Goal: Information Seeking & Learning: Learn about a topic

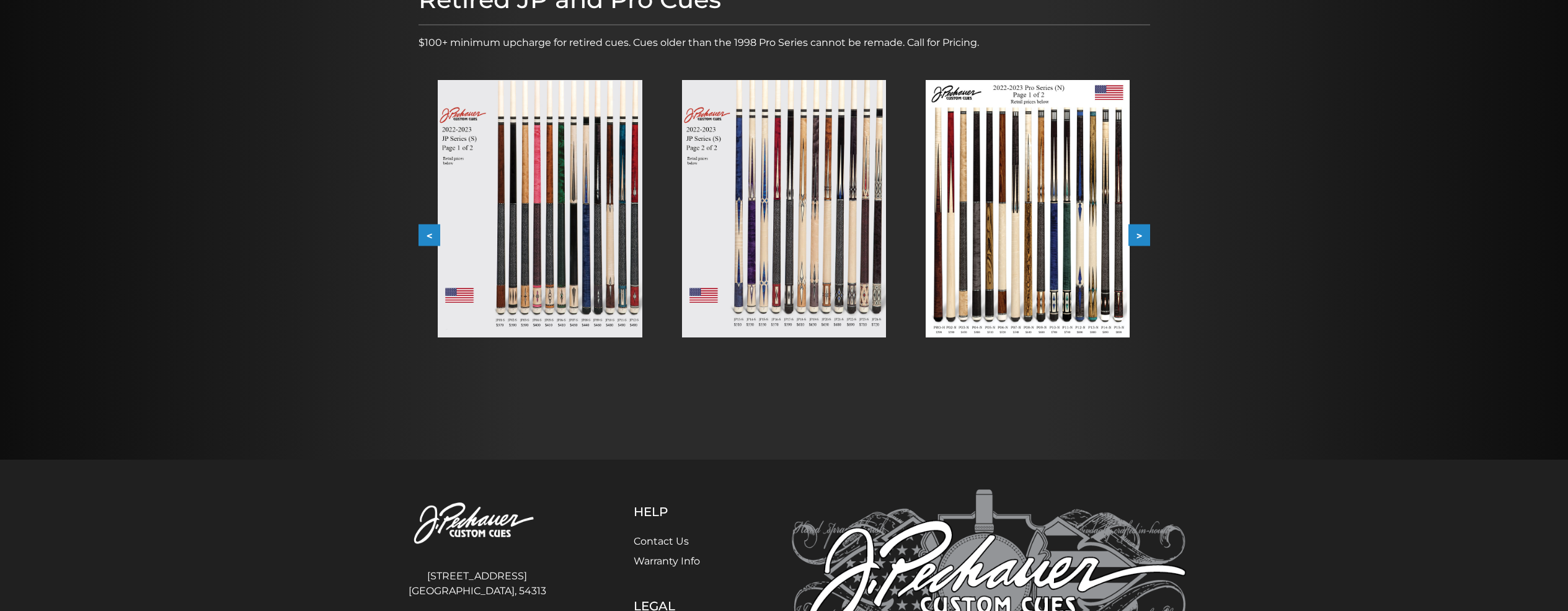
scroll to position [186, 0]
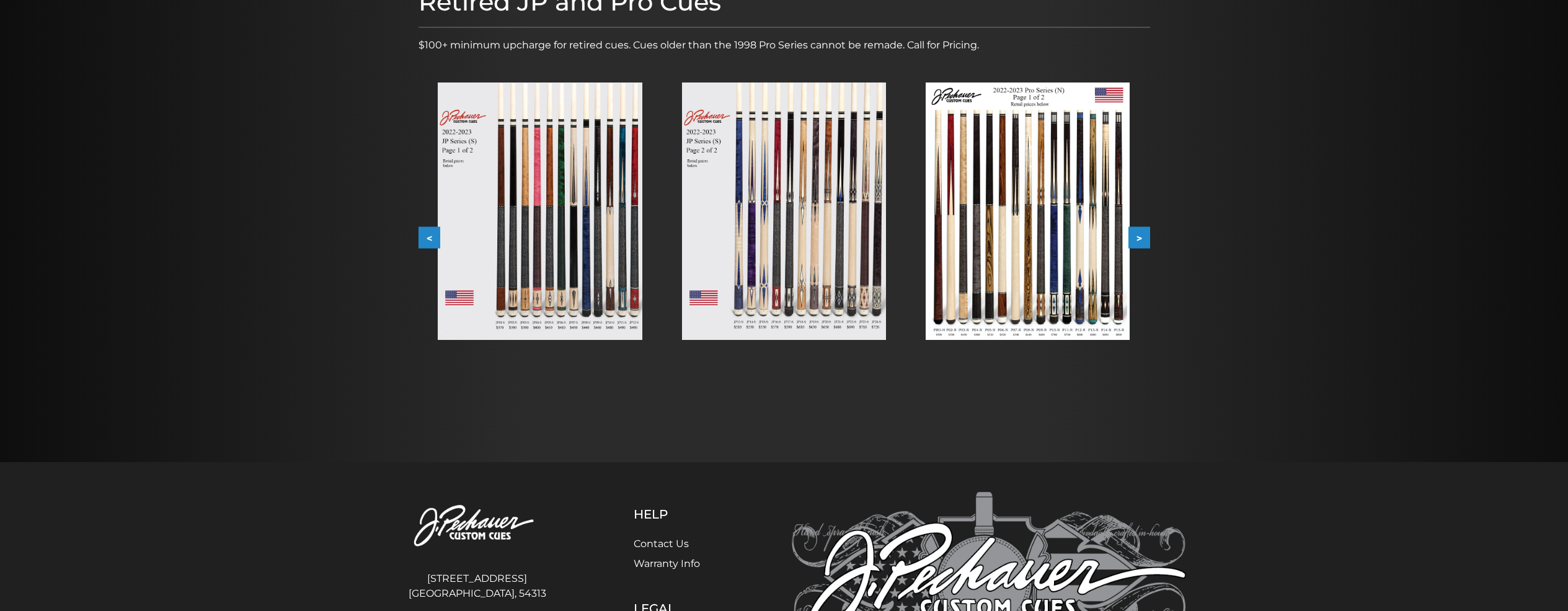
click at [1139, 237] on button ">" at bounding box center [1139, 238] width 22 height 22
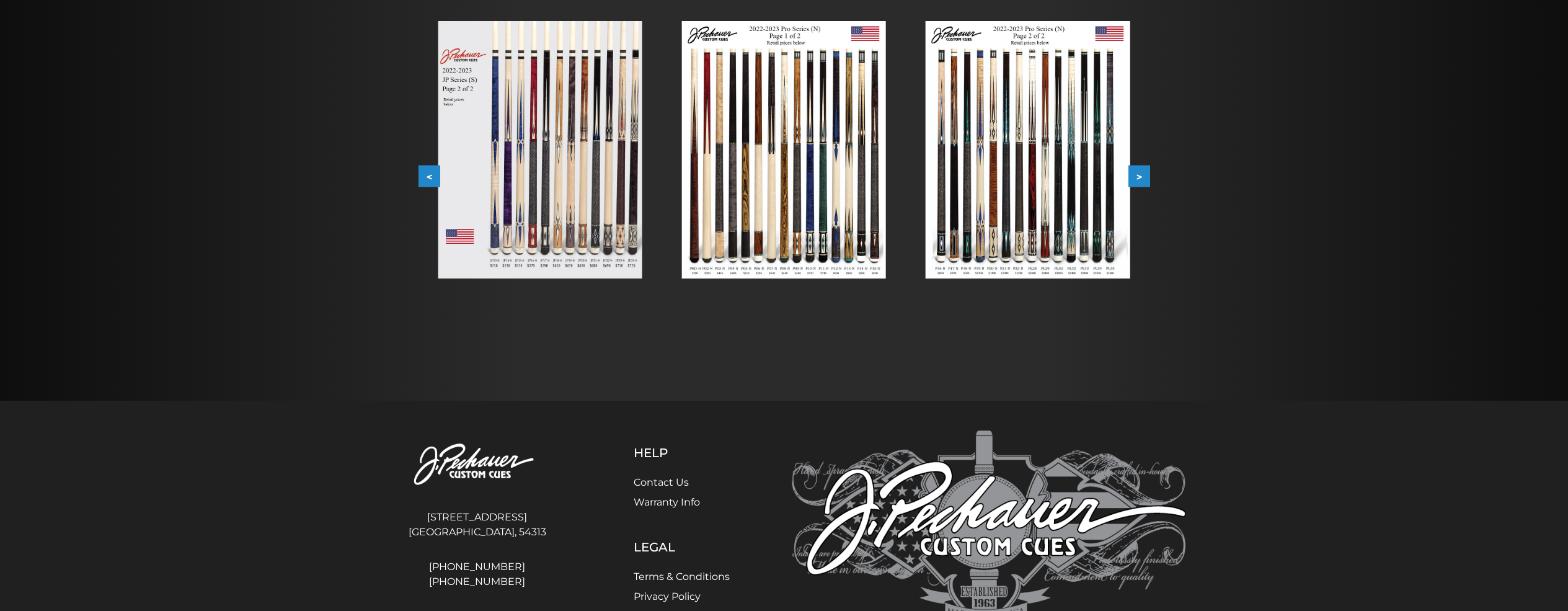
scroll to position [248, 0]
click at [1143, 178] on button ">" at bounding box center [1139, 176] width 22 height 22
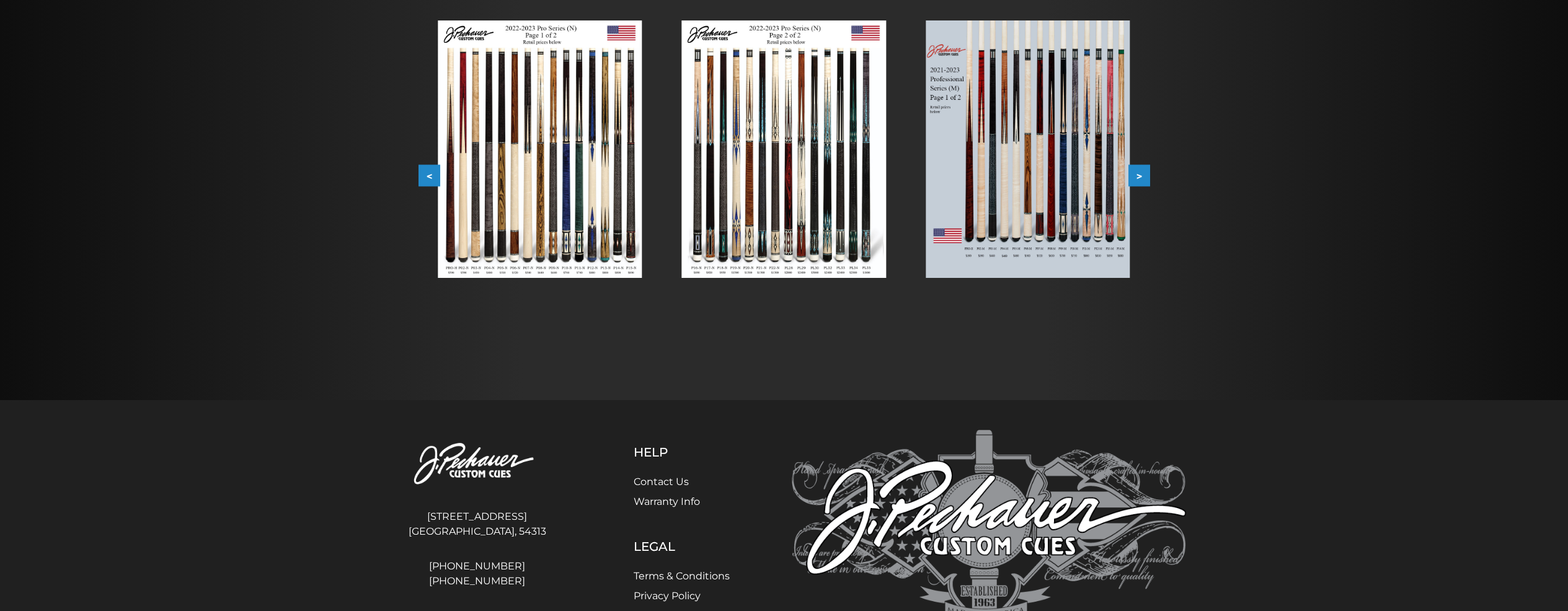
click at [1143, 177] on button ">" at bounding box center [1139, 176] width 22 height 22
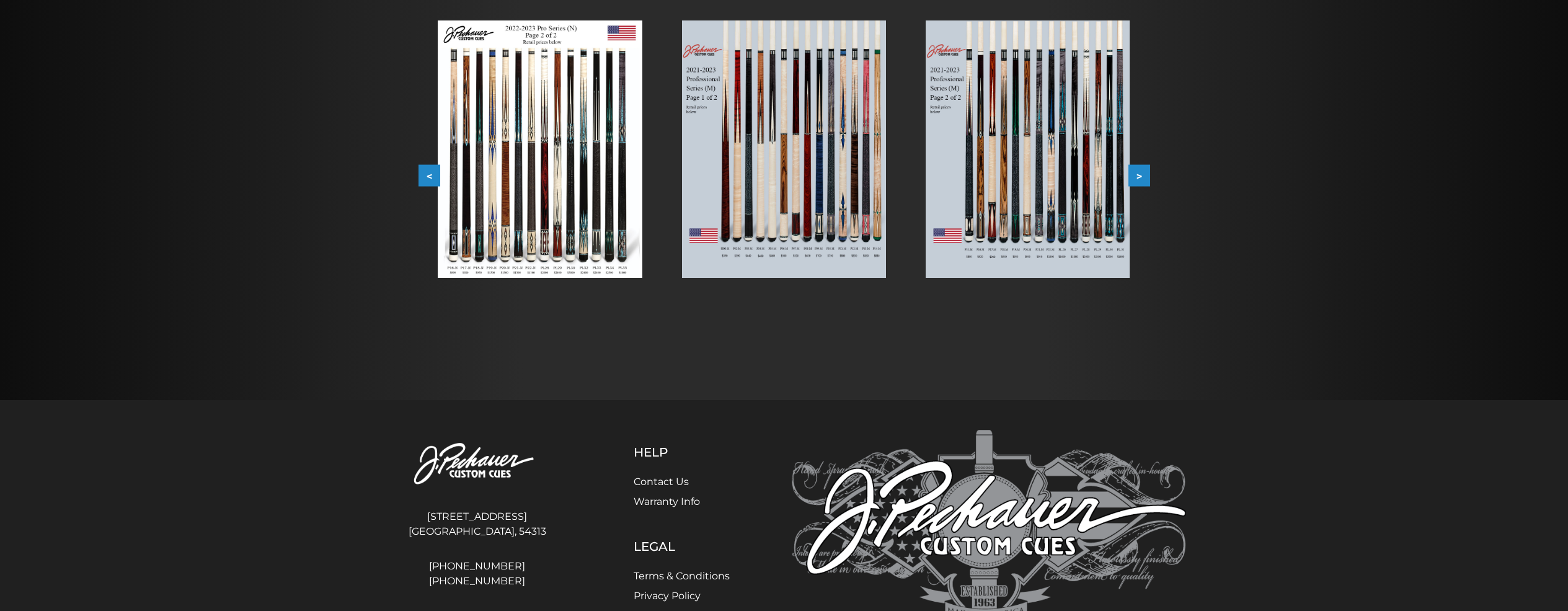
click at [1145, 175] on button ">" at bounding box center [1139, 176] width 22 height 22
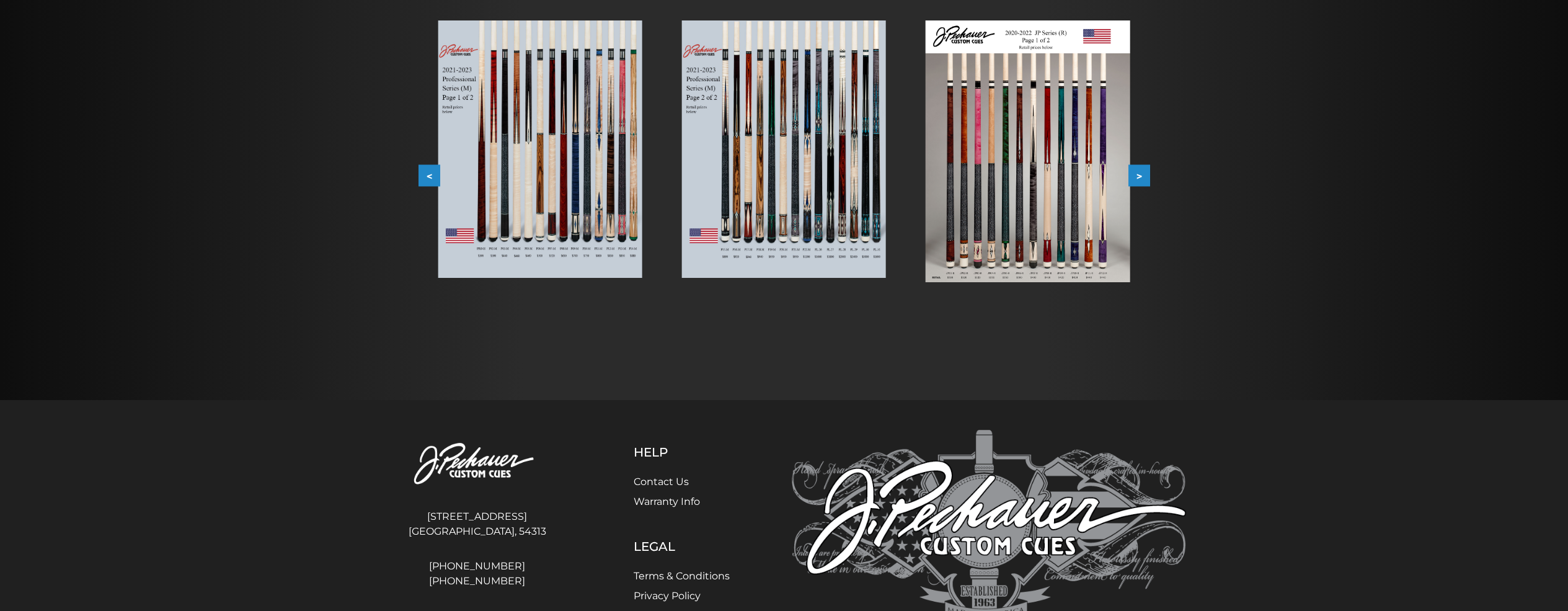
click at [1151, 175] on div "Retired JP and Pro Cues $100+ minimum upcharge for retired cues. Cues older tha…" at bounding box center [784, 137] width 744 height 438
click at [1142, 174] on button ">" at bounding box center [1139, 176] width 22 height 22
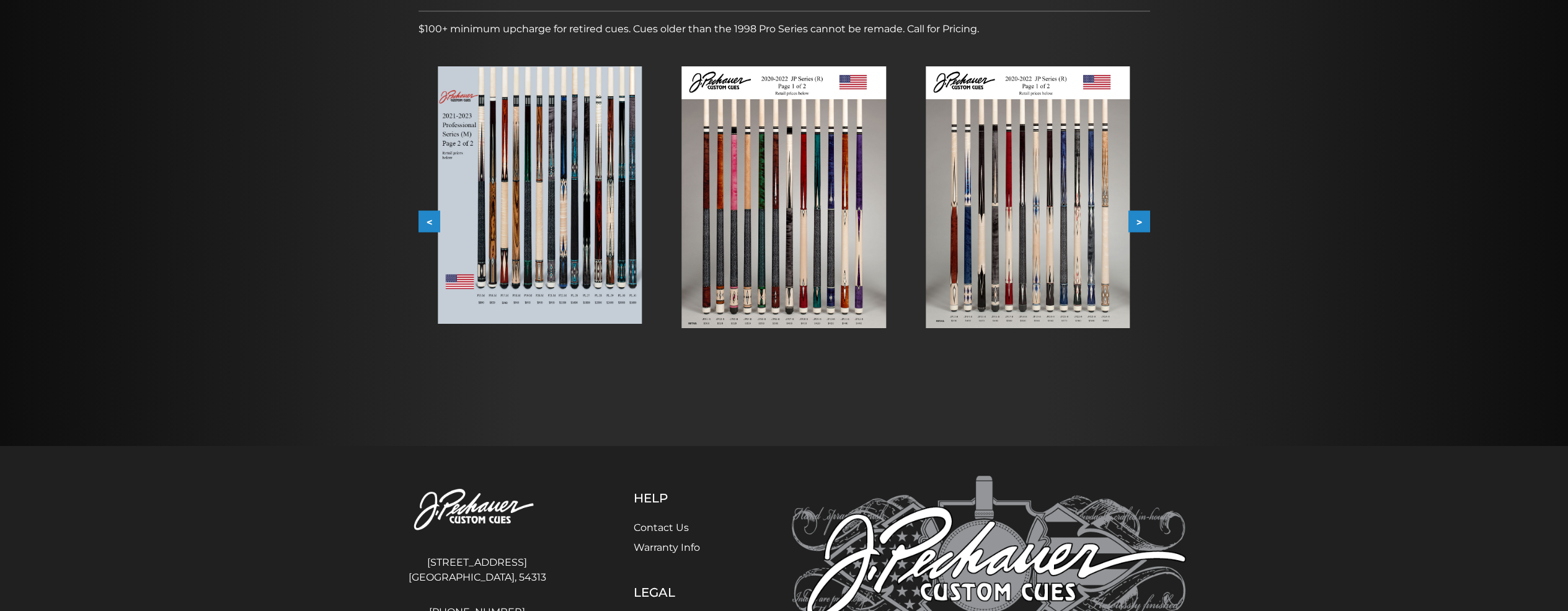
scroll to position [0, 0]
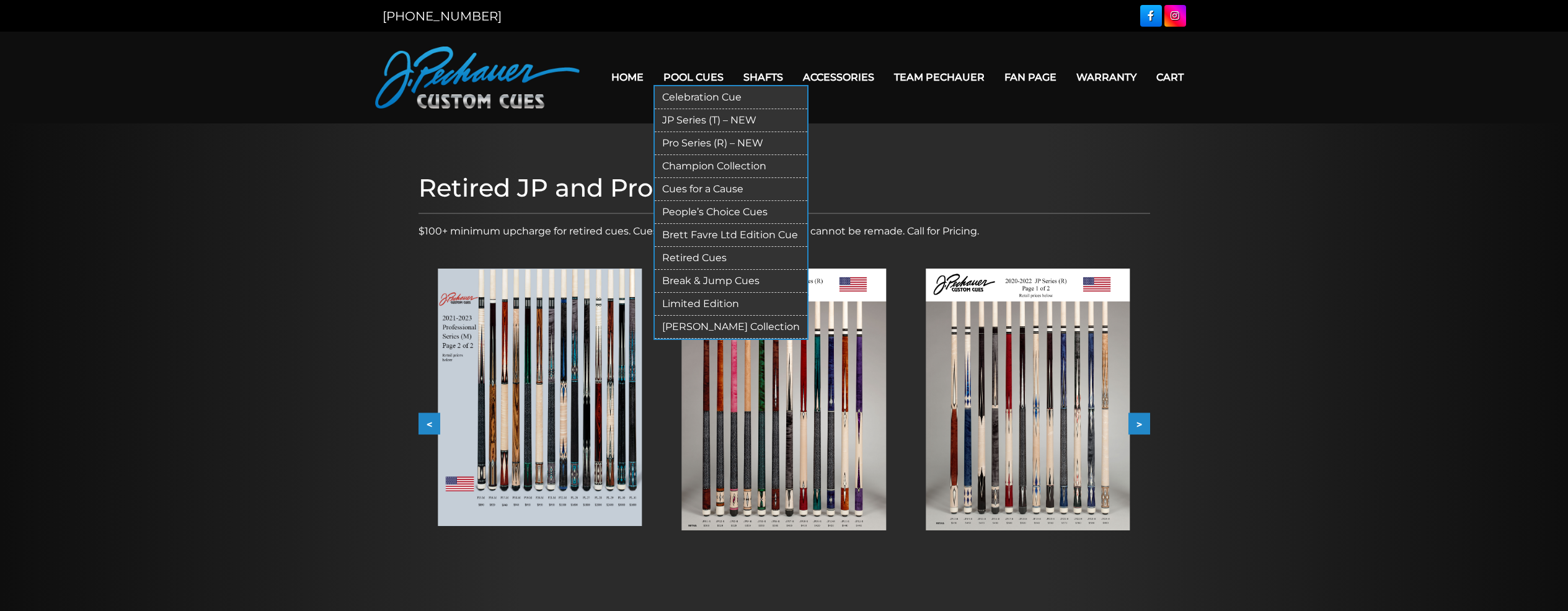
click at [715, 96] on link "Celebration Cue" at bounding box center [730, 97] width 153 height 23
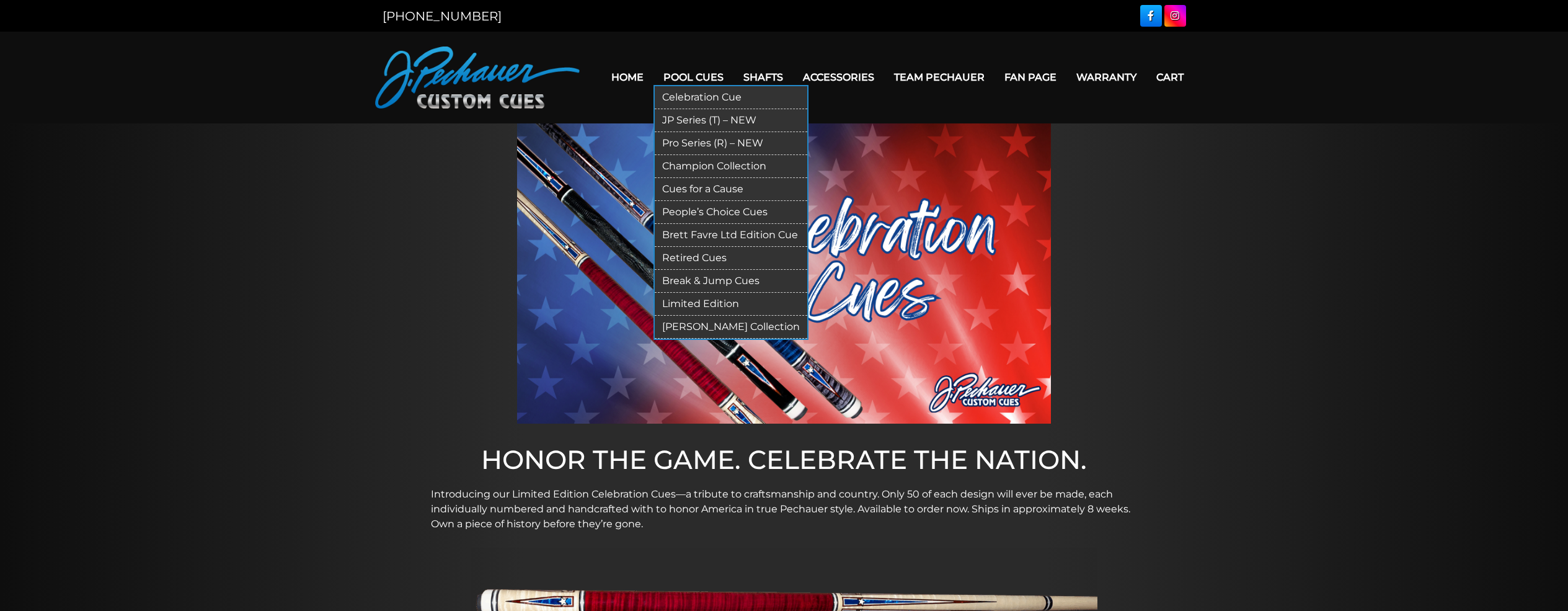
click at [697, 115] on link "JP Series (T) – NEW" at bounding box center [730, 120] width 153 height 23
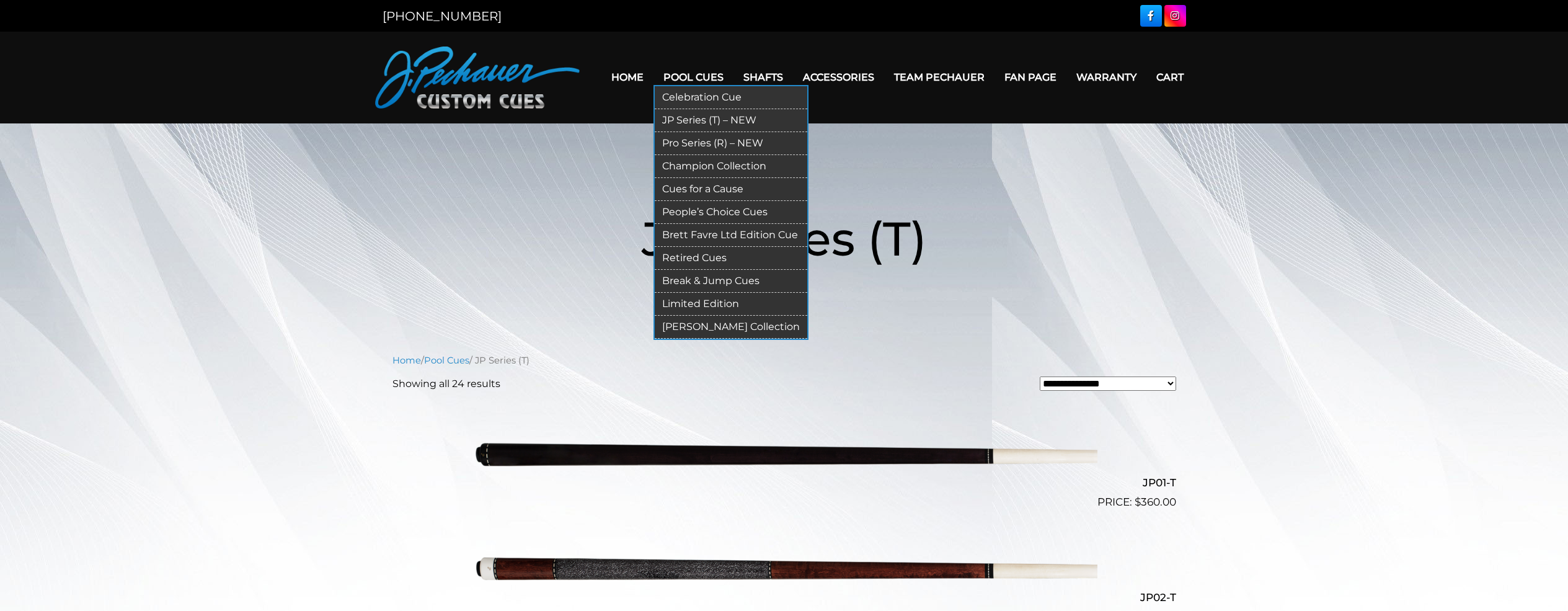
click at [716, 141] on link "Pro Series (R) – NEW" at bounding box center [730, 143] width 153 height 23
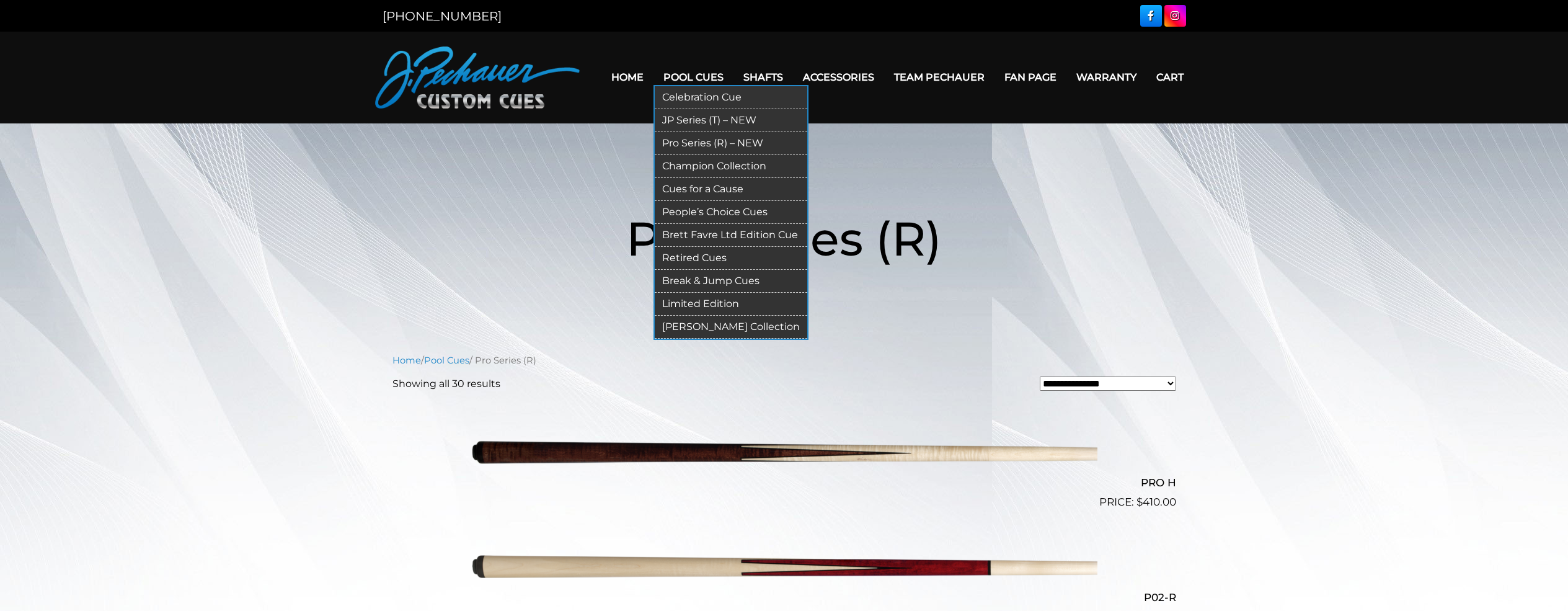
click at [707, 164] on link "Champion Collection" at bounding box center [730, 166] width 153 height 23
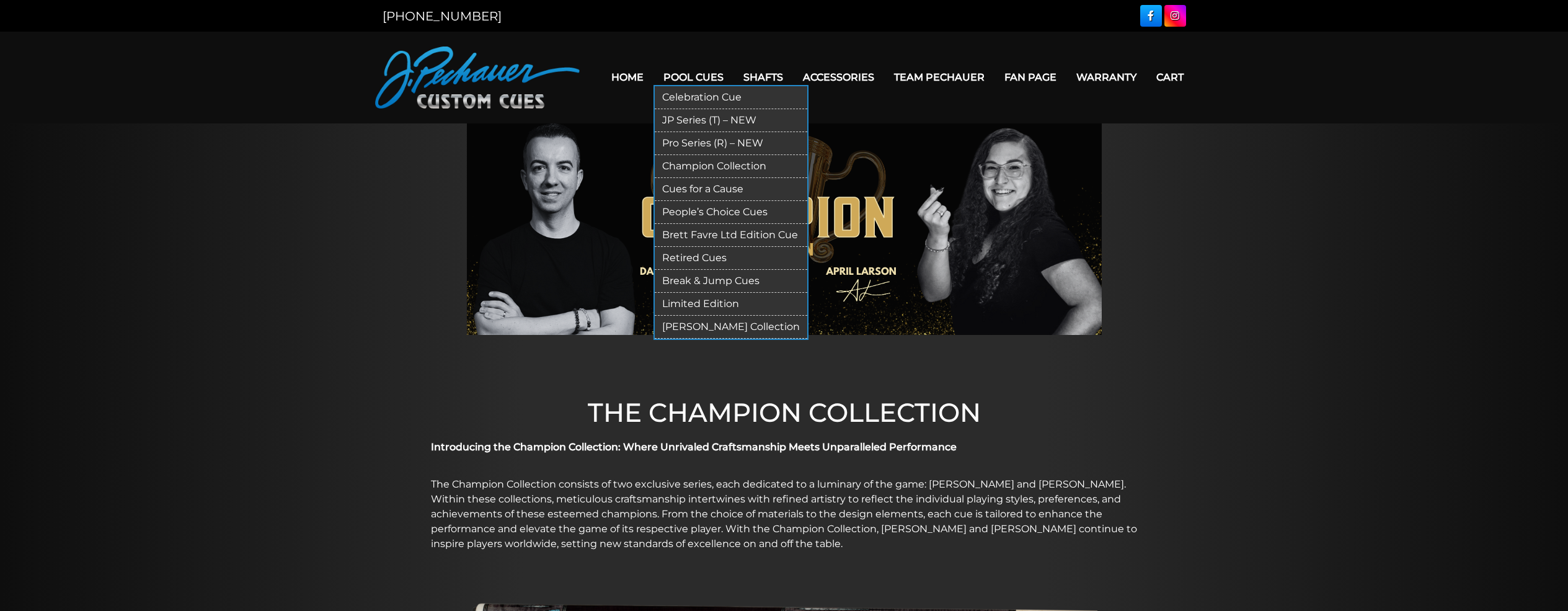
click at [721, 185] on link "Cues for a Cause" at bounding box center [730, 189] width 153 height 23
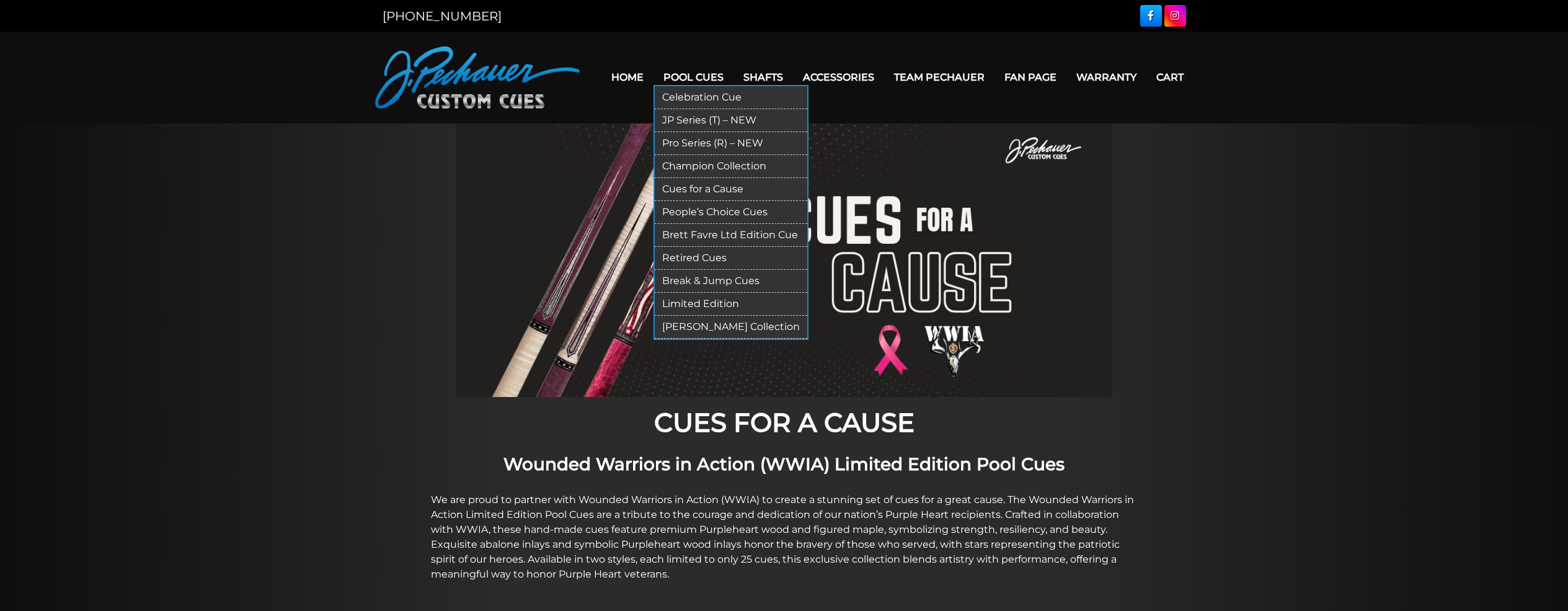
click at [717, 211] on link "People’s Choice Cues" at bounding box center [730, 212] width 153 height 23
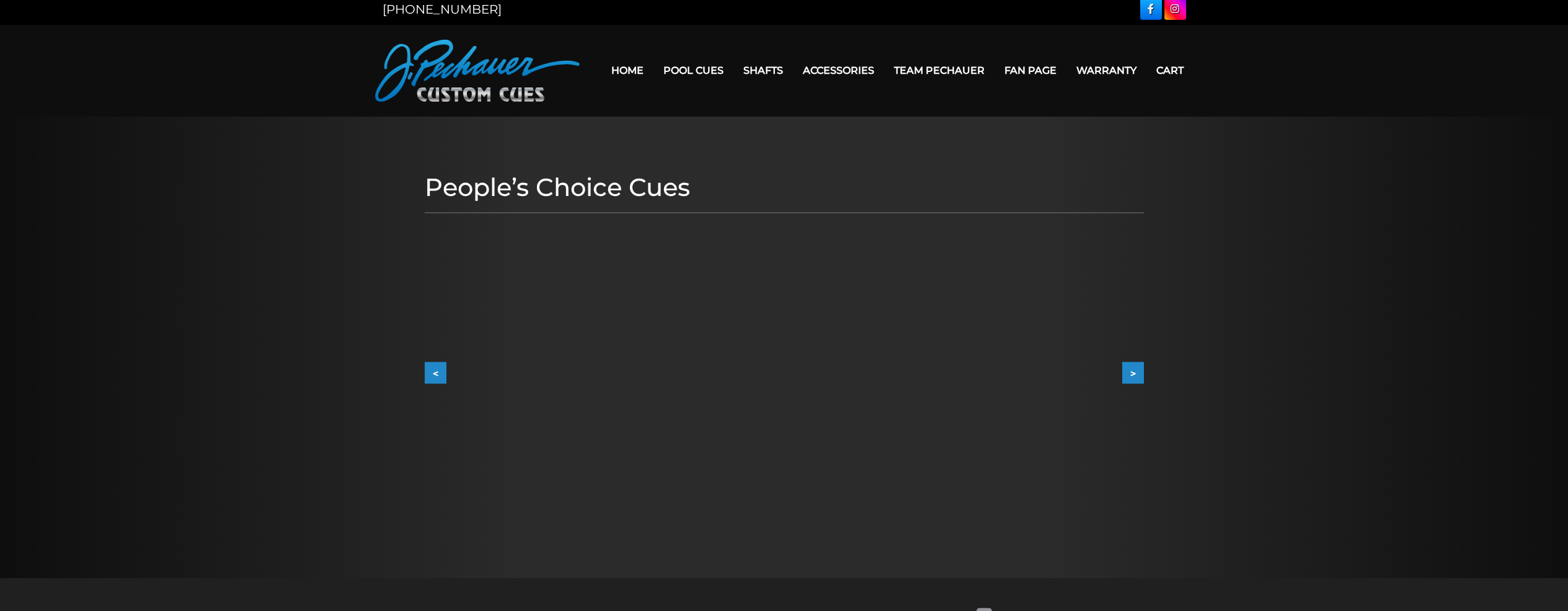
scroll to position [1, 0]
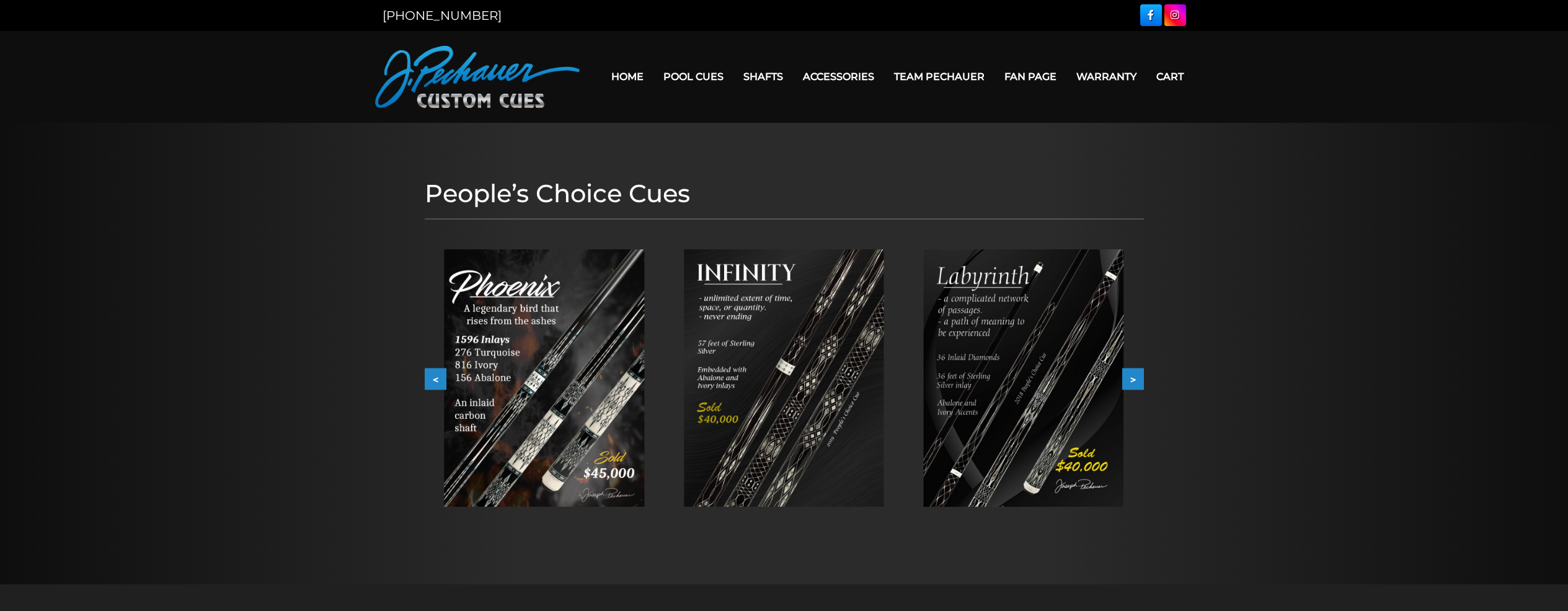
click at [1135, 379] on button ">" at bounding box center [1133, 379] width 22 height 22
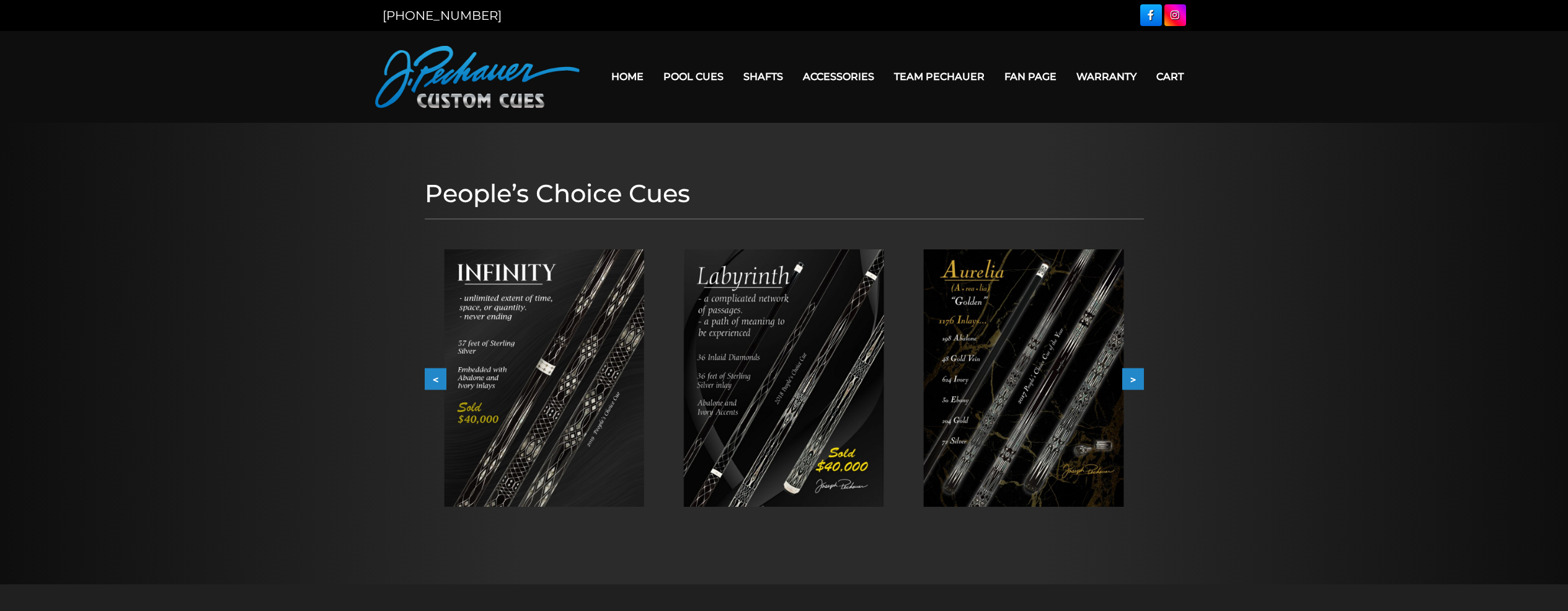
click at [1135, 379] on button ">" at bounding box center [1133, 379] width 22 height 22
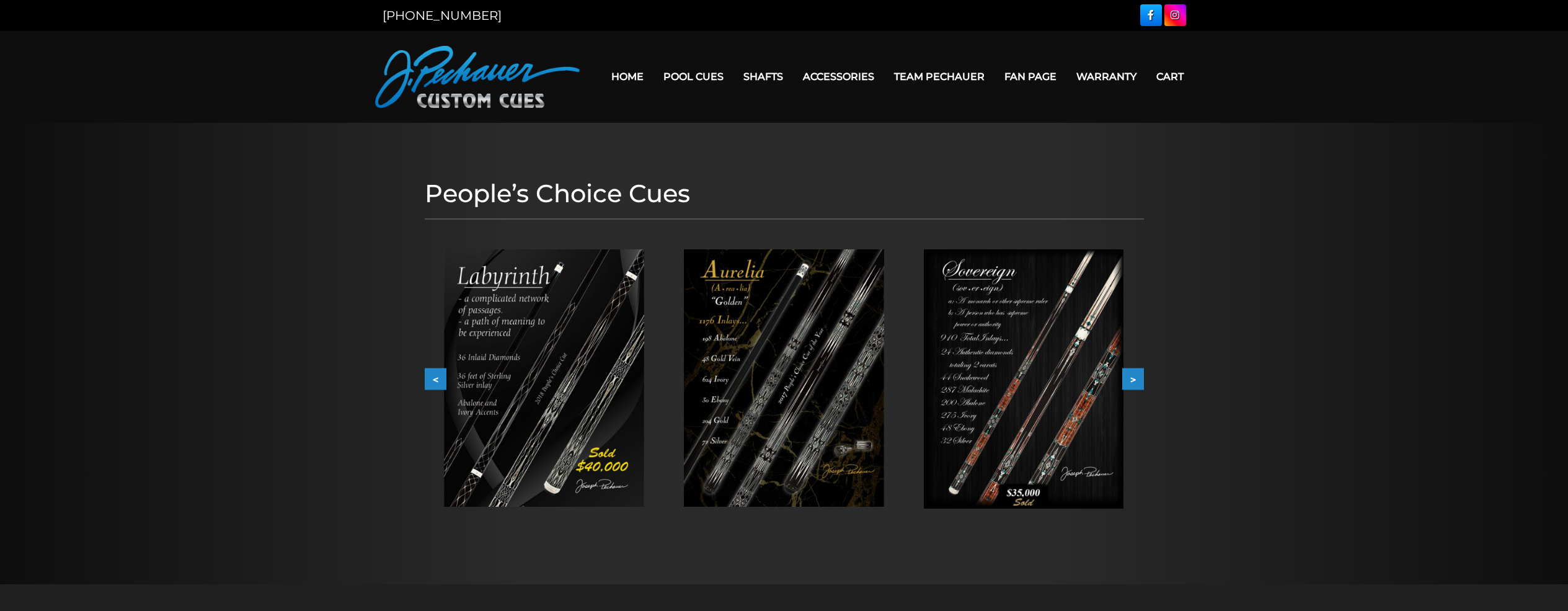
click at [1135, 379] on button ">" at bounding box center [1133, 379] width 22 height 22
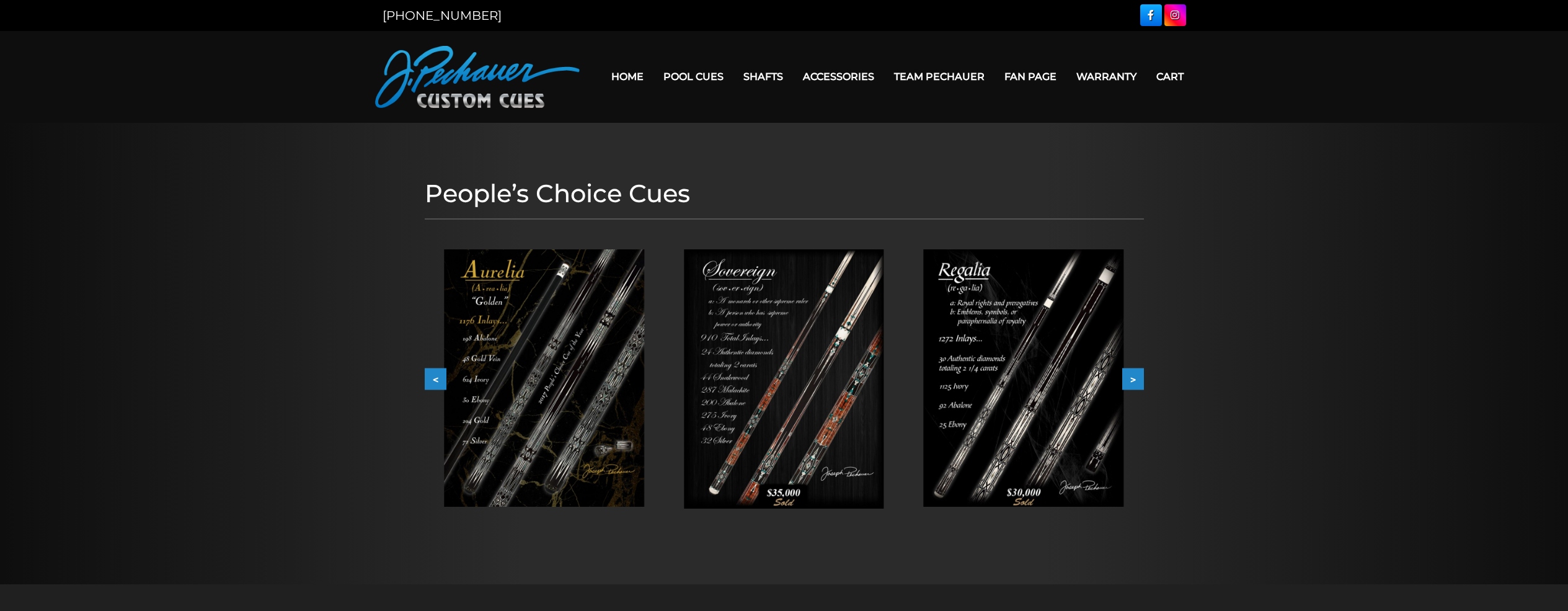
click at [1135, 379] on button ">" at bounding box center [1133, 379] width 22 height 22
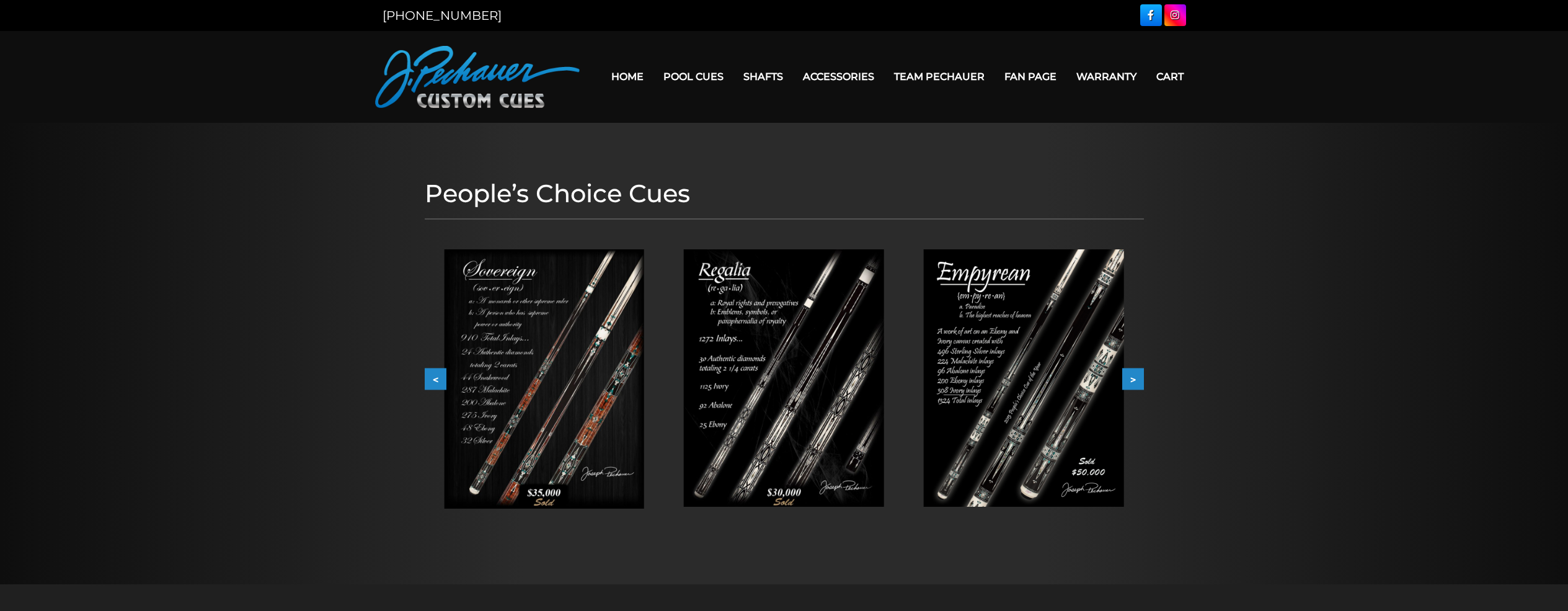
click at [1135, 379] on button ">" at bounding box center [1133, 379] width 22 height 22
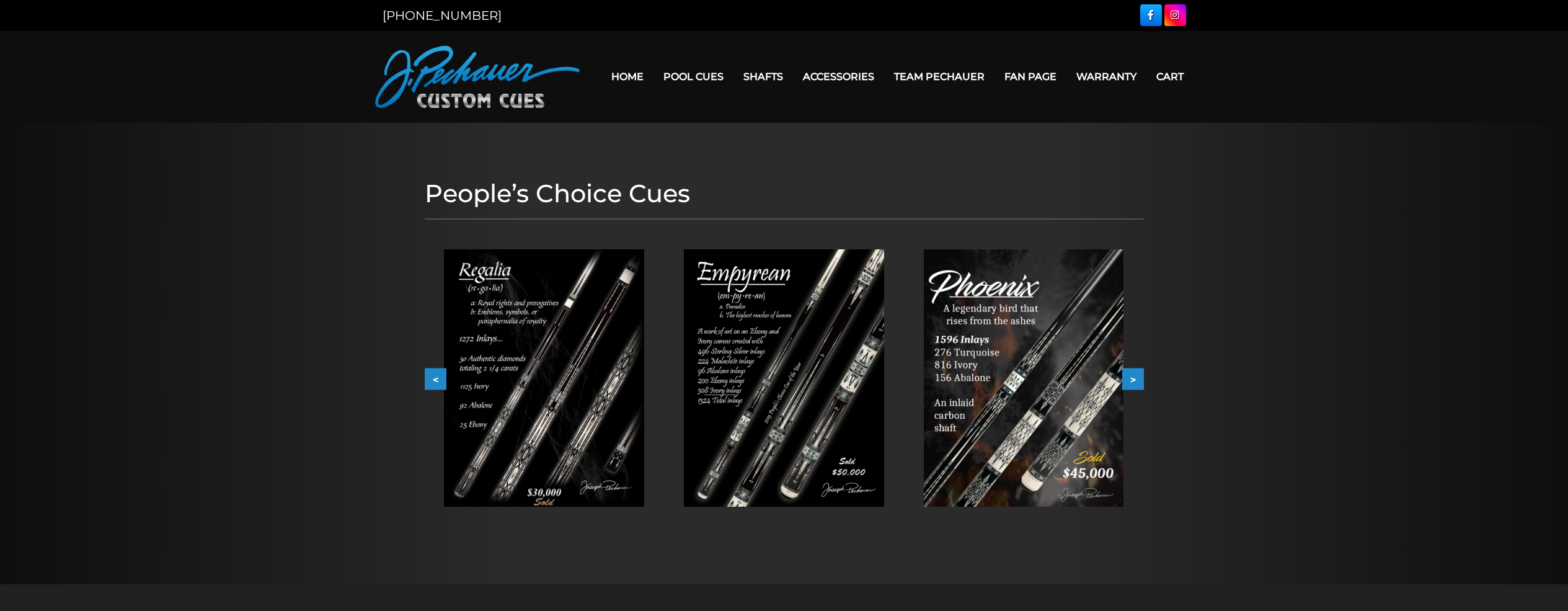
click at [1135, 379] on button ">" at bounding box center [1133, 379] width 22 height 22
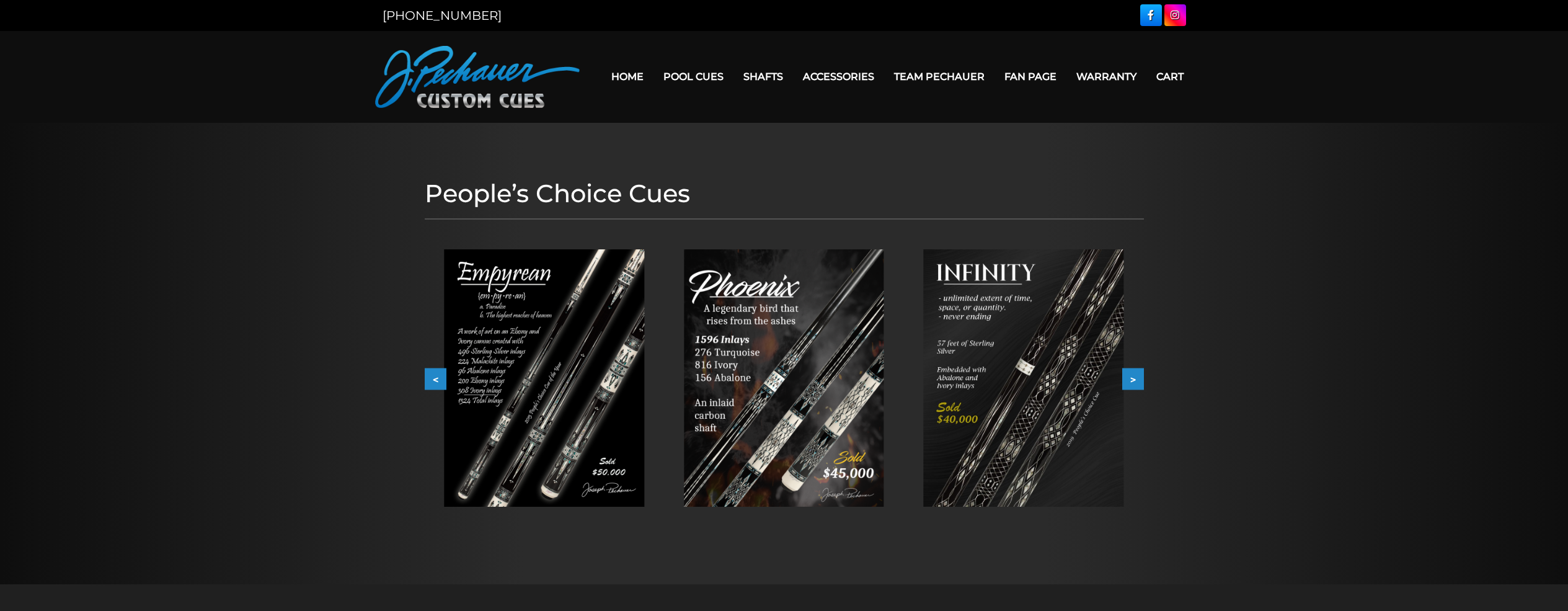
click at [1135, 379] on button ">" at bounding box center [1133, 379] width 22 height 22
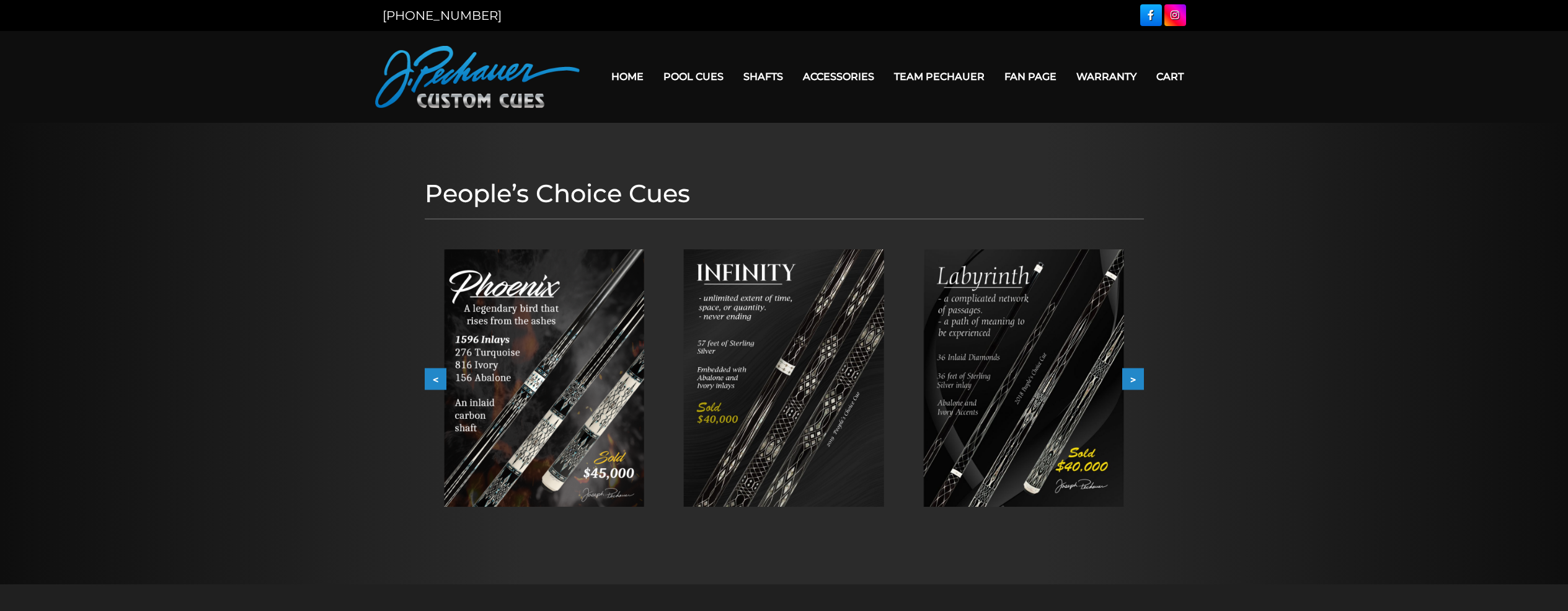
click at [1135, 379] on button ">" at bounding box center [1133, 379] width 22 height 22
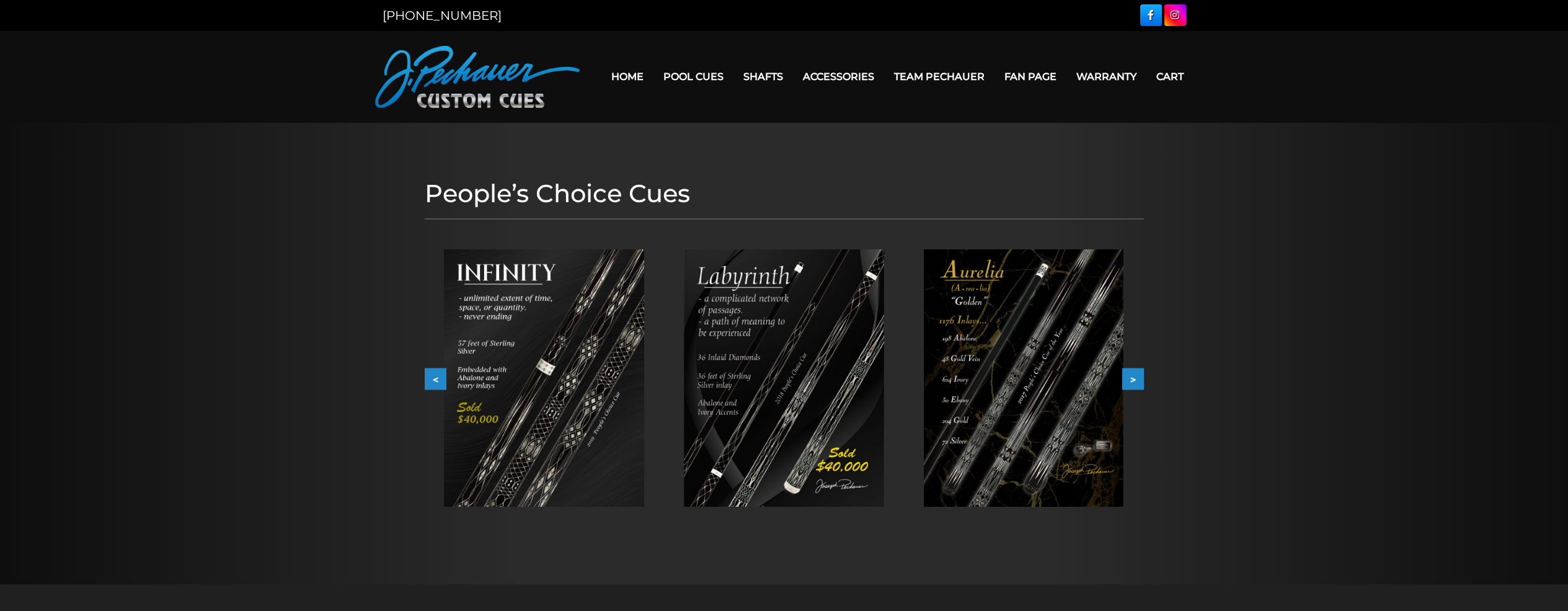
click at [1135, 379] on button ">" at bounding box center [1133, 379] width 22 height 22
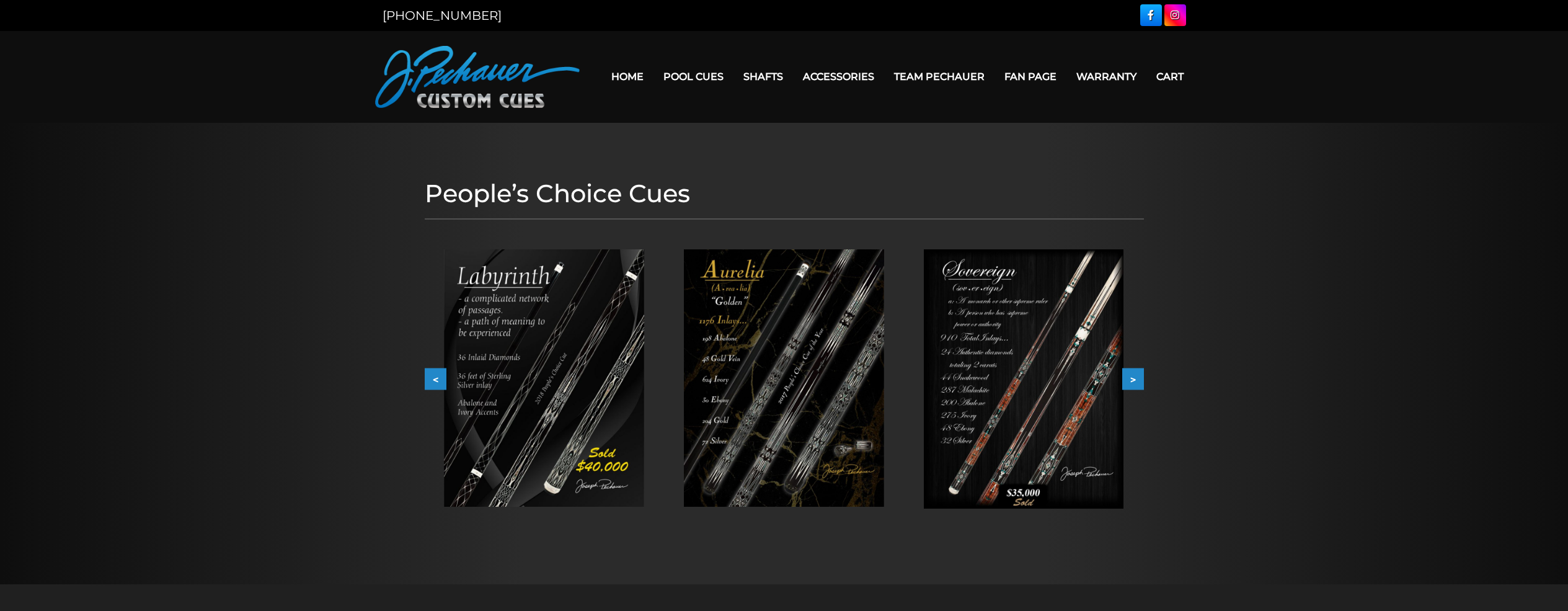
click at [1135, 379] on button ">" at bounding box center [1133, 379] width 22 height 22
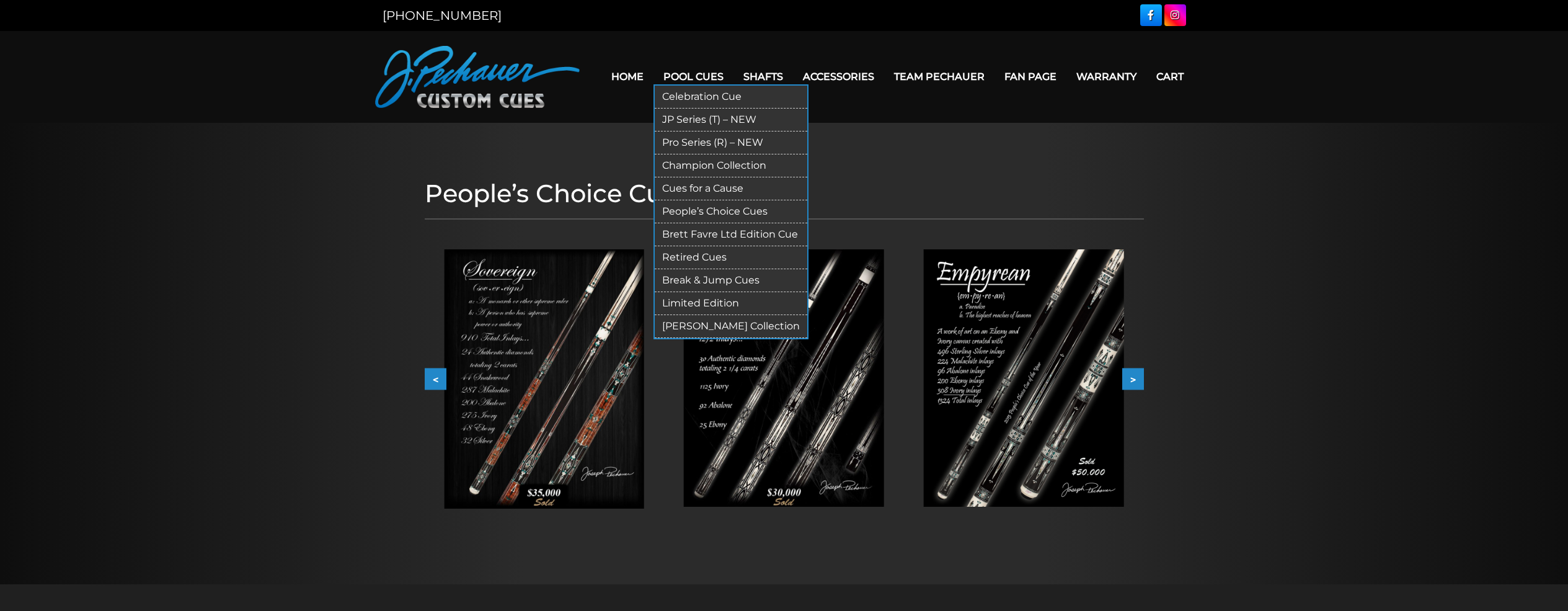
click at [730, 237] on link "Brett Favre Ltd Edition Cue" at bounding box center [730, 235] width 153 height 23
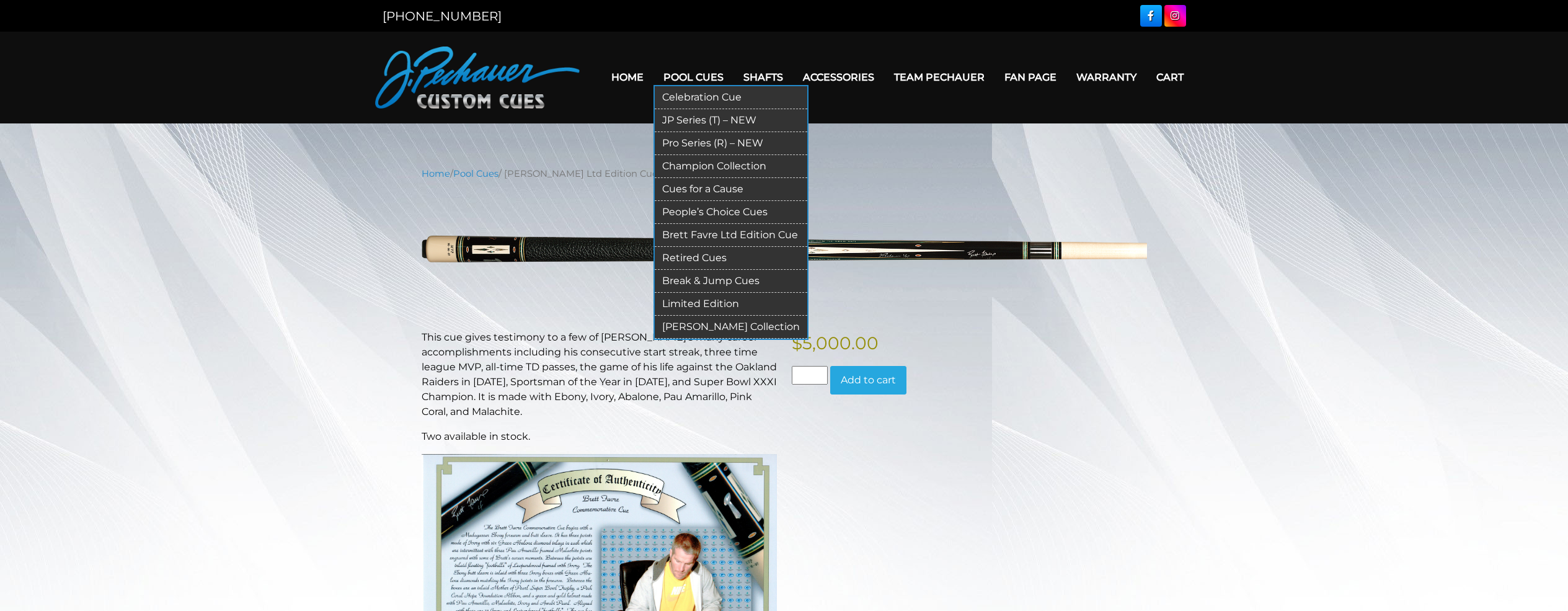
click at [717, 260] on link "Retired Cues" at bounding box center [730, 258] width 153 height 23
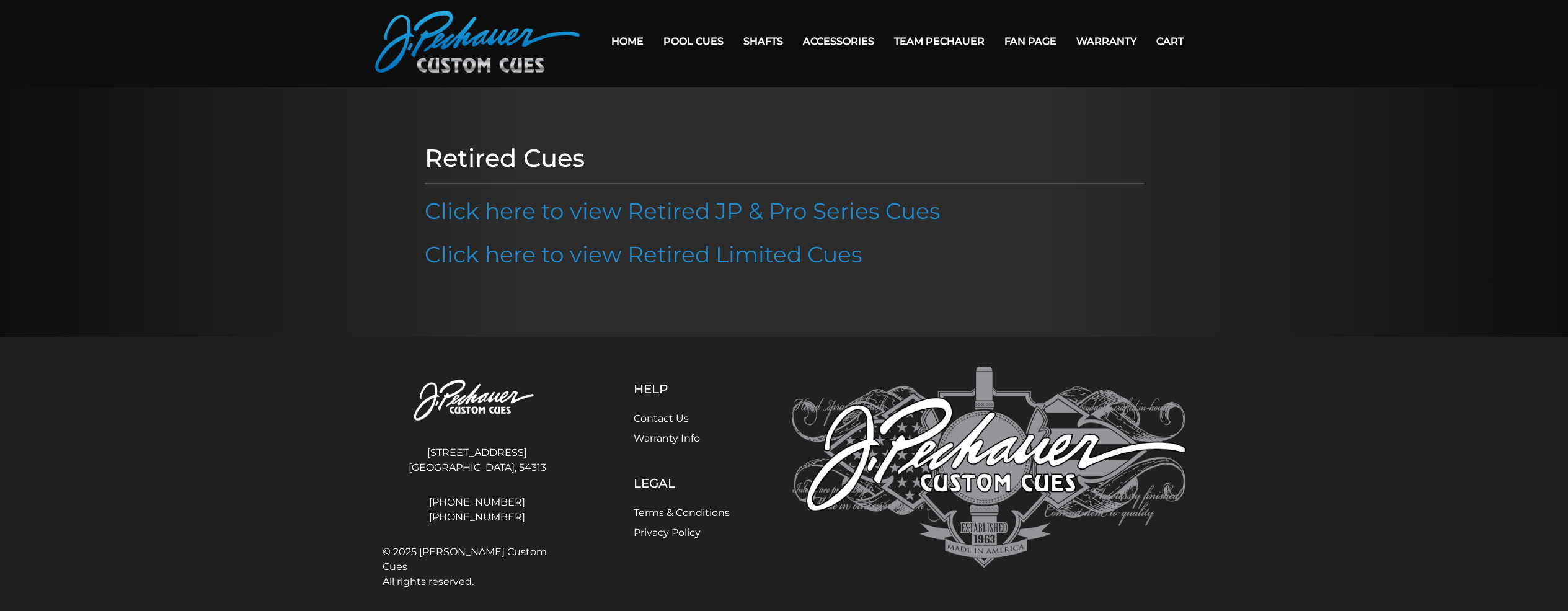
scroll to position [44, 0]
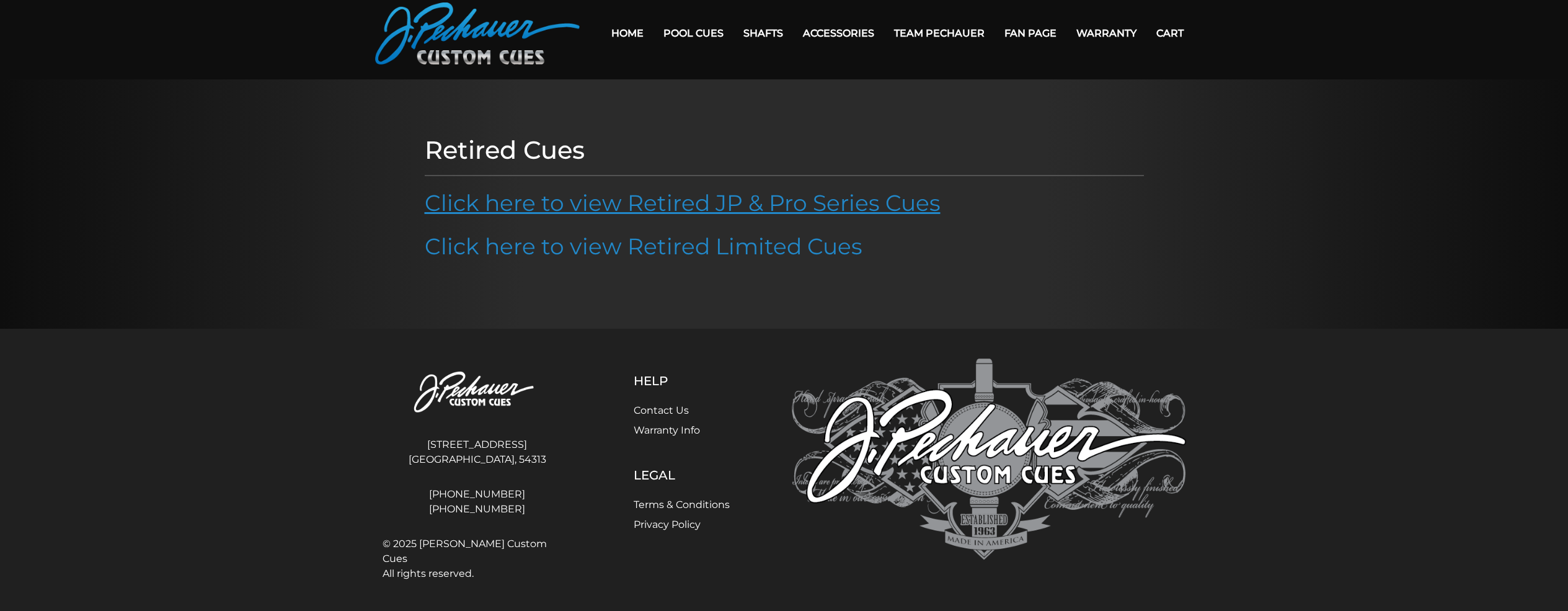
click at [708, 208] on link "Click here to view Retired JP & Pro Series Cues" at bounding box center [682, 203] width 515 height 27
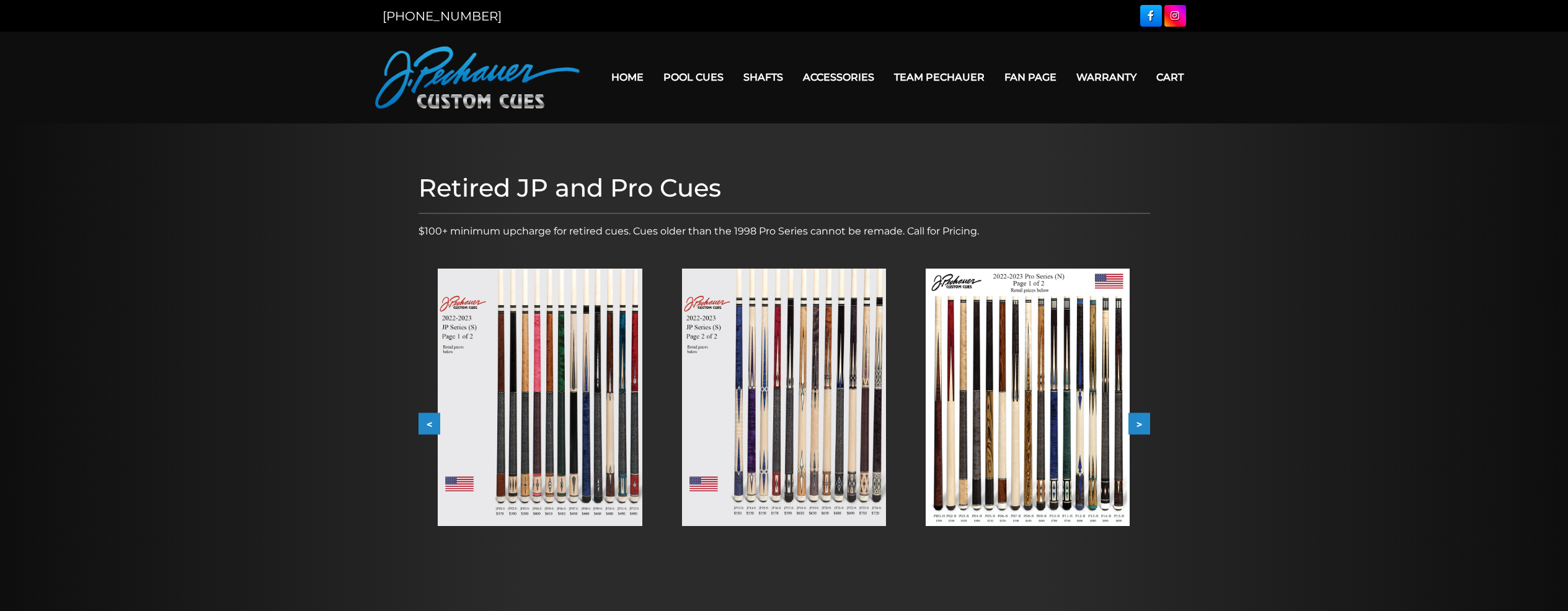
click at [598, 362] on img at bounding box center [539, 397] width 204 height 257
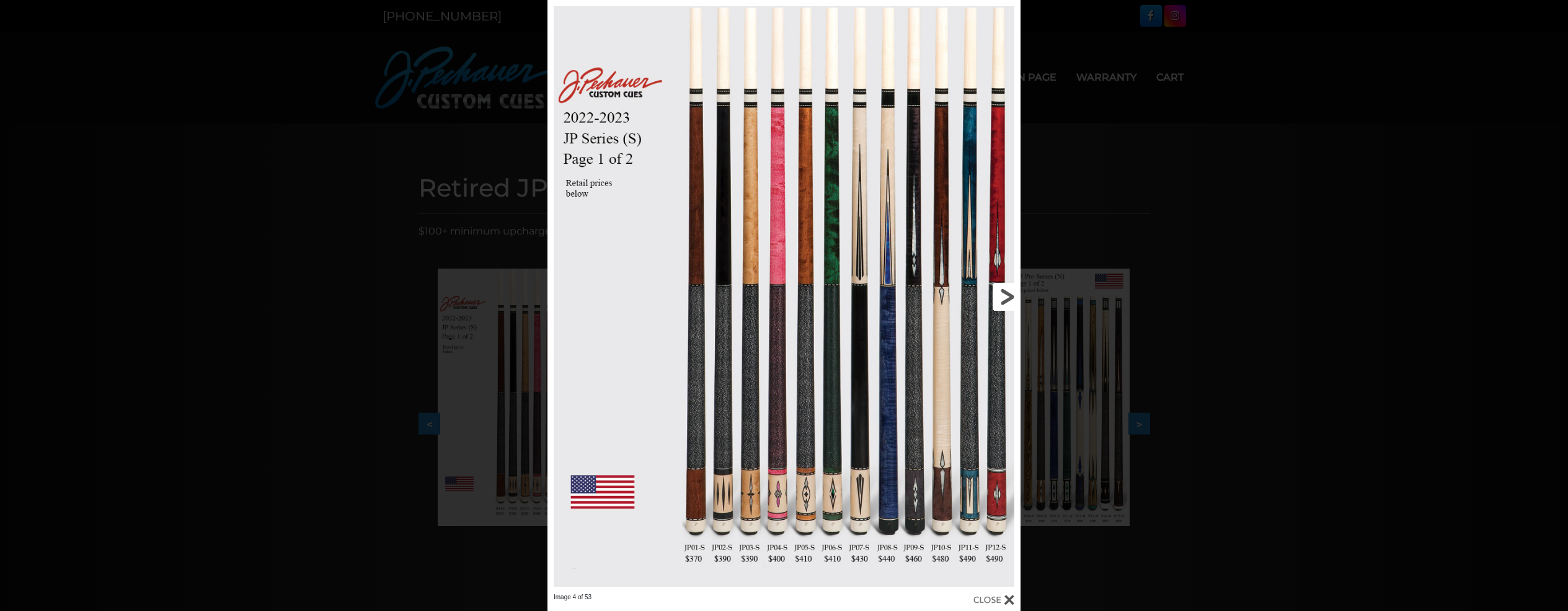
click at [1004, 302] on link at bounding box center [914, 296] width 212 height 593
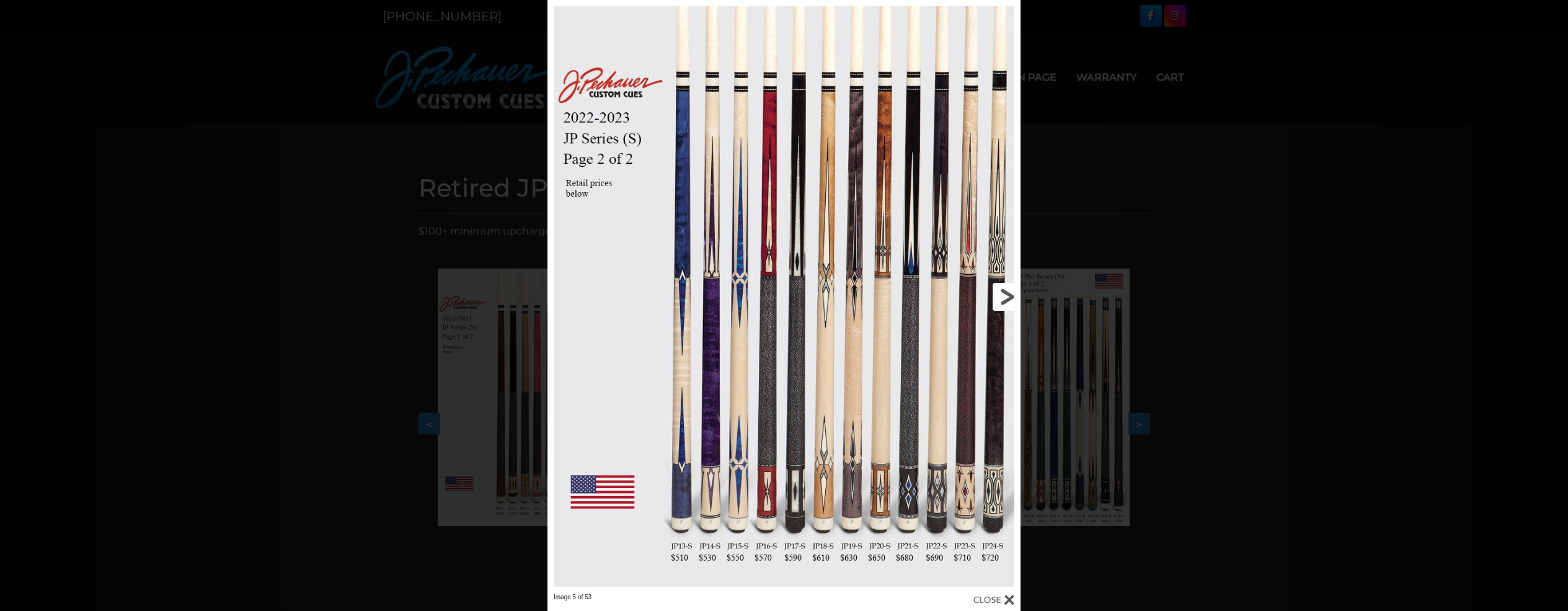
click at [1004, 302] on link at bounding box center [914, 296] width 212 height 593
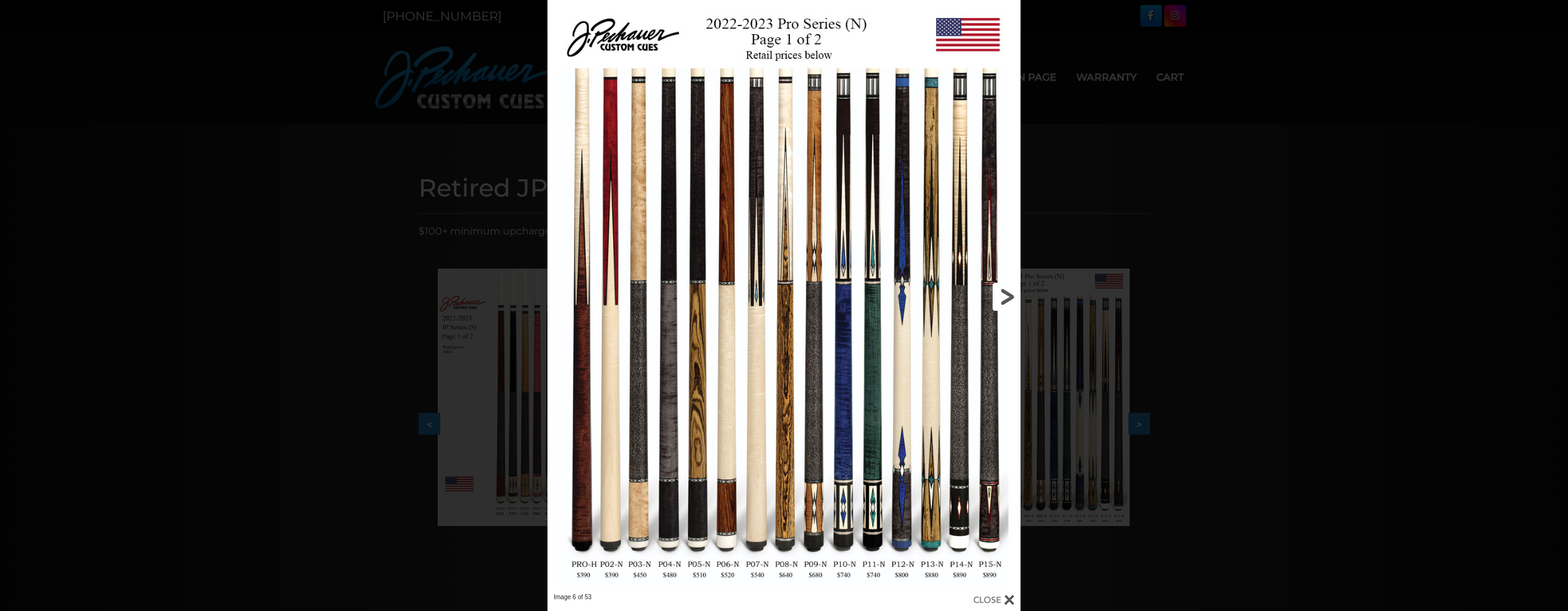
click at [1004, 302] on link at bounding box center [914, 296] width 212 height 593
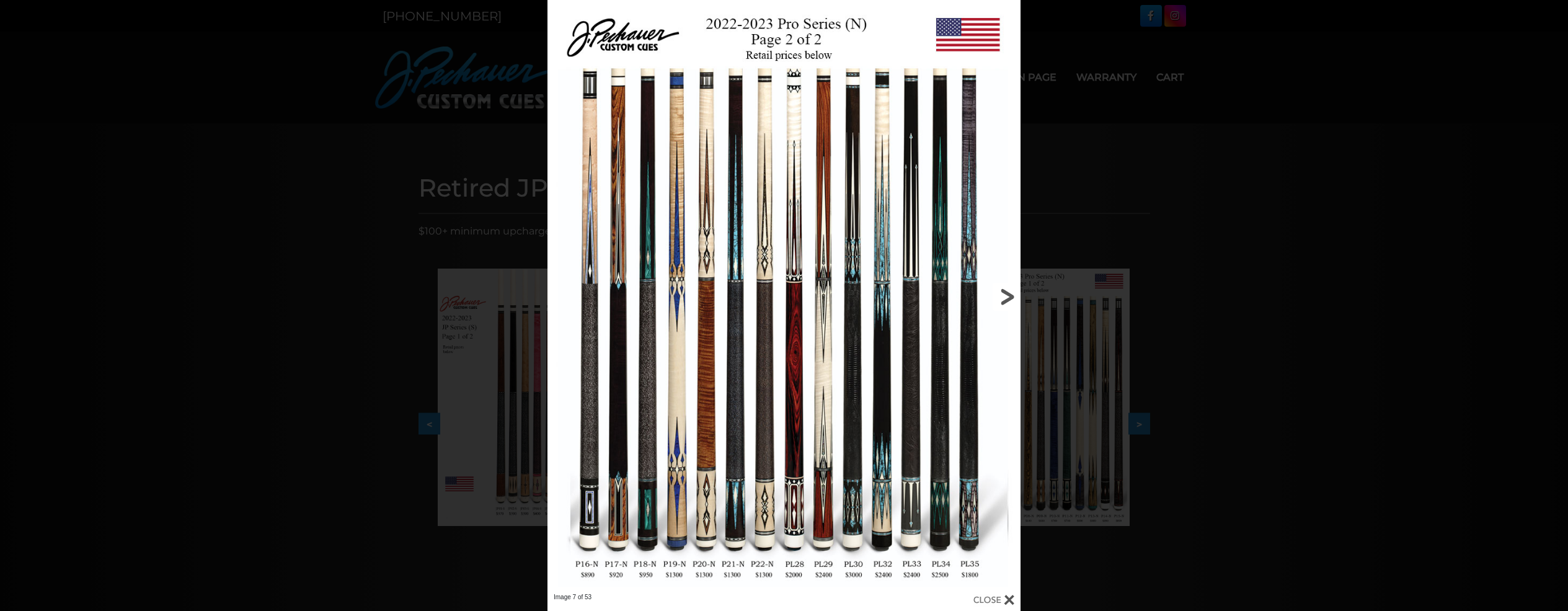
click at [1004, 302] on link at bounding box center [914, 296] width 212 height 593
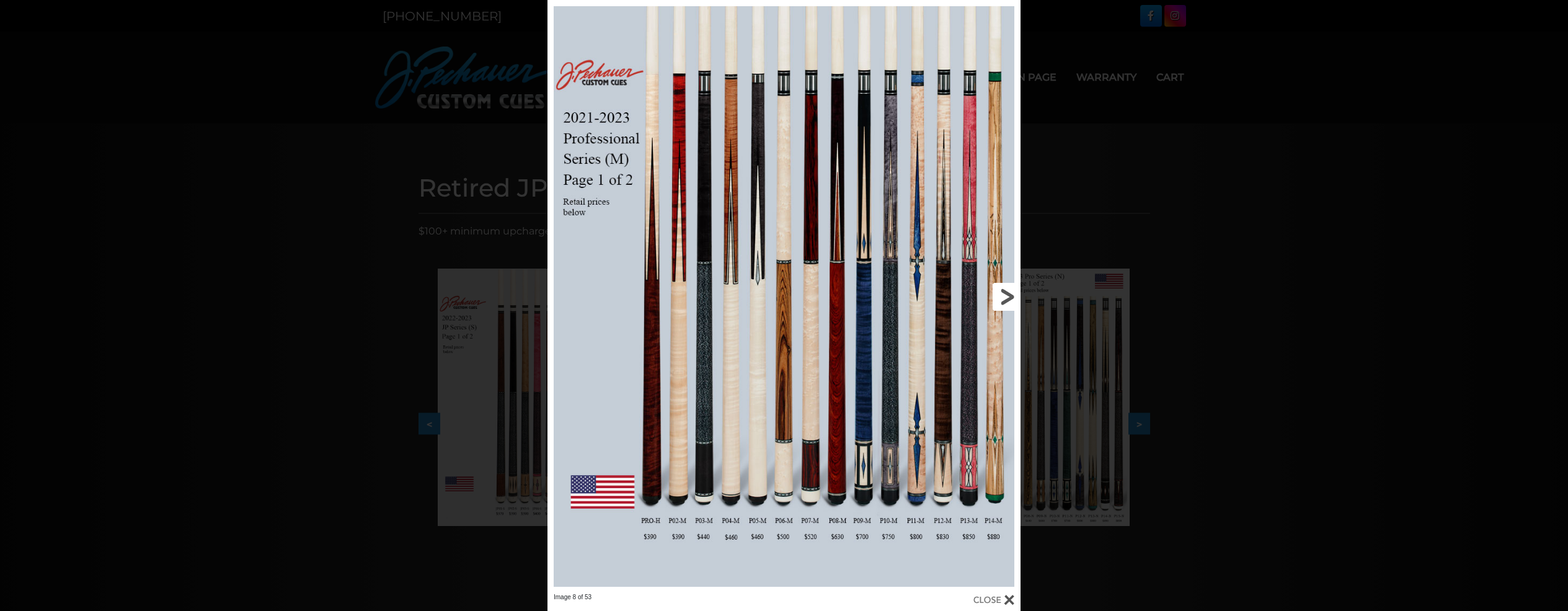
click at [1004, 302] on link at bounding box center [914, 296] width 212 height 593
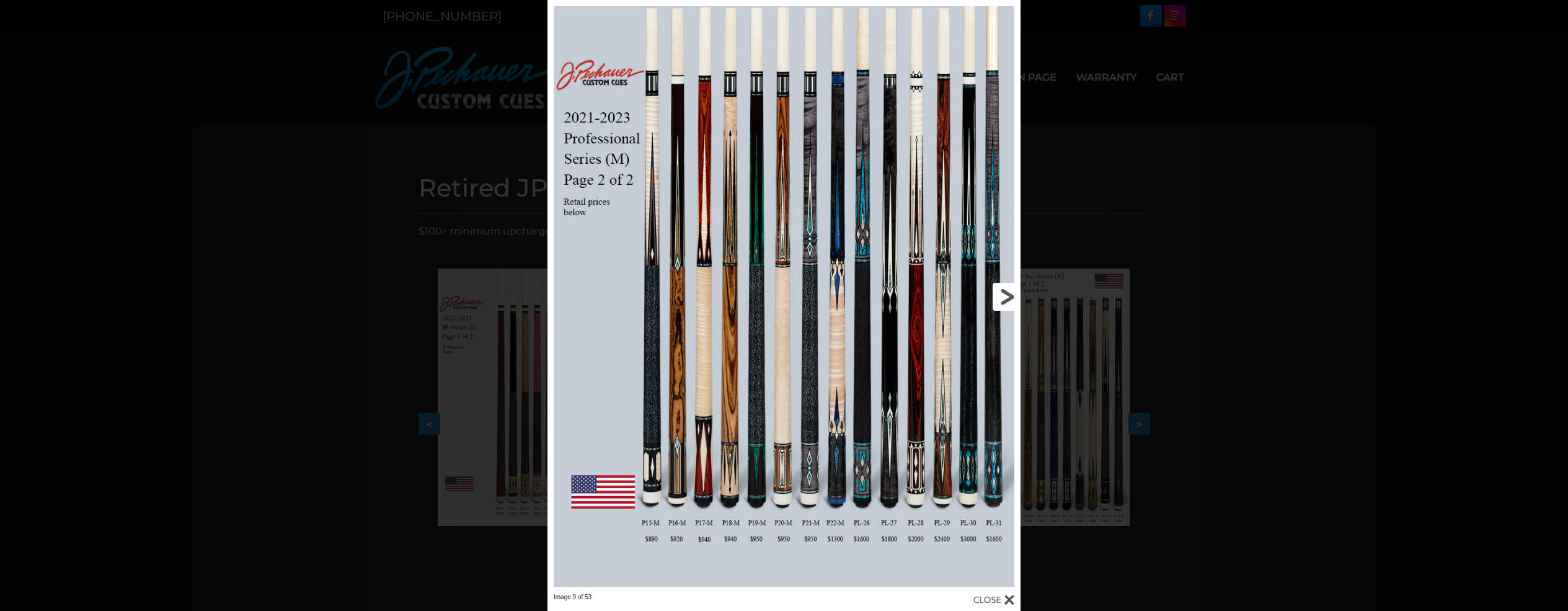
click at [1004, 302] on link at bounding box center [914, 296] width 212 height 593
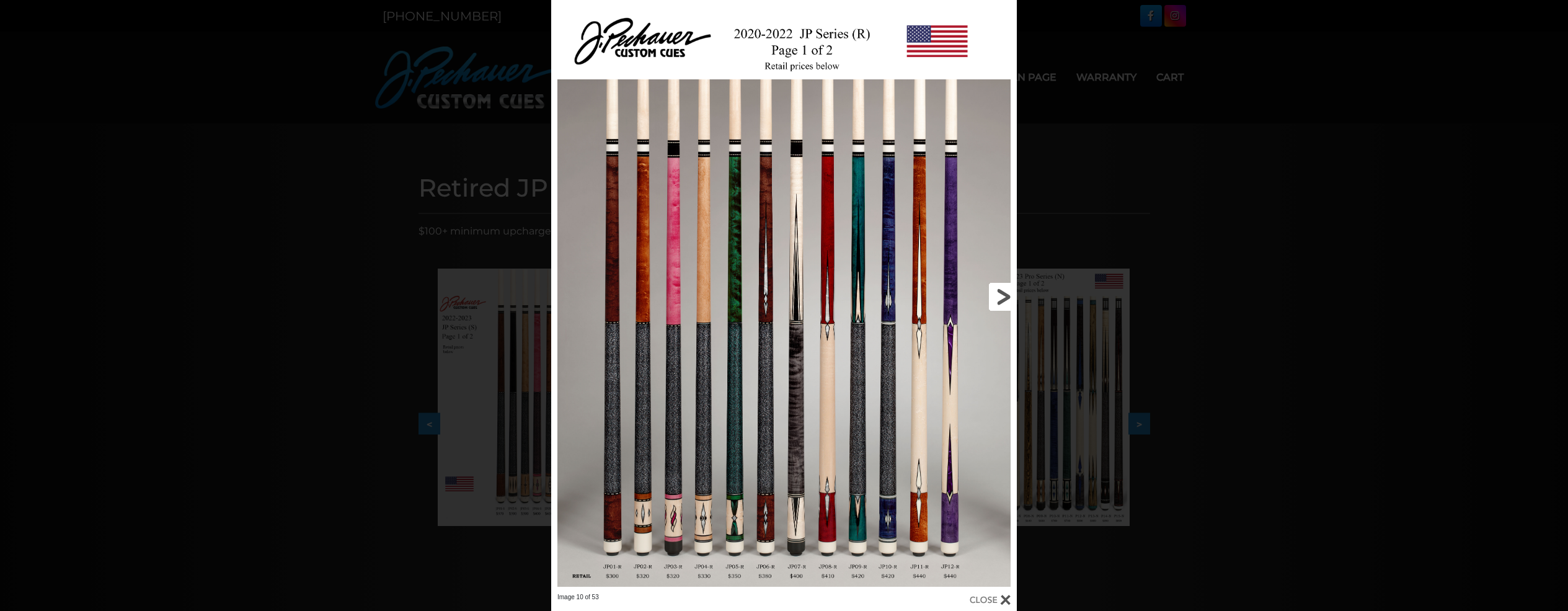
click at [1004, 302] on link at bounding box center [912, 296] width 210 height 593
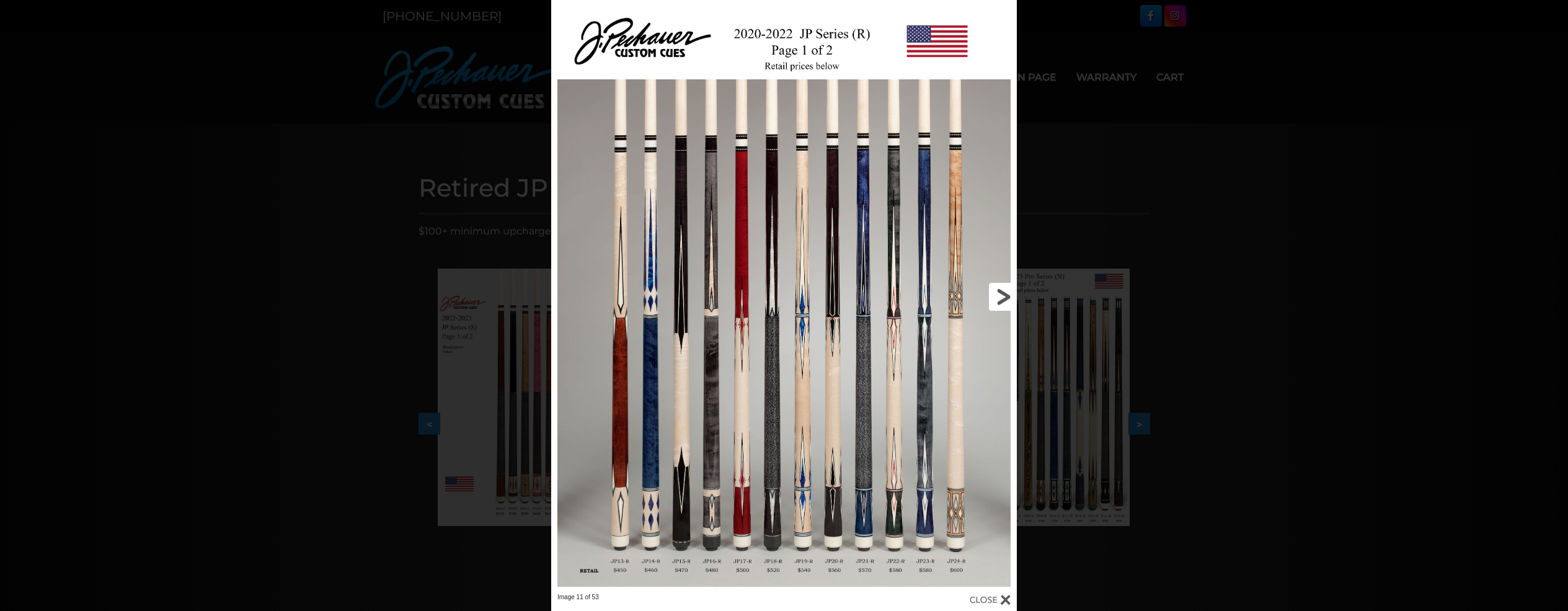
click at [1004, 300] on link at bounding box center [912, 296] width 210 height 593
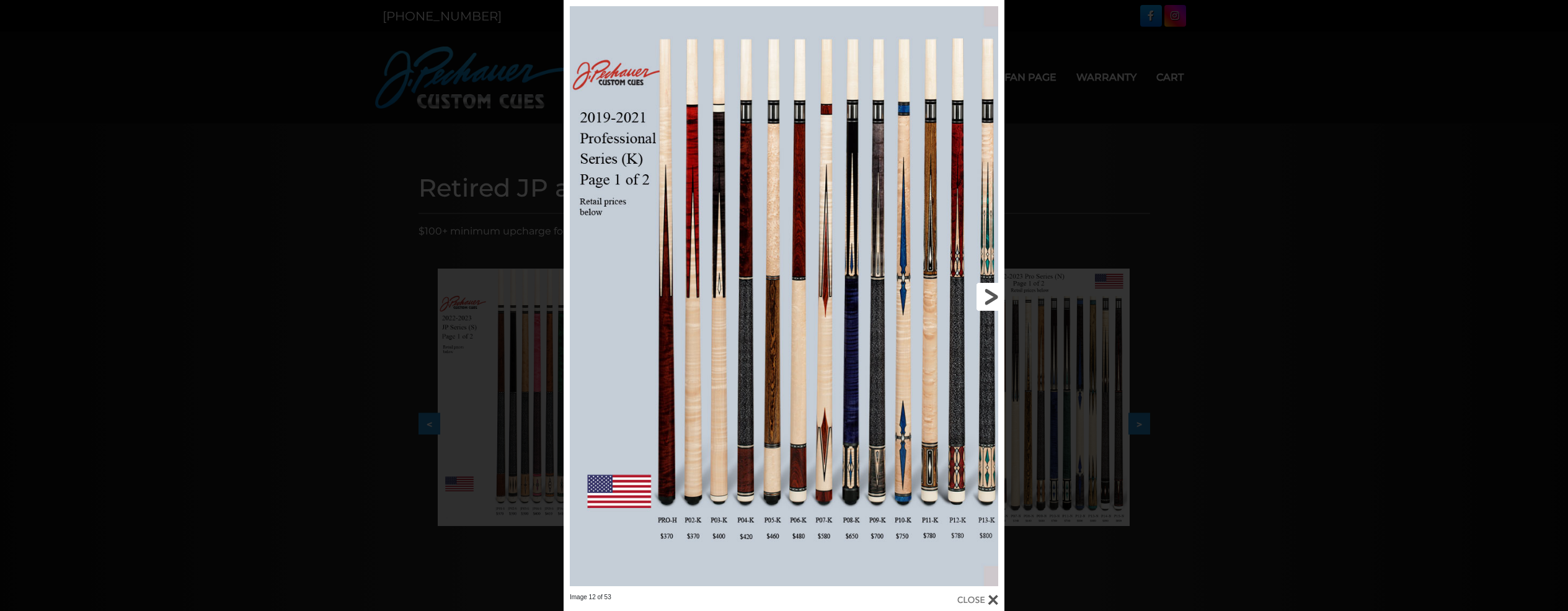
click at [1003, 300] on link at bounding box center [904, 296] width 199 height 593
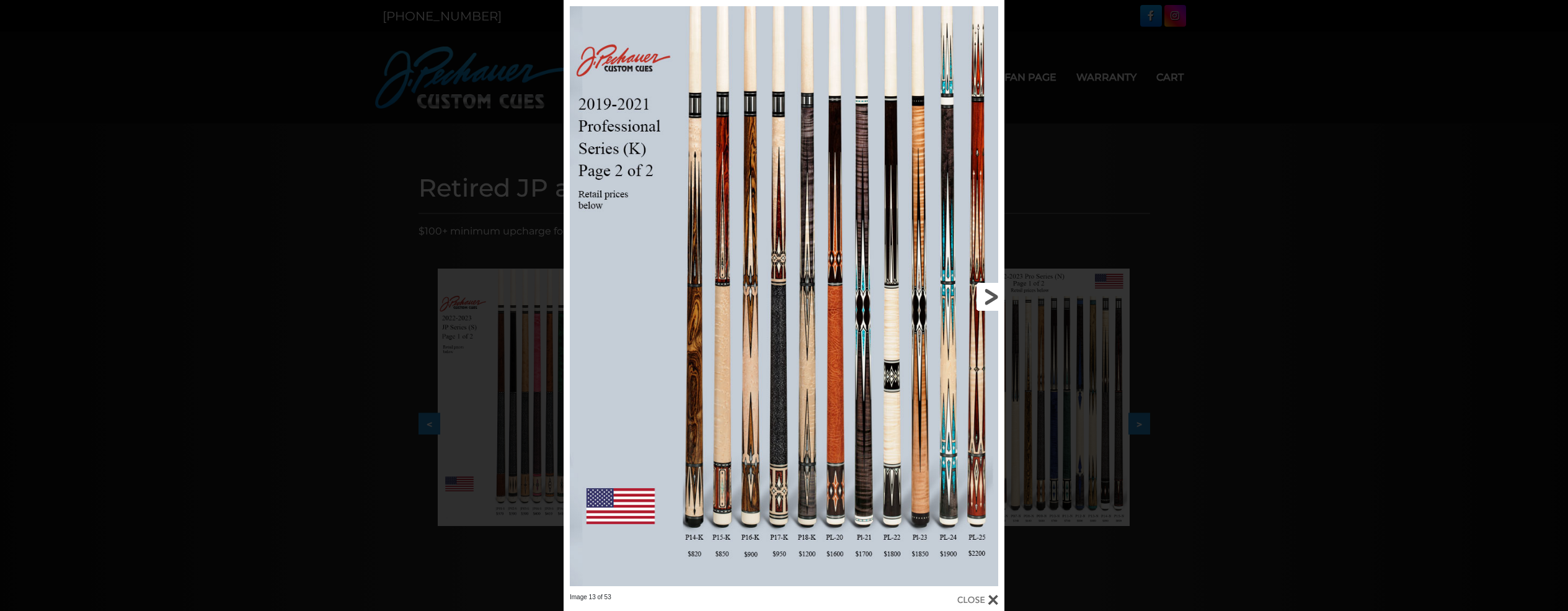
click at [1003, 300] on link at bounding box center [904, 296] width 199 height 593
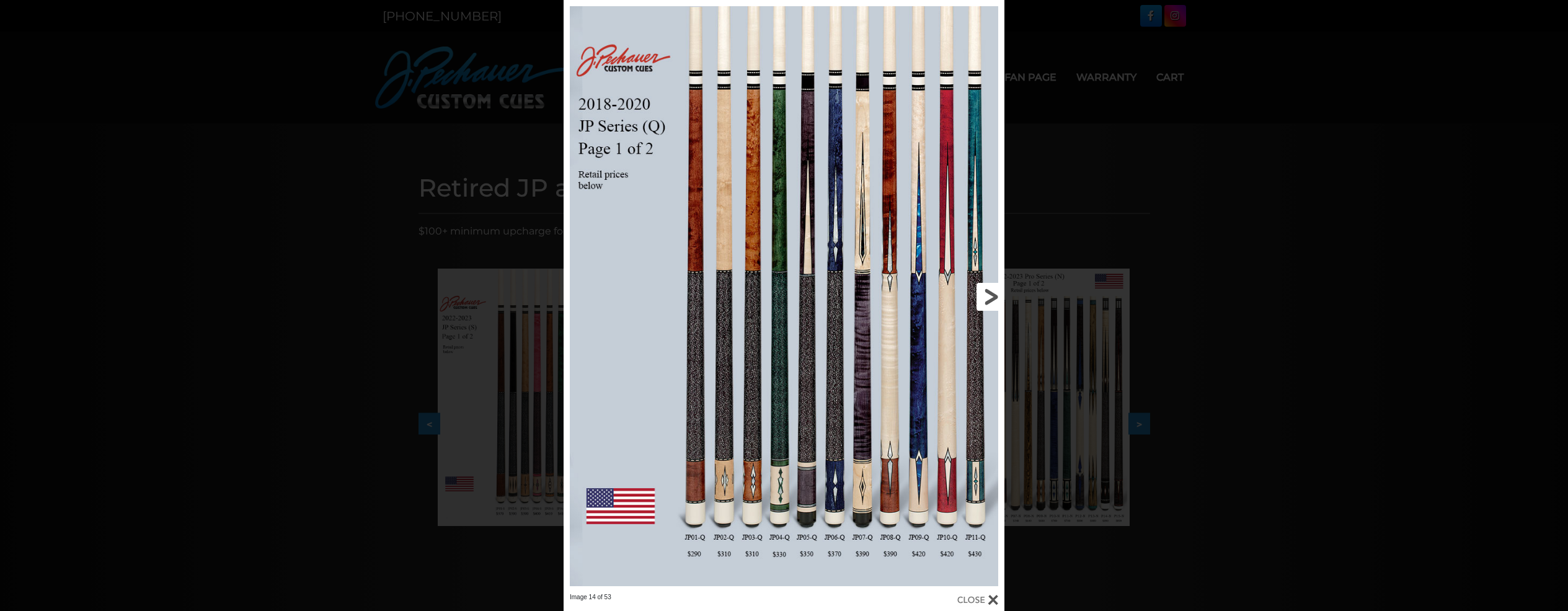
click at [1003, 300] on link at bounding box center [904, 296] width 199 height 593
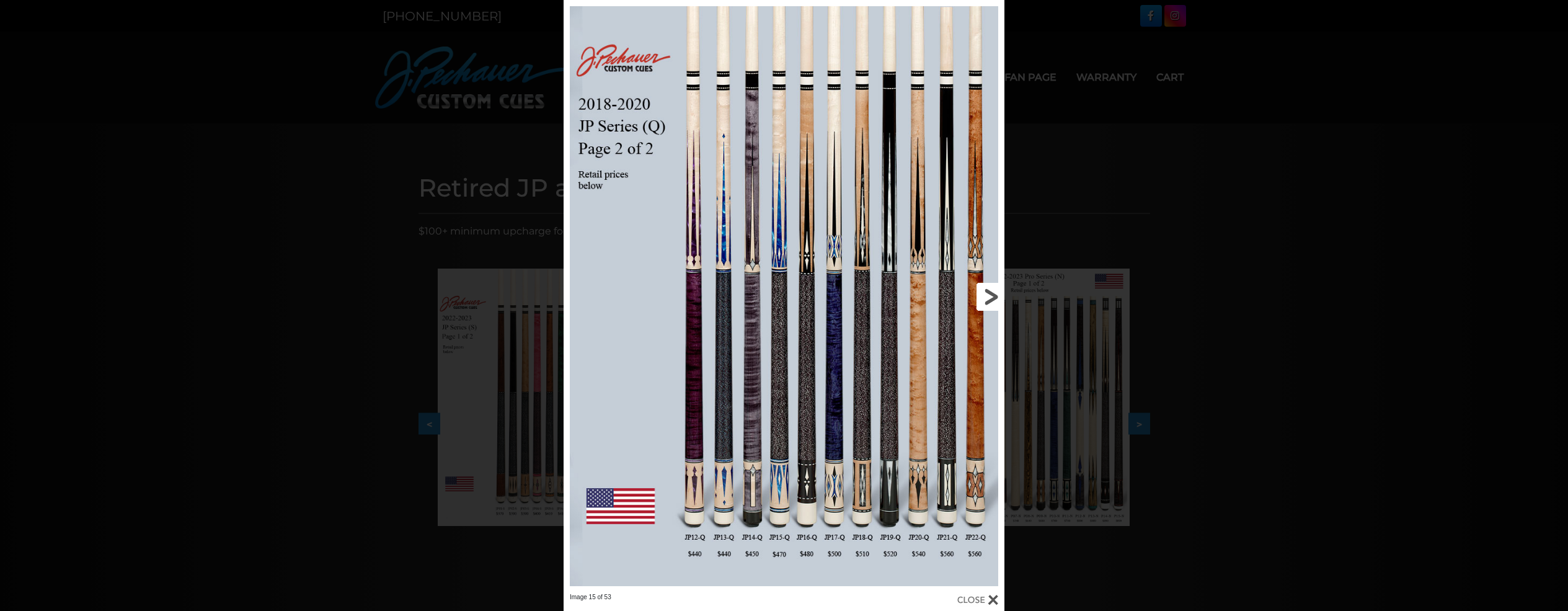
click at [1000, 297] on link at bounding box center [904, 296] width 199 height 593
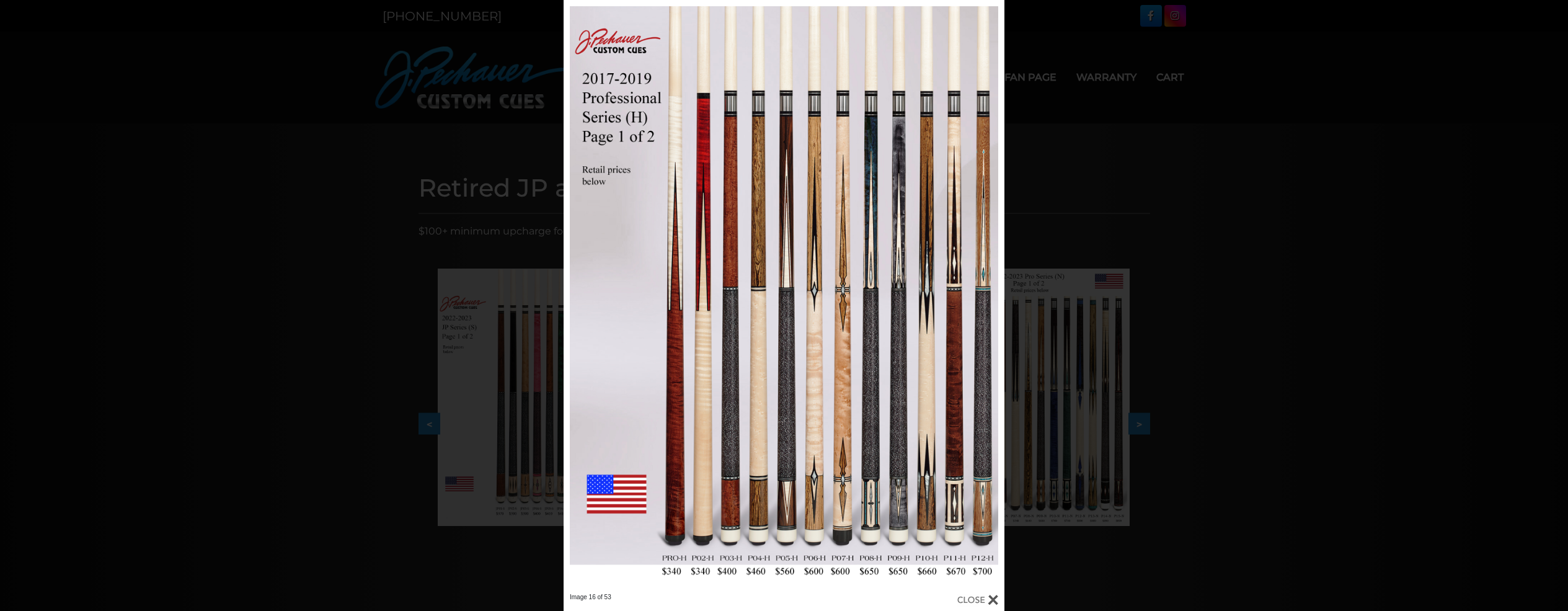
click at [1222, 270] on div "Image 16 of 53" at bounding box center [784, 305] width 1568 height 611
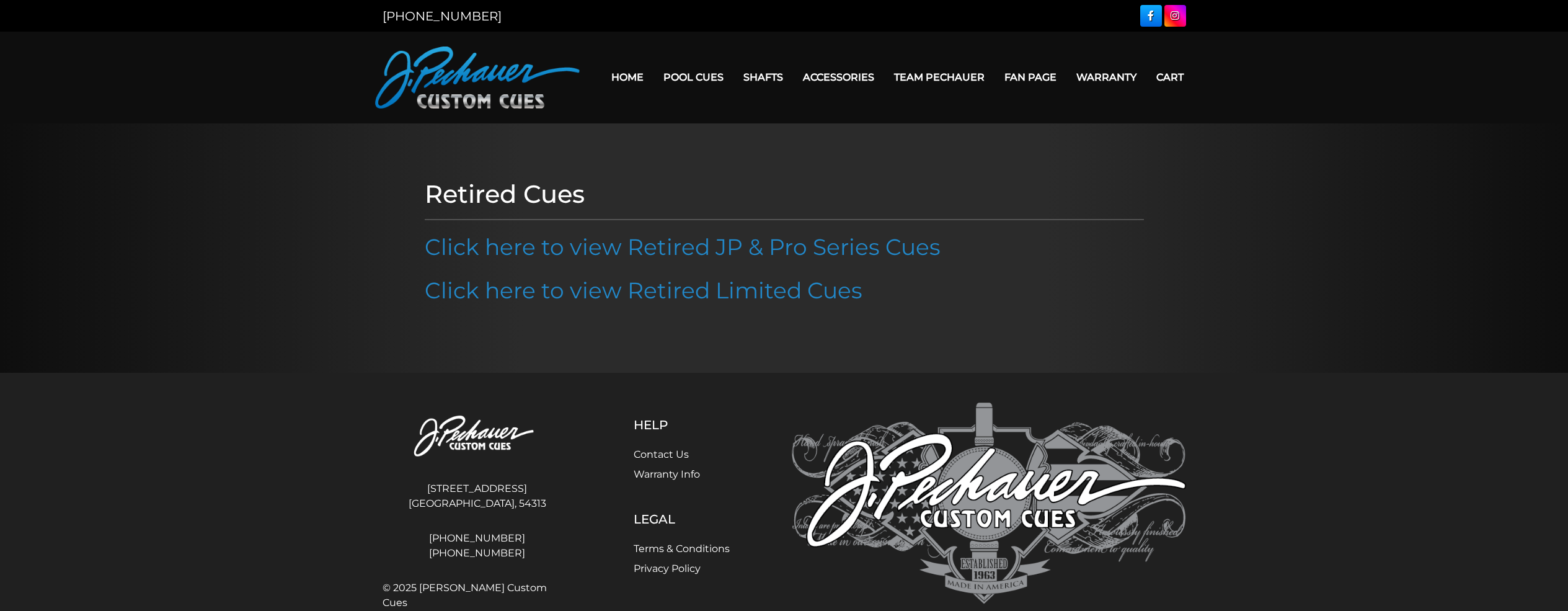
scroll to position [44, 0]
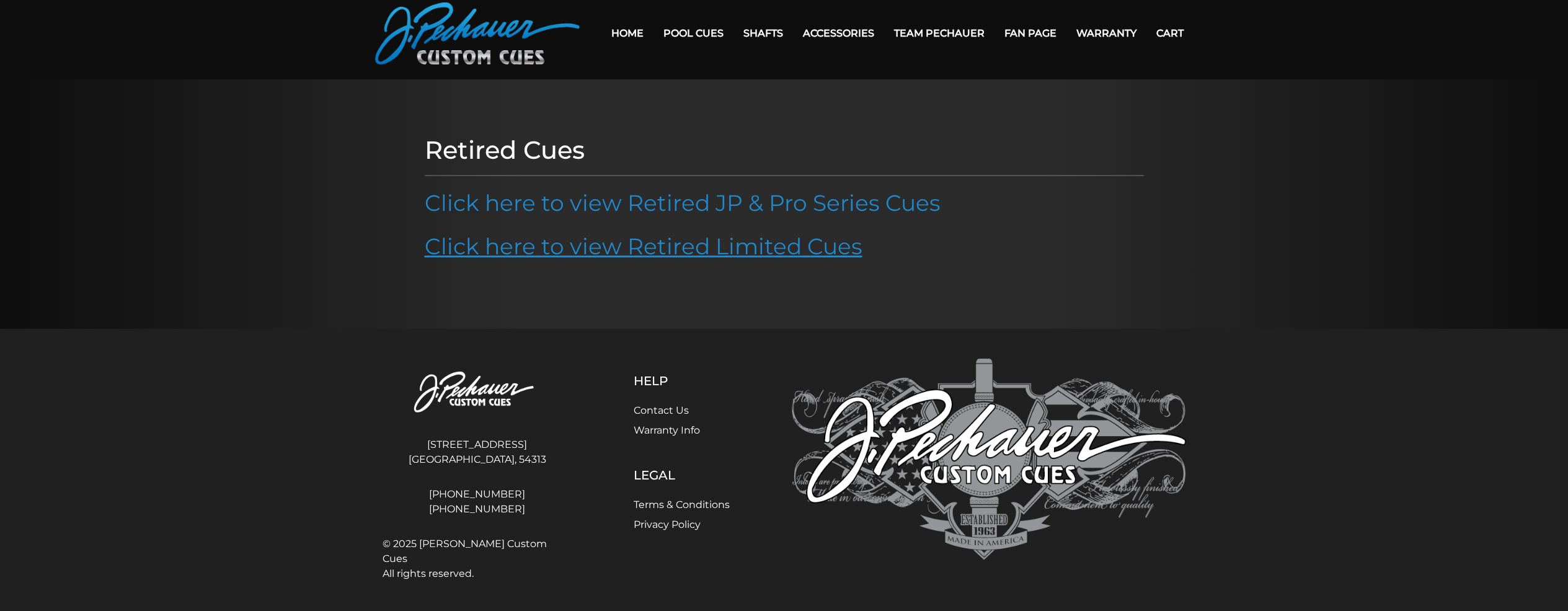
click at [631, 247] on link "Click here to view Retired Limited Cues" at bounding box center [643, 246] width 438 height 27
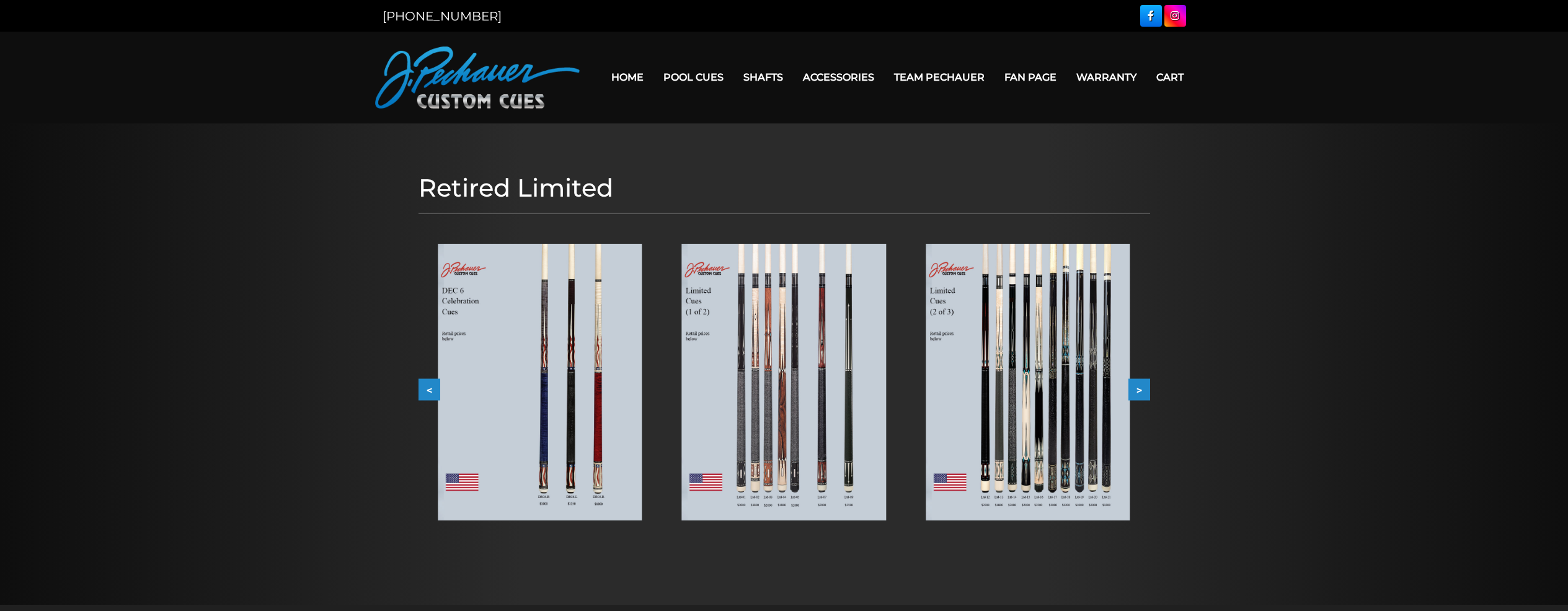
click at [850, 412] on img at bounding box center [784, 382] width 204 height 277
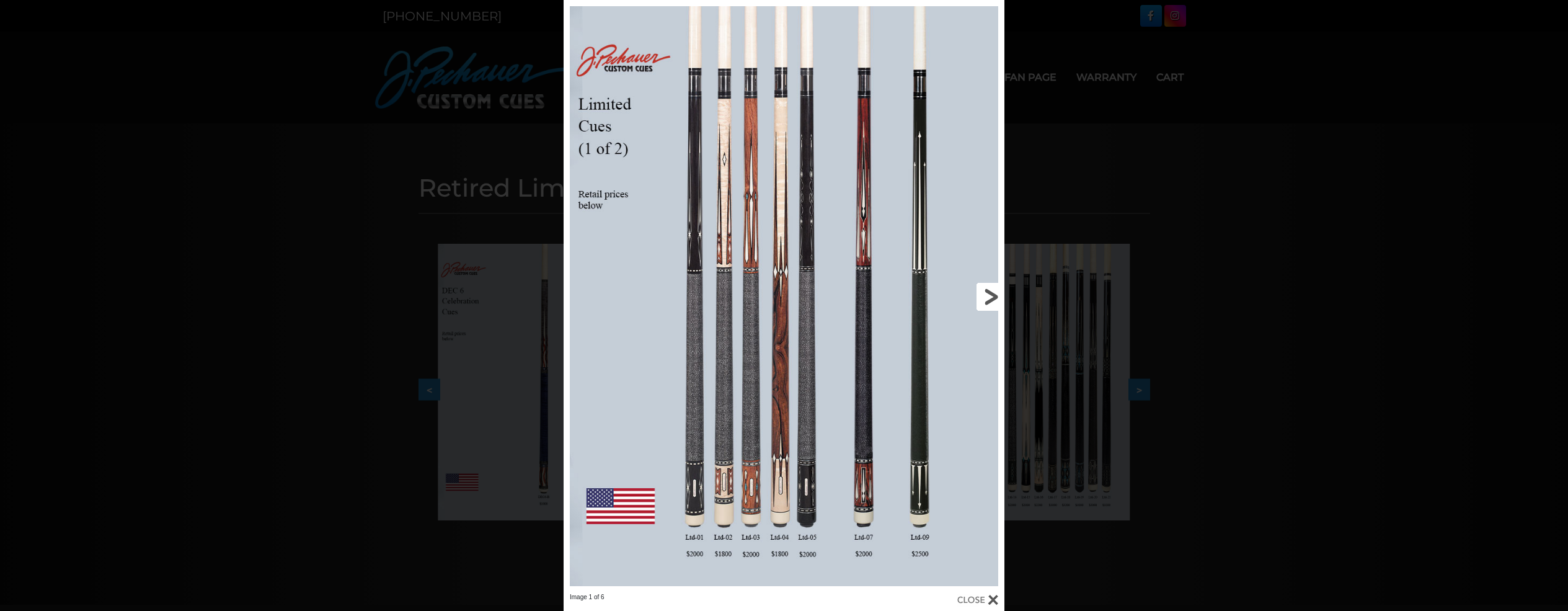
click at [987, 297] on link at bounding box center [904, 296] width 199 height 593
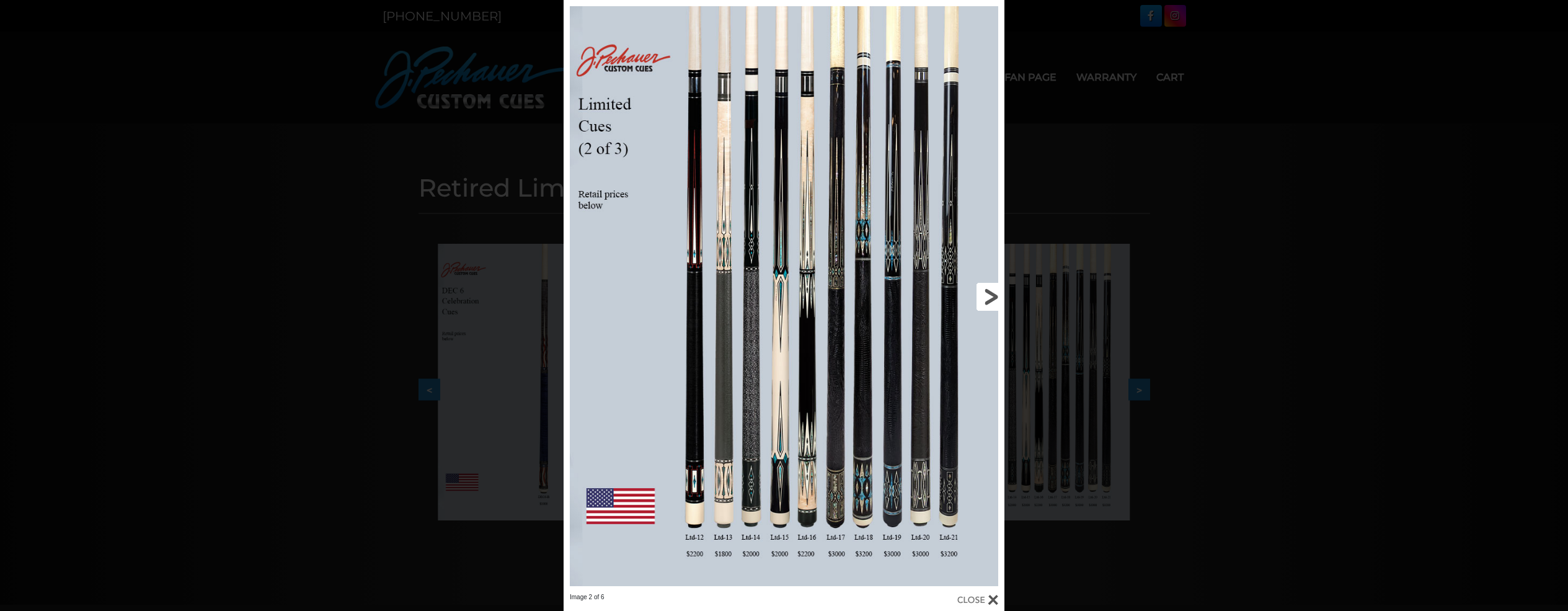
click at [987, 297] on link at bounding box center [904, 296] width 199 height 593
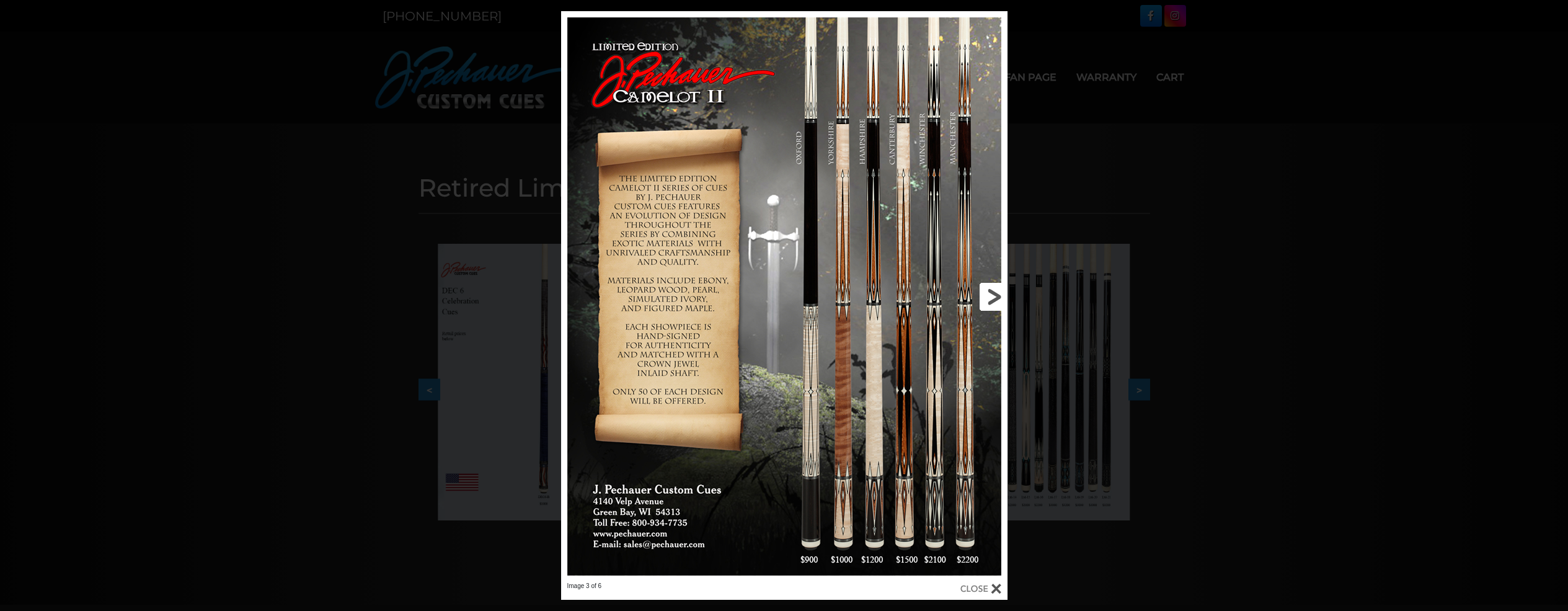
click at [996, 295] on link at bounding box center [906, 296] width 200 height 571
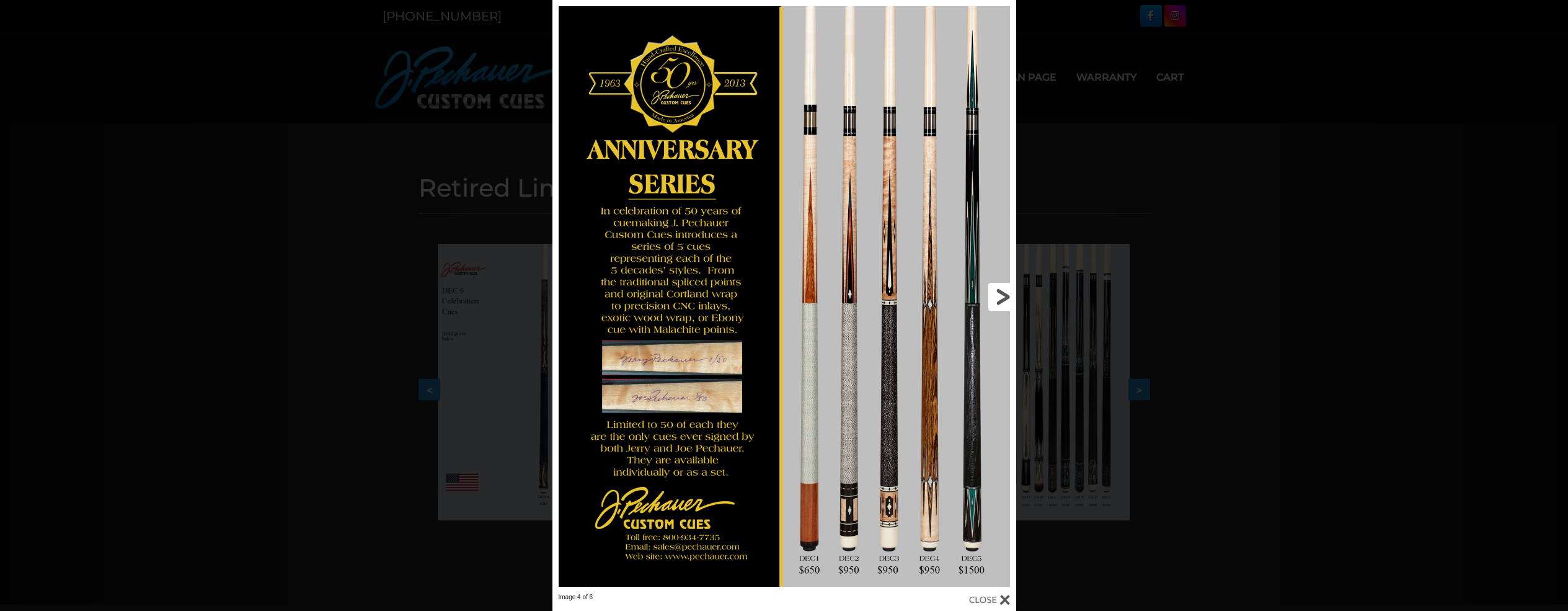
click at [997, 295] on link at bounding box center [912, 296] width 209 height 593
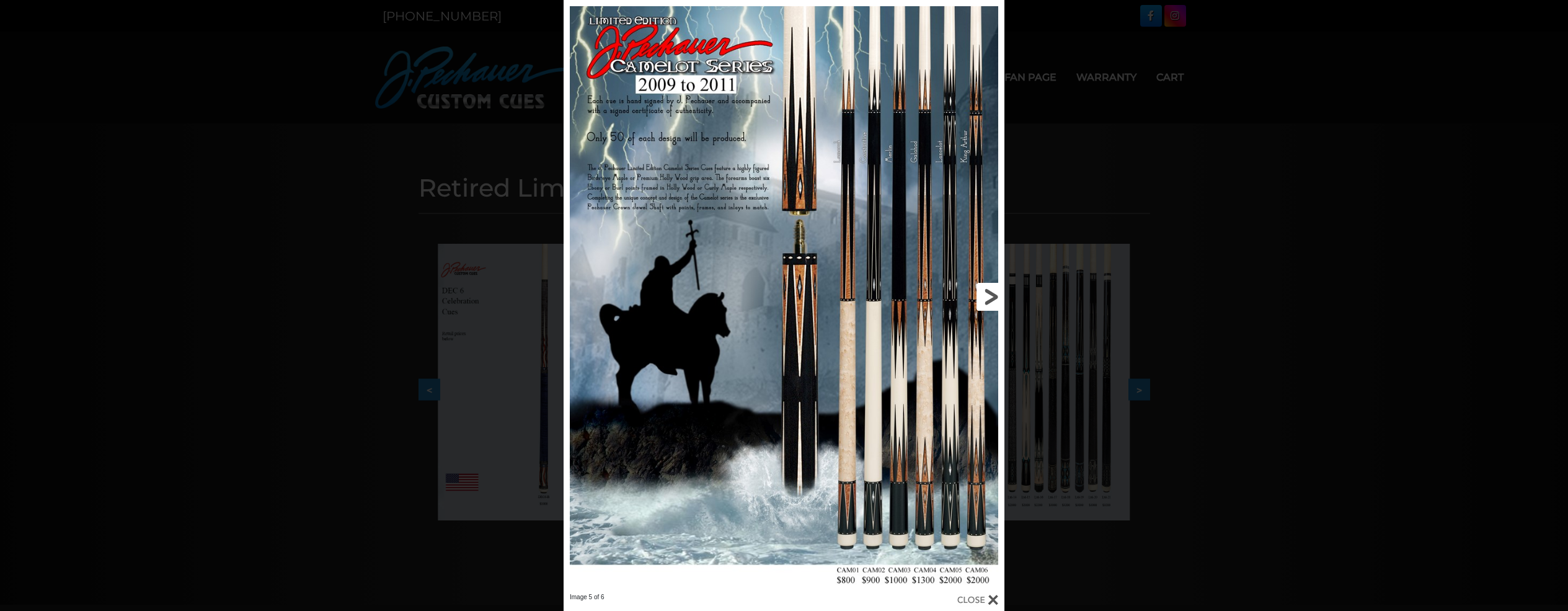
click at [996, 295] on link at bounding box center [904, 296] width 199 height 593
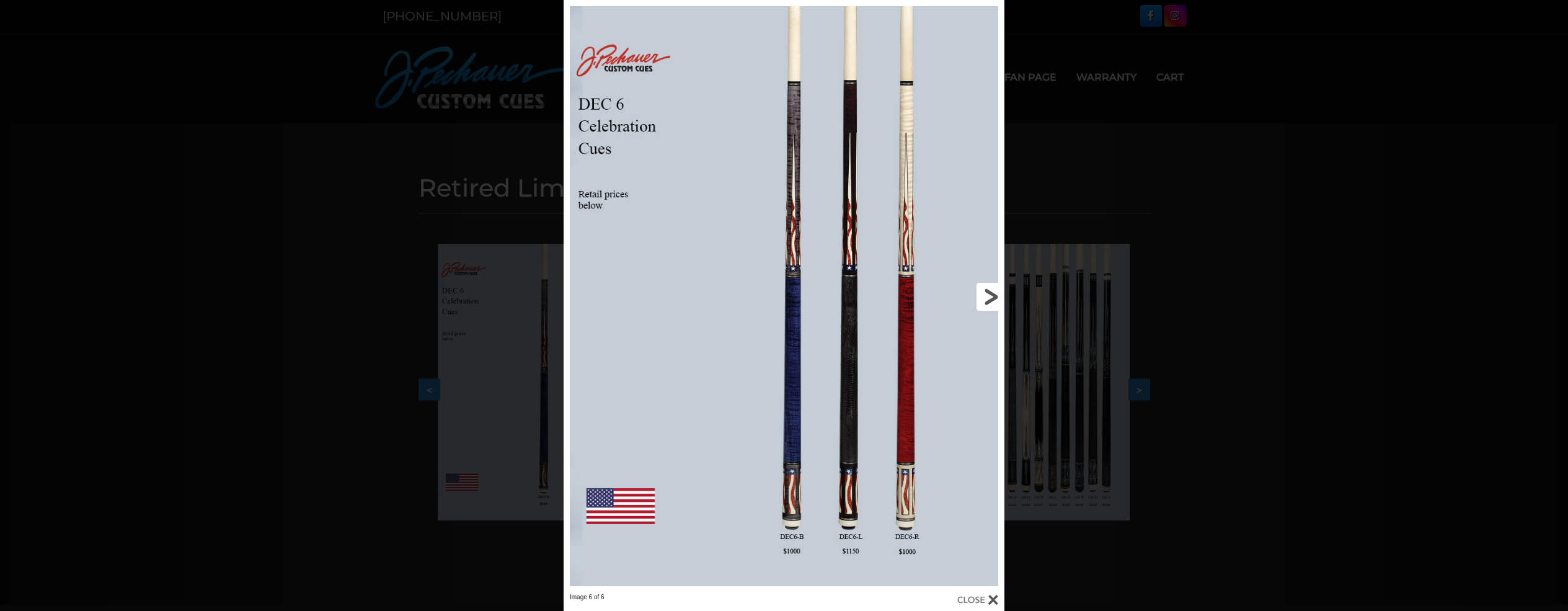
click at [996, 295] on link at bounding box center [904, 296] width 199 height 593
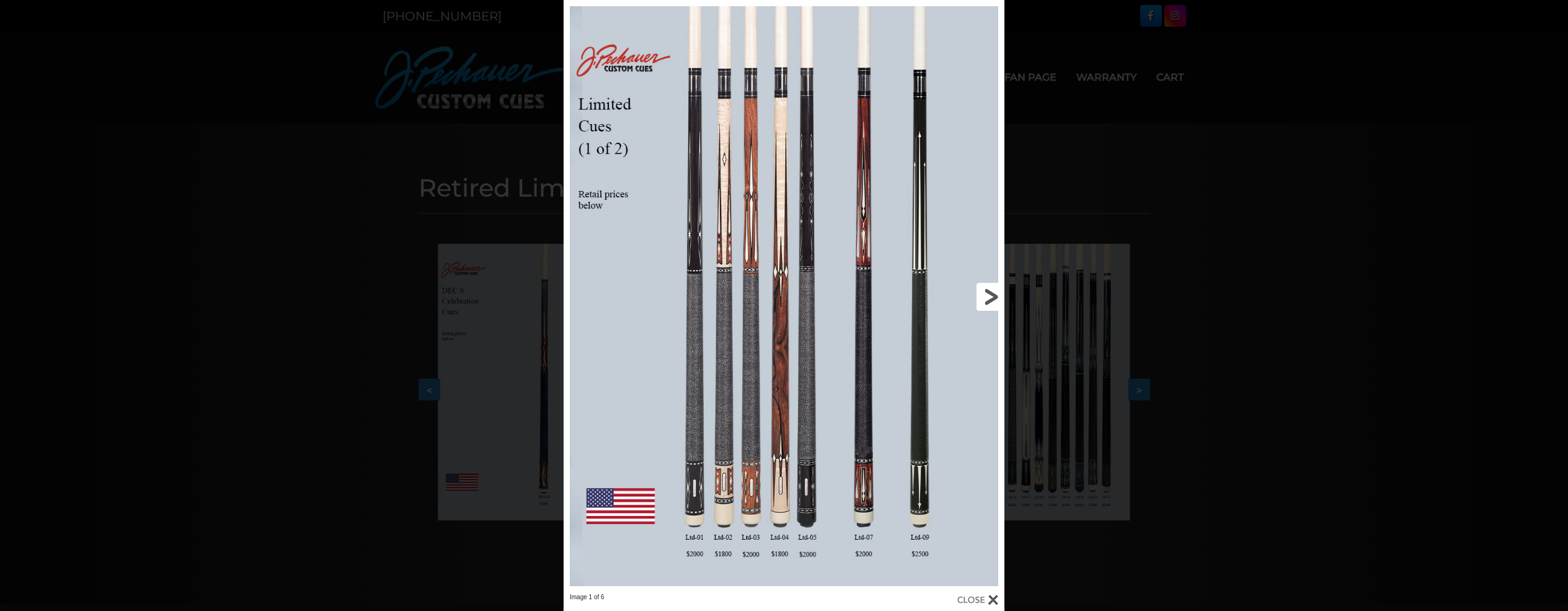
click at [996, 295] on link at bounding box center [904, 296] width 199 height 593
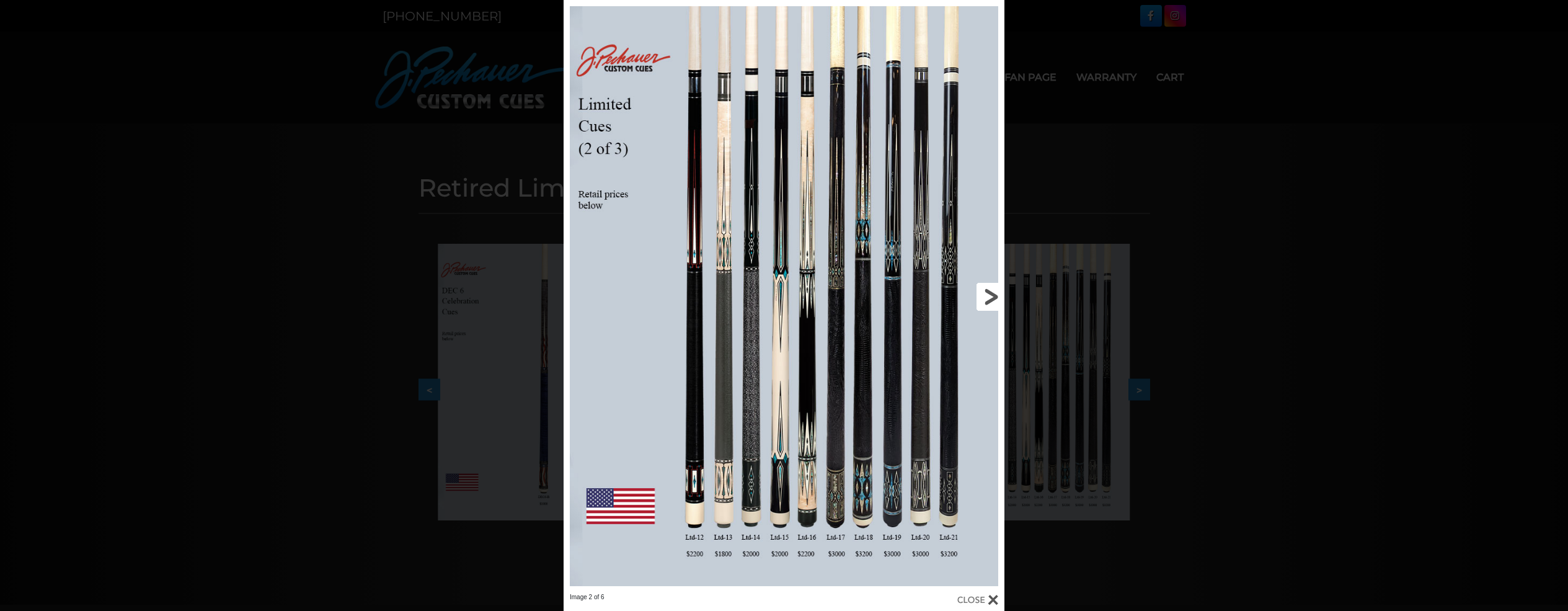
click at [991, 295] on link at bounding box center [904, 296] width 199 height 593
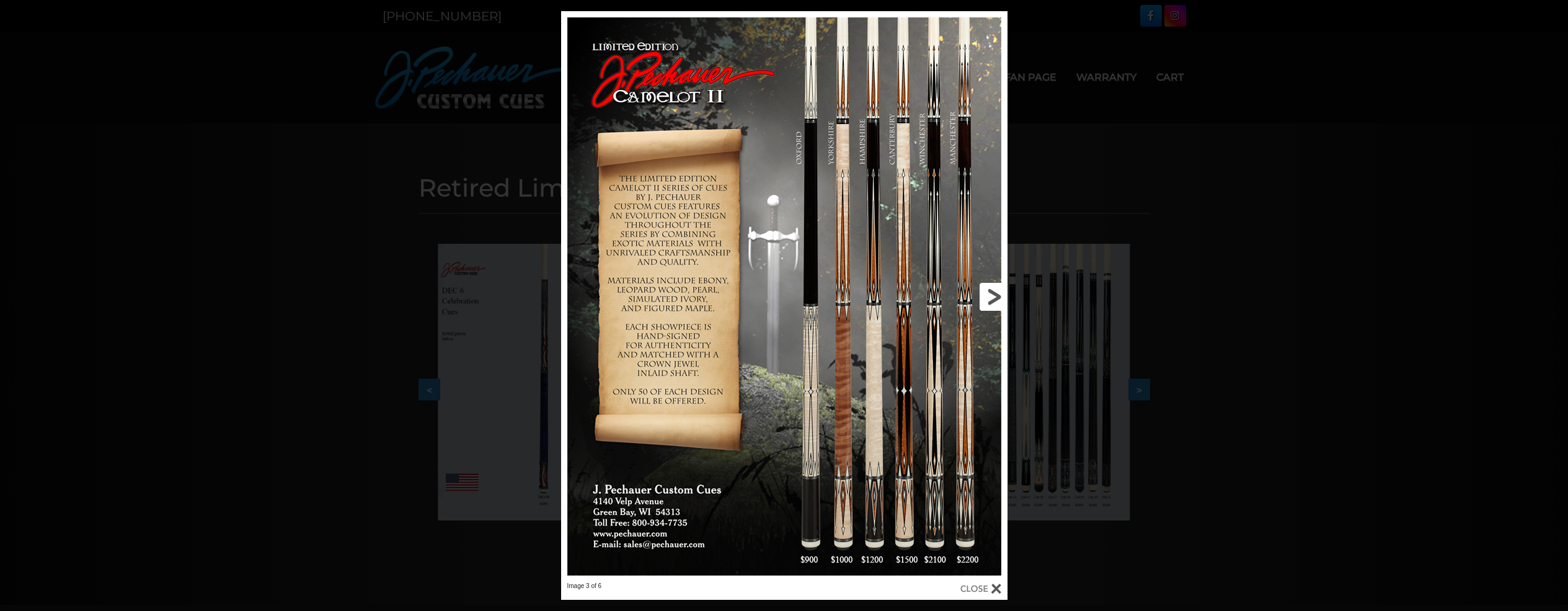
click at [991, 311] on link at bounding box center [906, 296] width 200 height 571
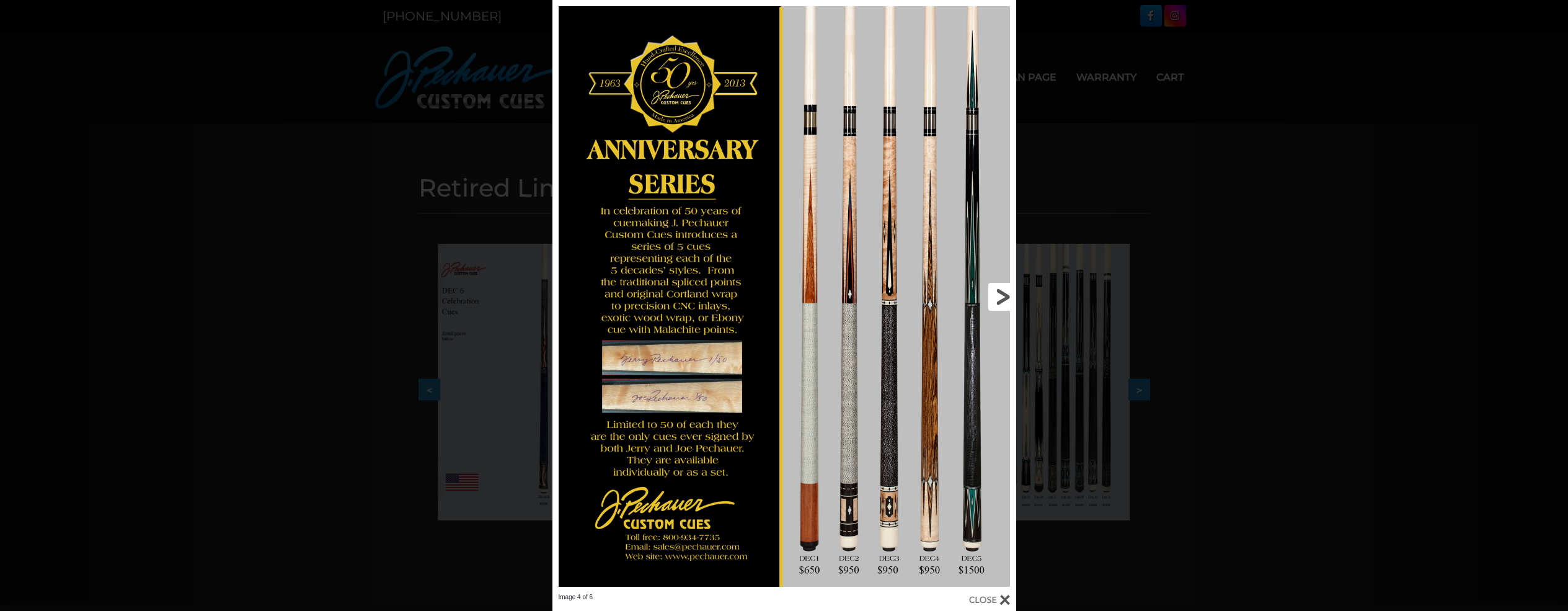
click at [991, 294] on link at bounding box center [912, 296] width 209 height 593
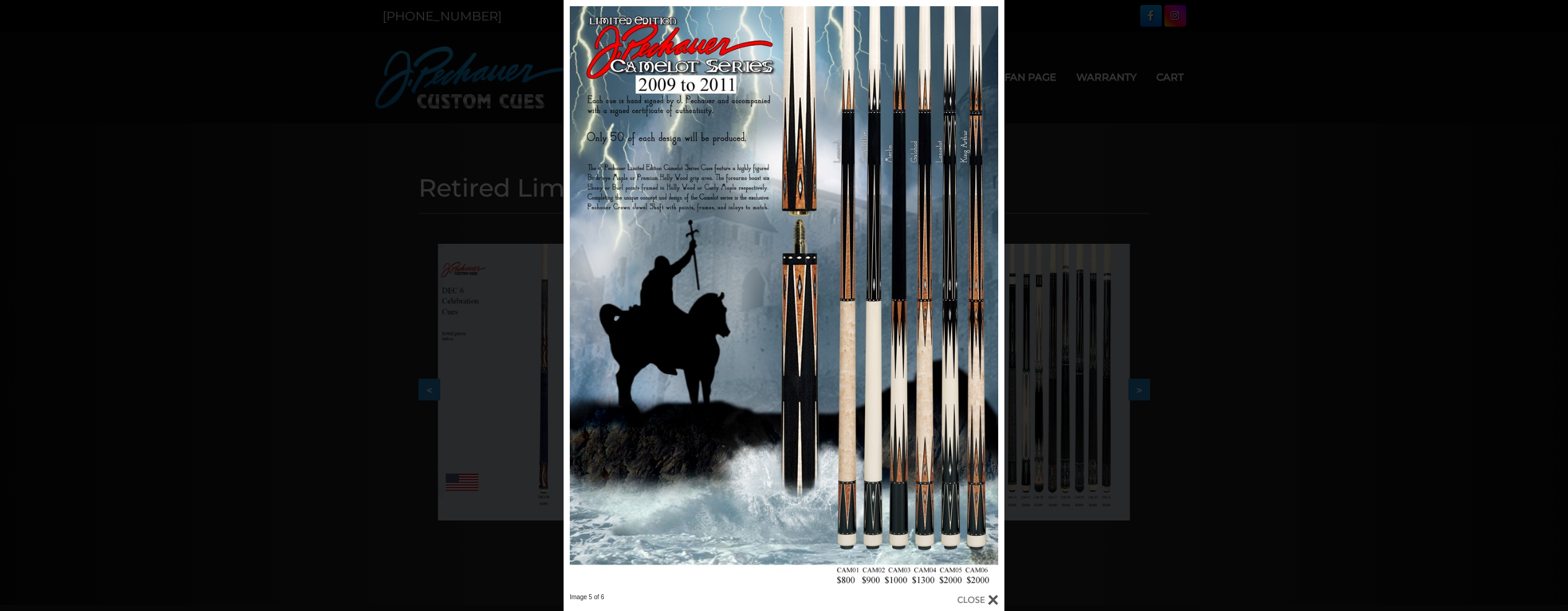
drag, startPoint x: 1174, startPoint y: 156, endPoint x: 1165, endPoint y: 177, distance: 22.8
click at [1164, 176] on div "Image 5 of 6" at bounding box center [784, 305] width 1568 height 611
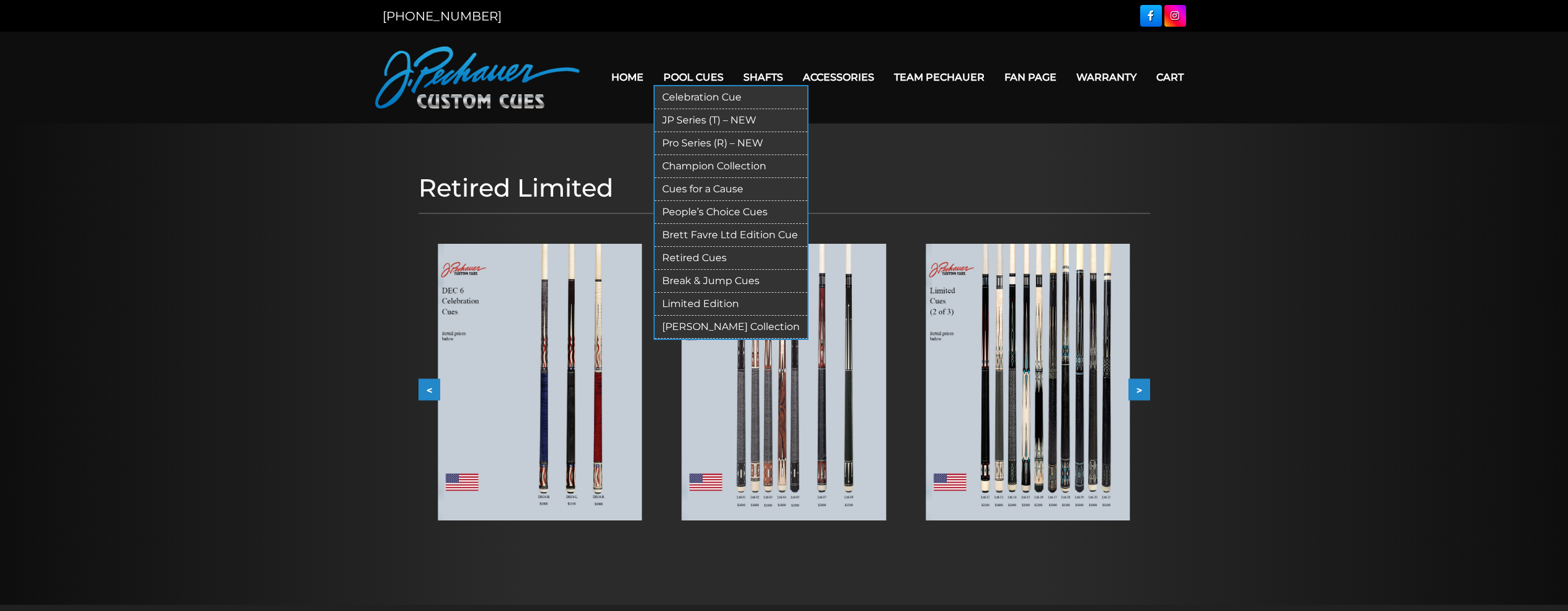
click at [719, 306] on link "Limited Edition" at bounding box center [730, 304] width 153 height 23
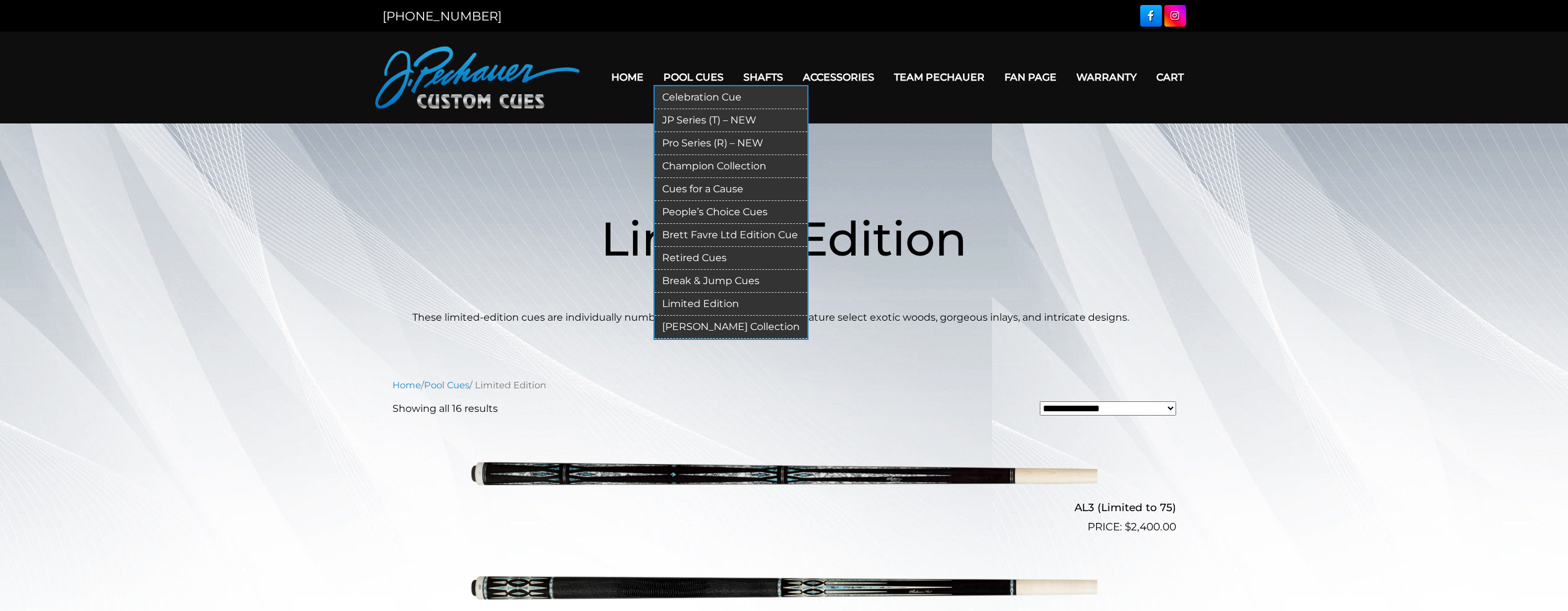
click at [713, 328] on link "[PERSON_NAME] Collection" at bounding box center [730, 327] width 153 height 23
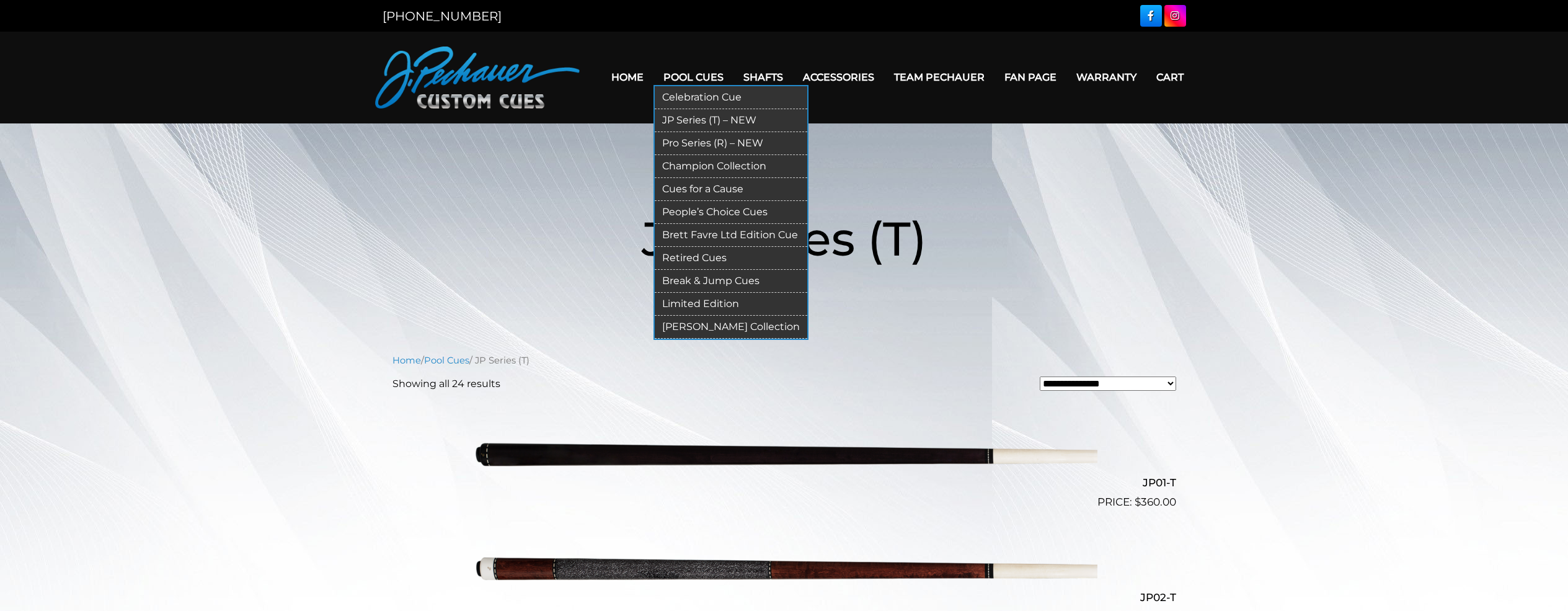
click at [678, 119] on link "JP Series (T) – NEW" at bounding box center [730, 120] width 153 height 23
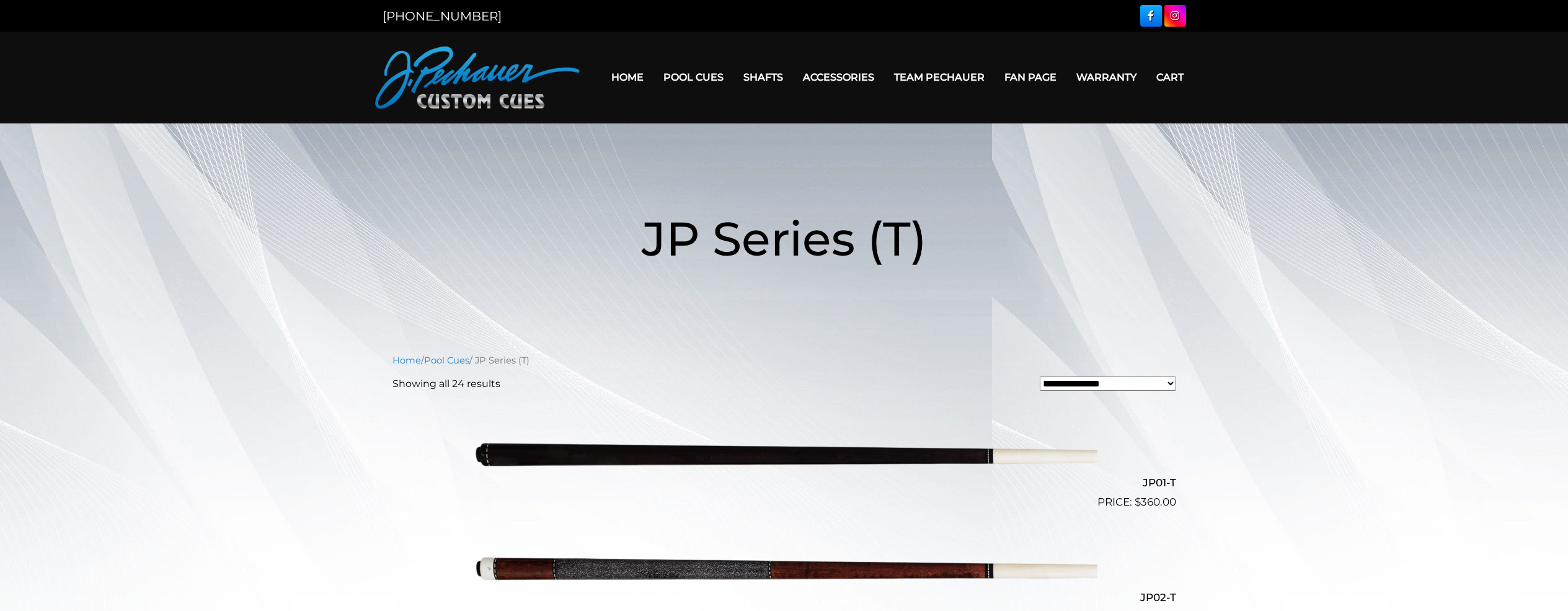
click at [625, 82] on link "Home" at bounding box center [627, 77] width 52 height 32
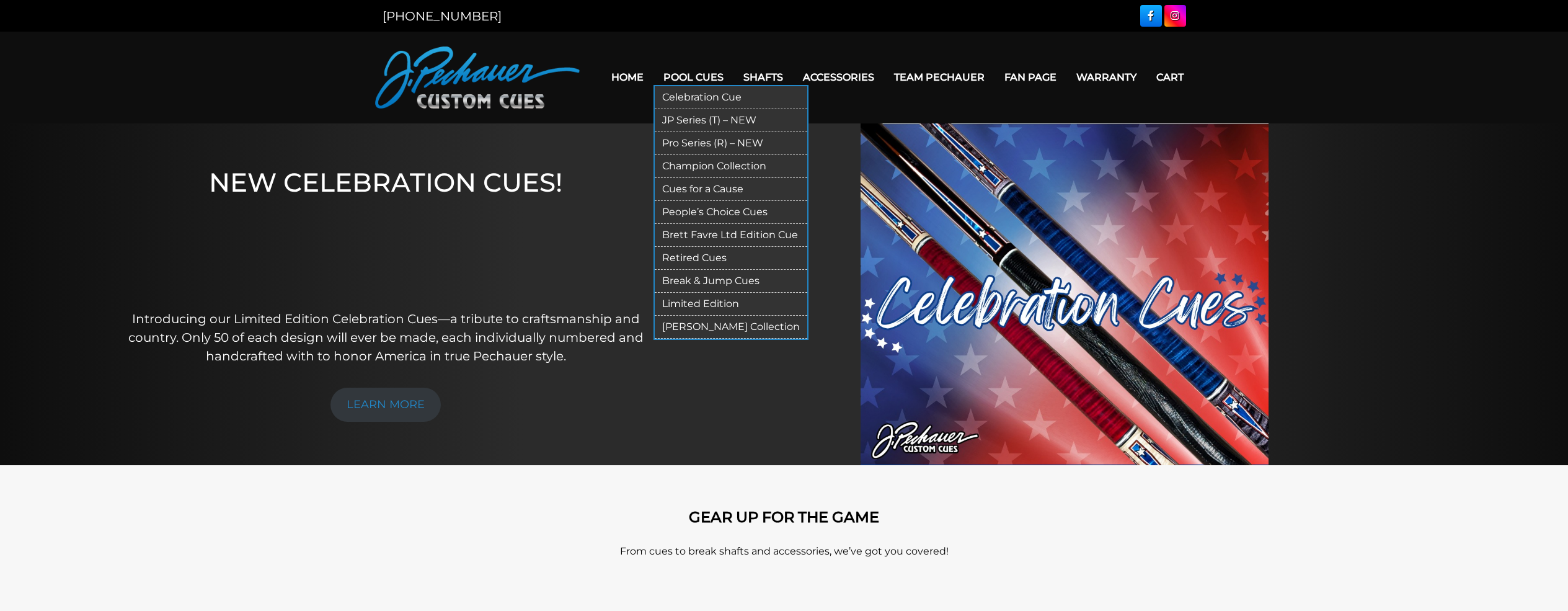
click at [704, 256] on link "Retired Cues" at bounding box center [730, 258] width 153 height 23
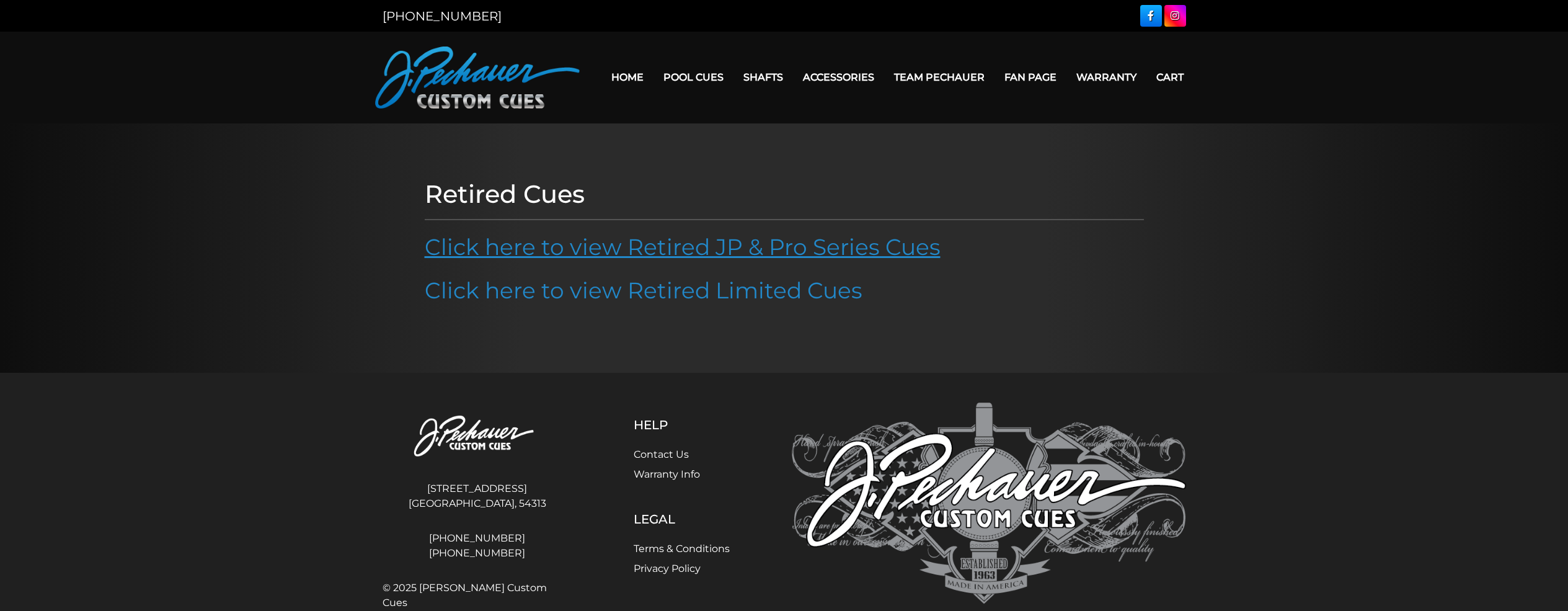
click at [688, 243] on link "Click here to view Retired JP & Pro Series Cues" at bounding box center [682, 247] width 515 height 27
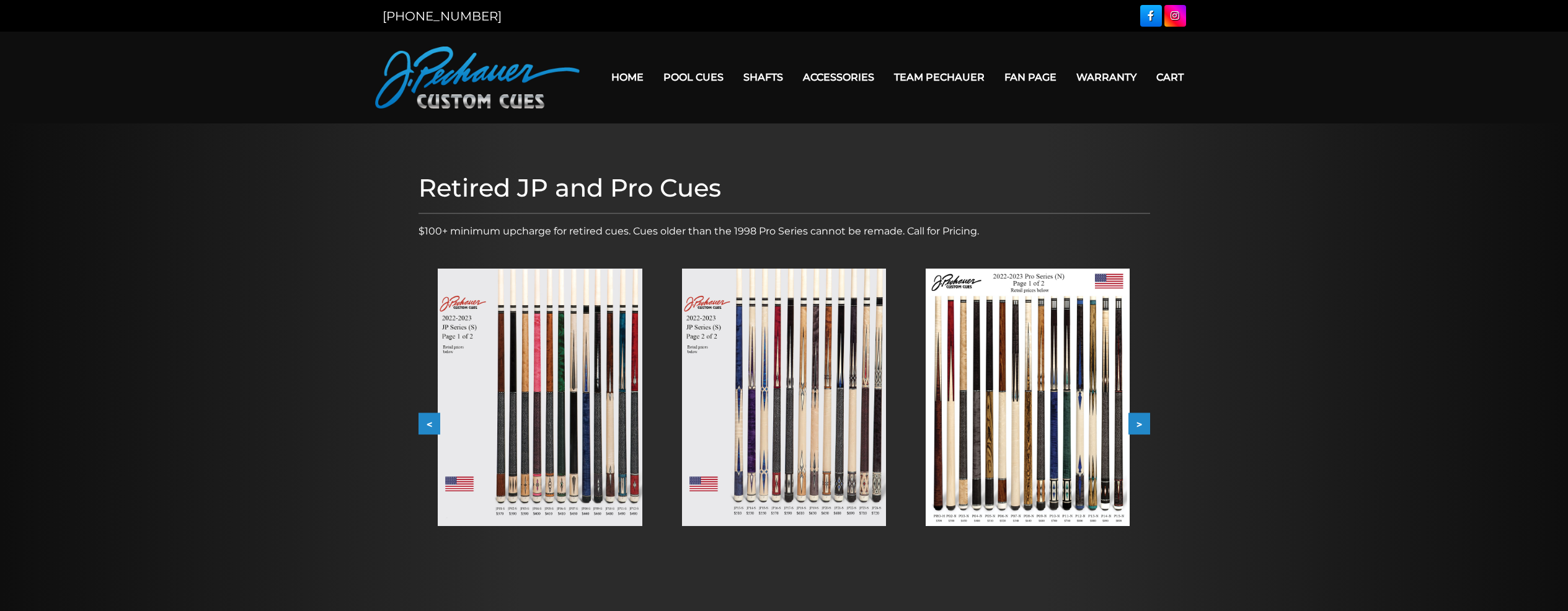
click at [625, 395] on img at bounding box center [539, 397] width 204 height 257
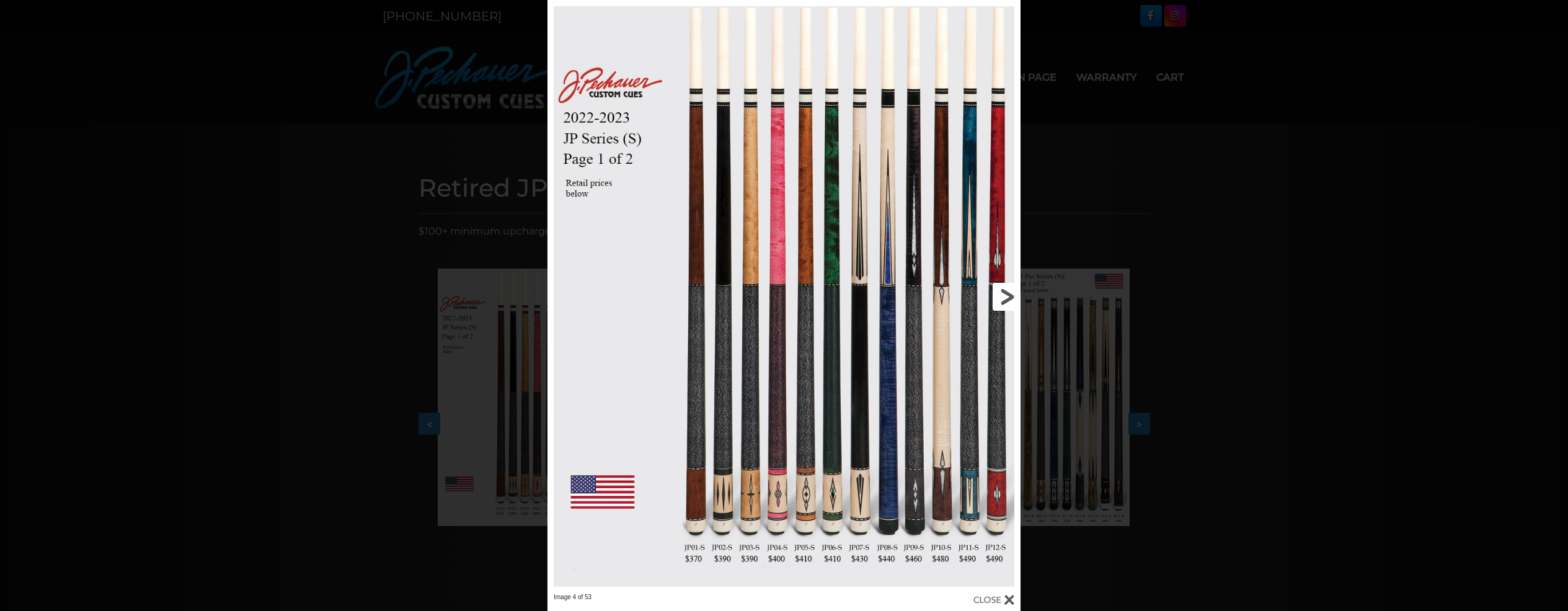
click at [1000, 291] on link at bounding box center [914, 296] width 212 height 593
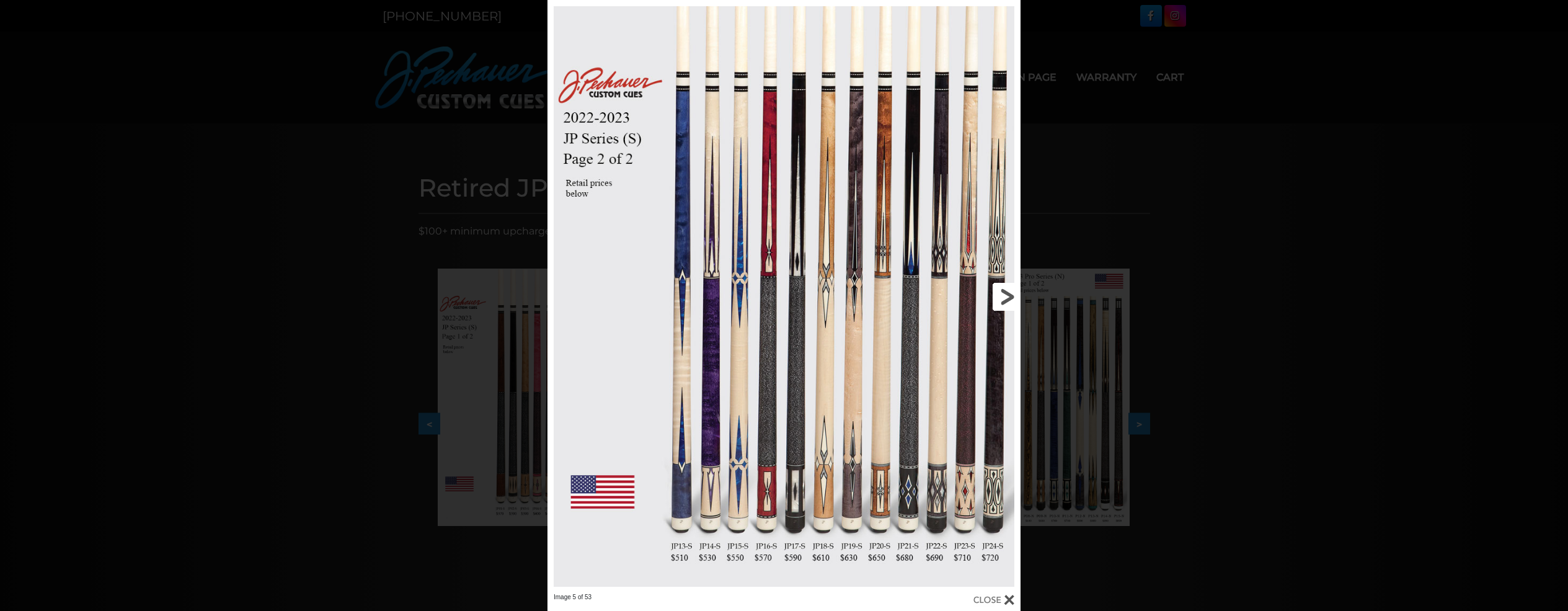
click at [1015, 299] on link at bounding box center [914, 296] width 212 height 593
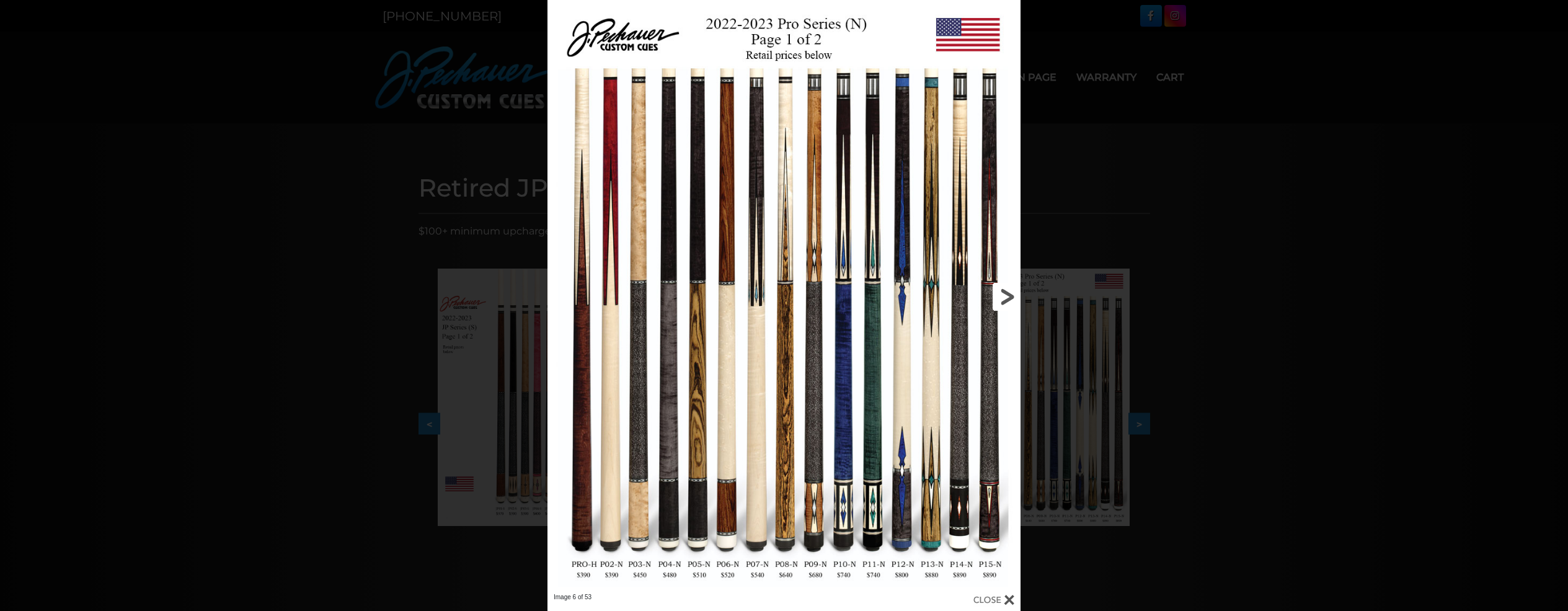
click at [1018, 299] on link at bounding box center [914, 296] width 212 height 593
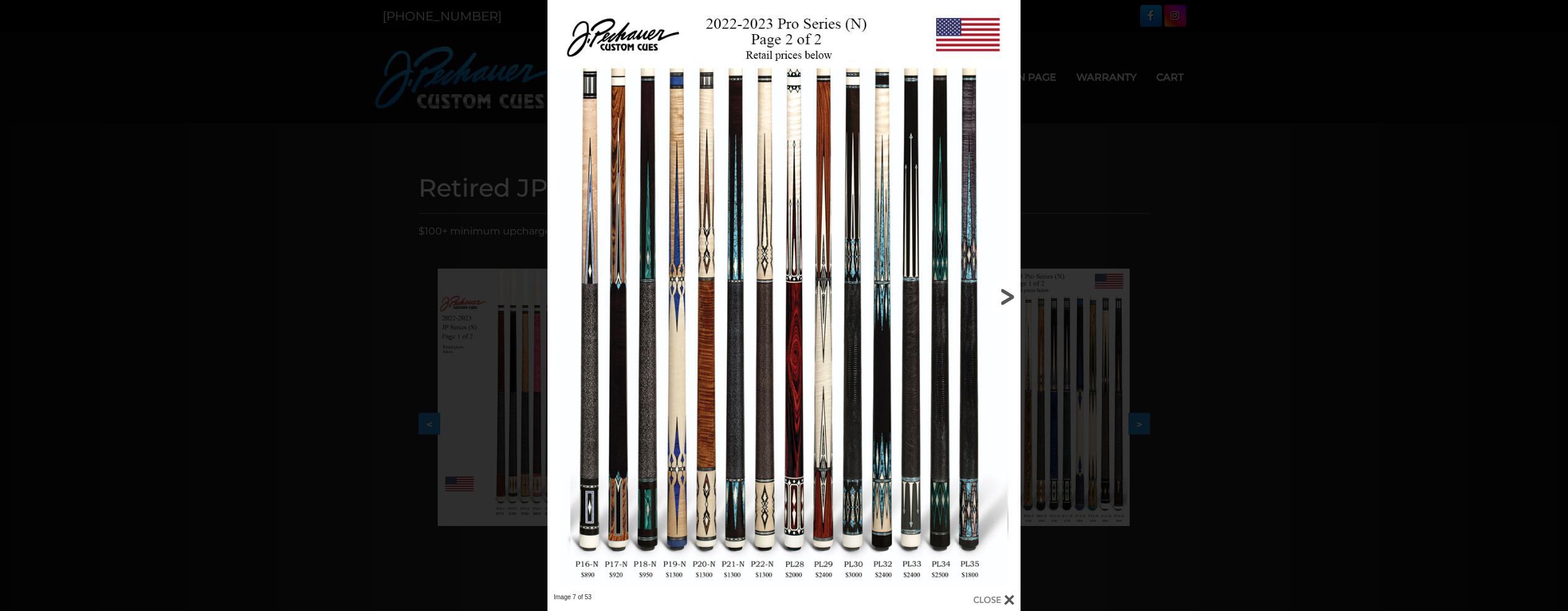
click at [1017, 300] on link at bounding box center [914, 296] width 212 height 593
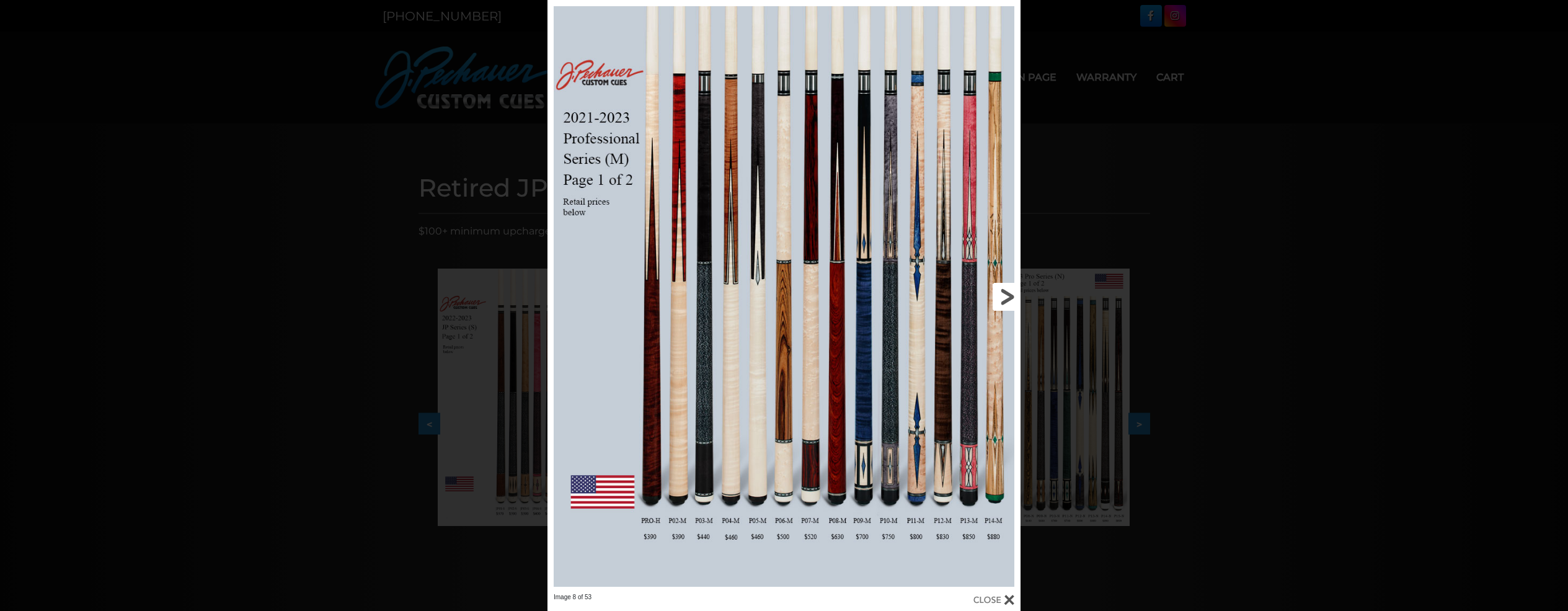
click at [1017, 300] on link at bounding box center [914, 296] width 212 height 593
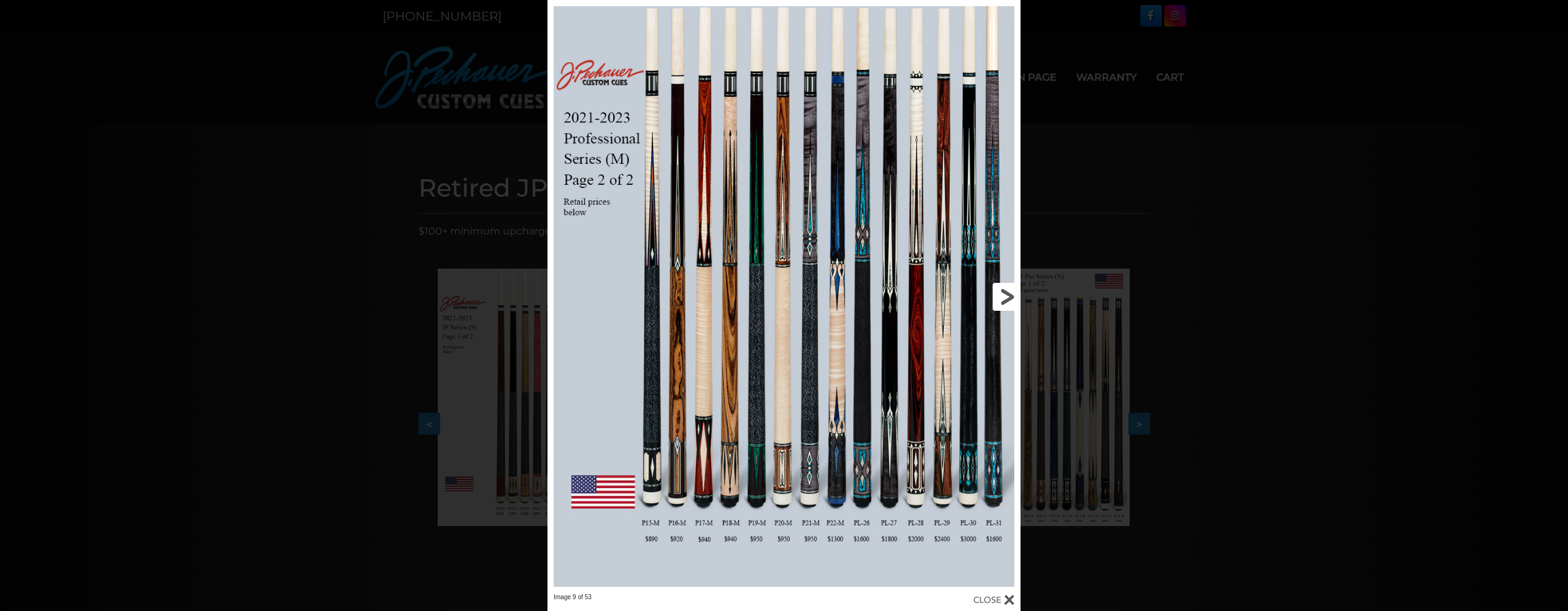
click at [1017, 300] on link at bounding box center [914, 296] width 212 height 593
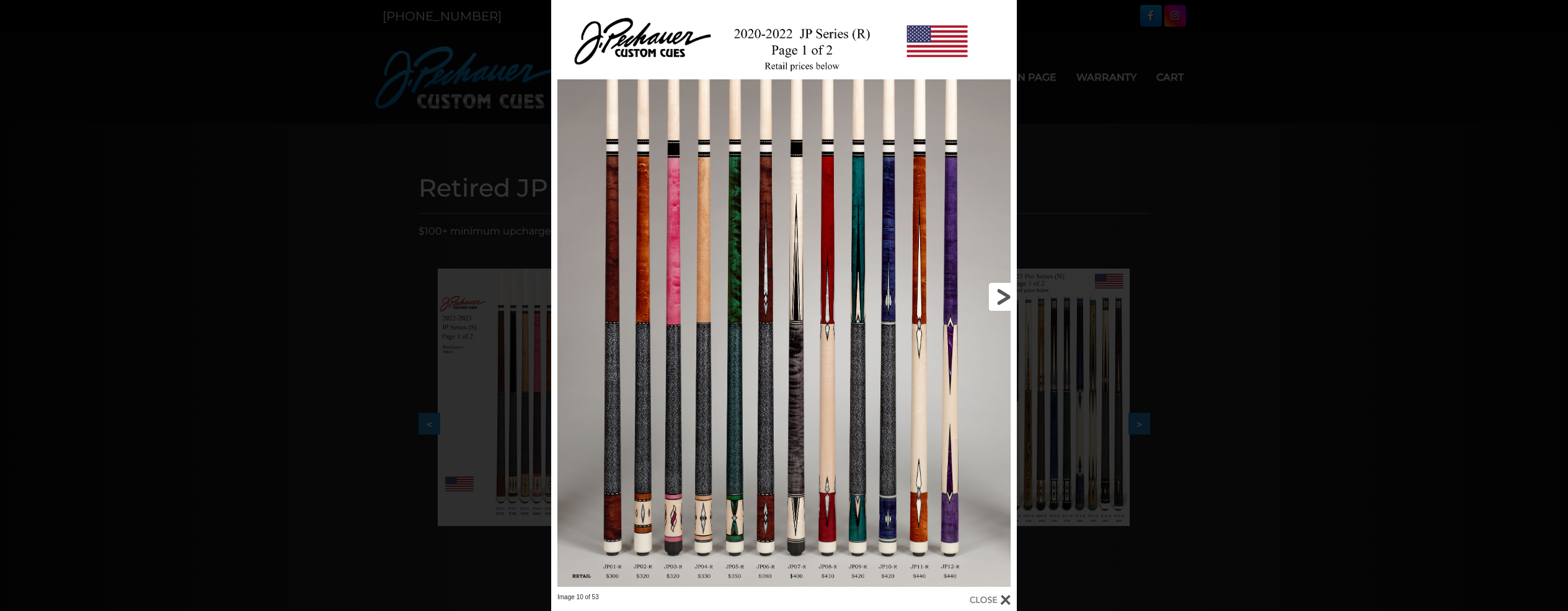
click at [1006, 304] on link at bounding box center [912, 296] width 210 height 593
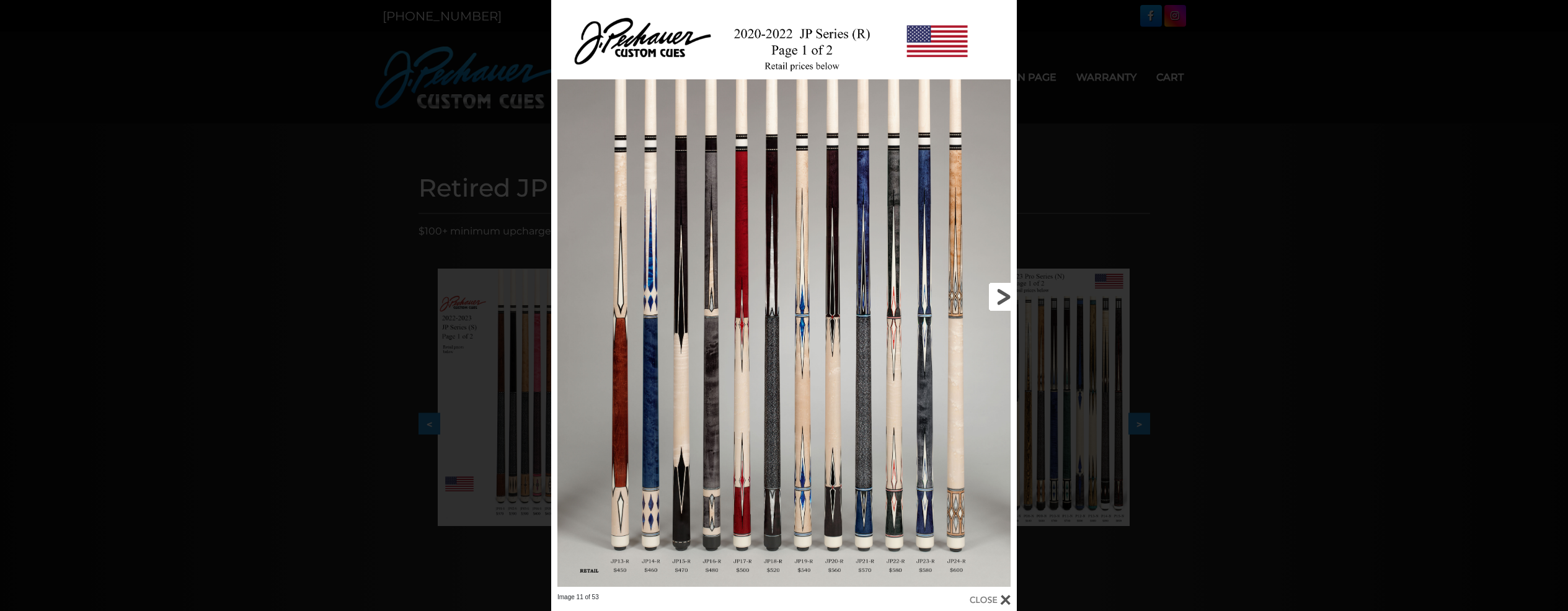
click at [1006, 304] on link at bounding box center [912, 296] width 210 height 593
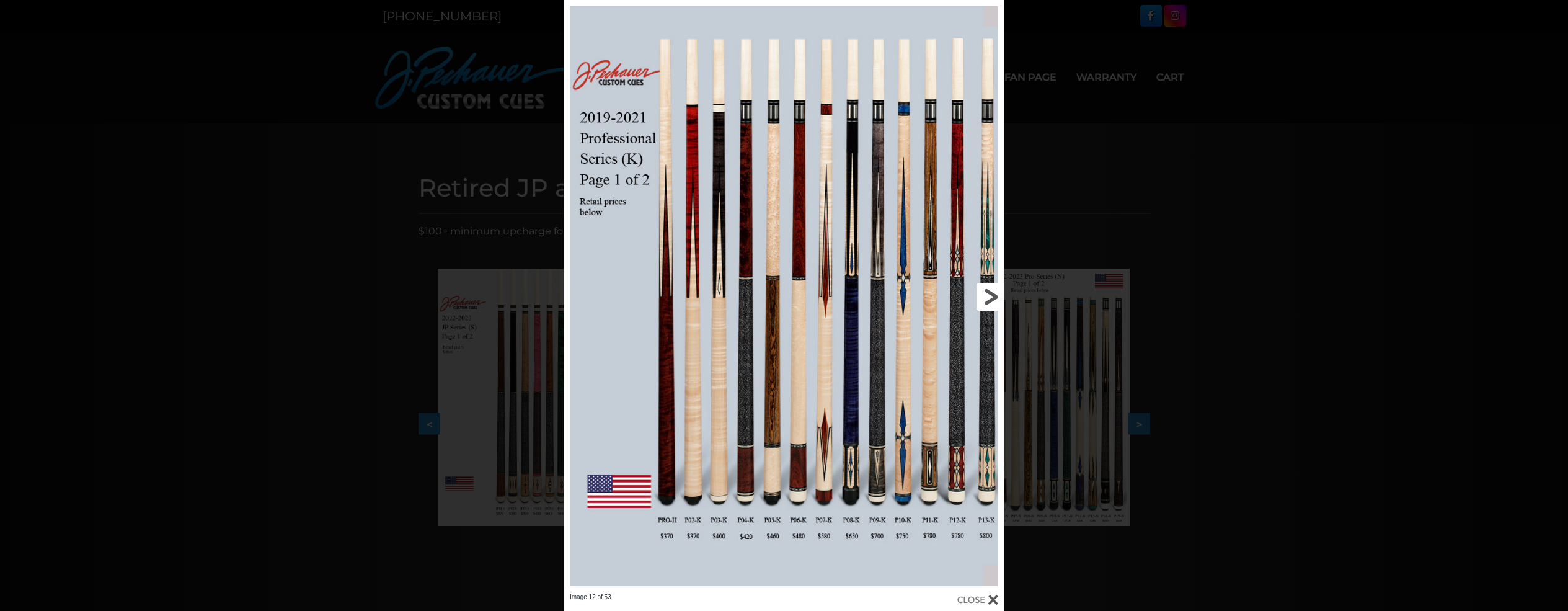
click at [991, 303] on link at bounding box center [904, 296] width 199 height 593
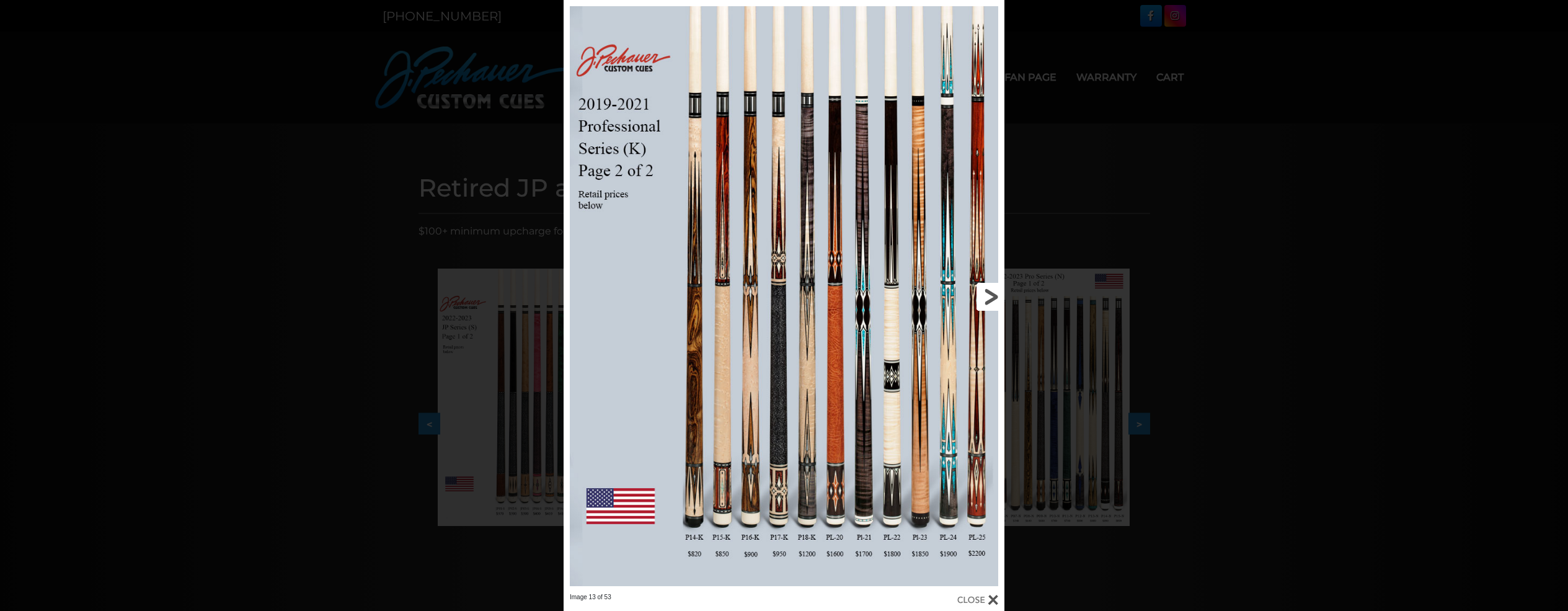
click at [991, 303] on link at bounding box center [904, 296] width 199 height 593
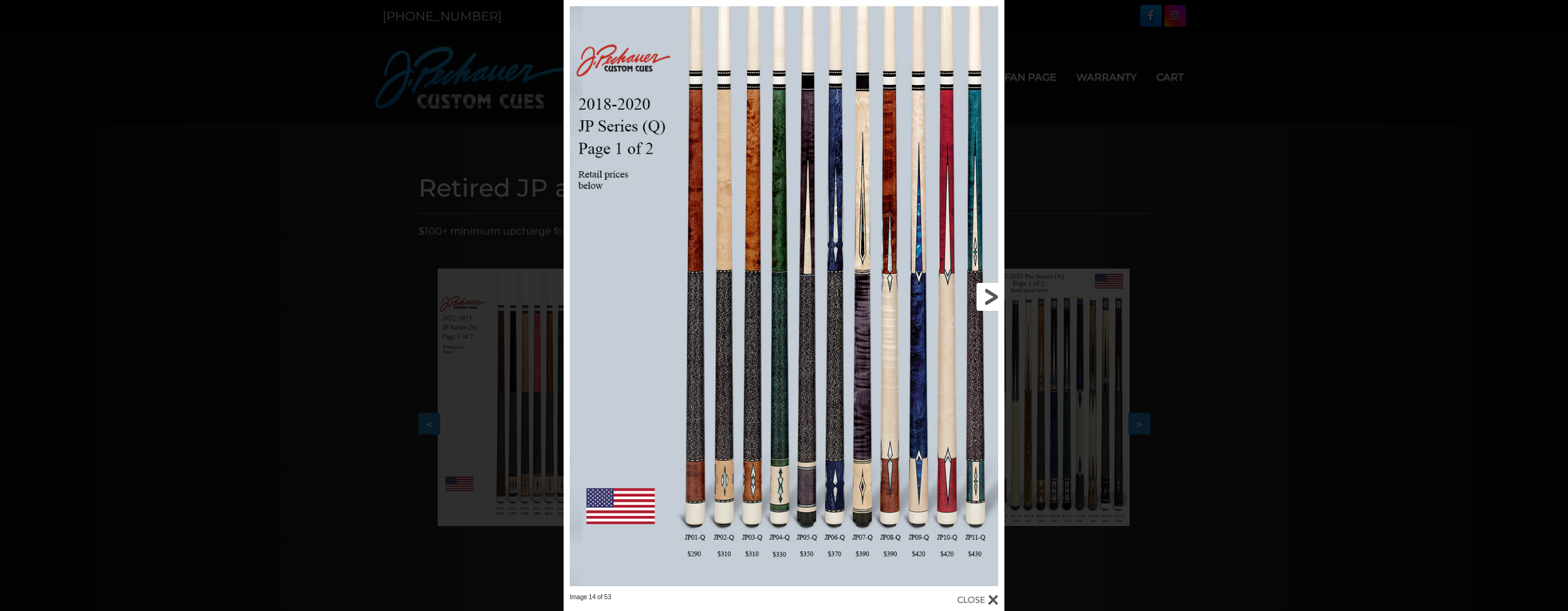
click at [991, 303] on link at bounding box center [904, 296] width 199 height 593
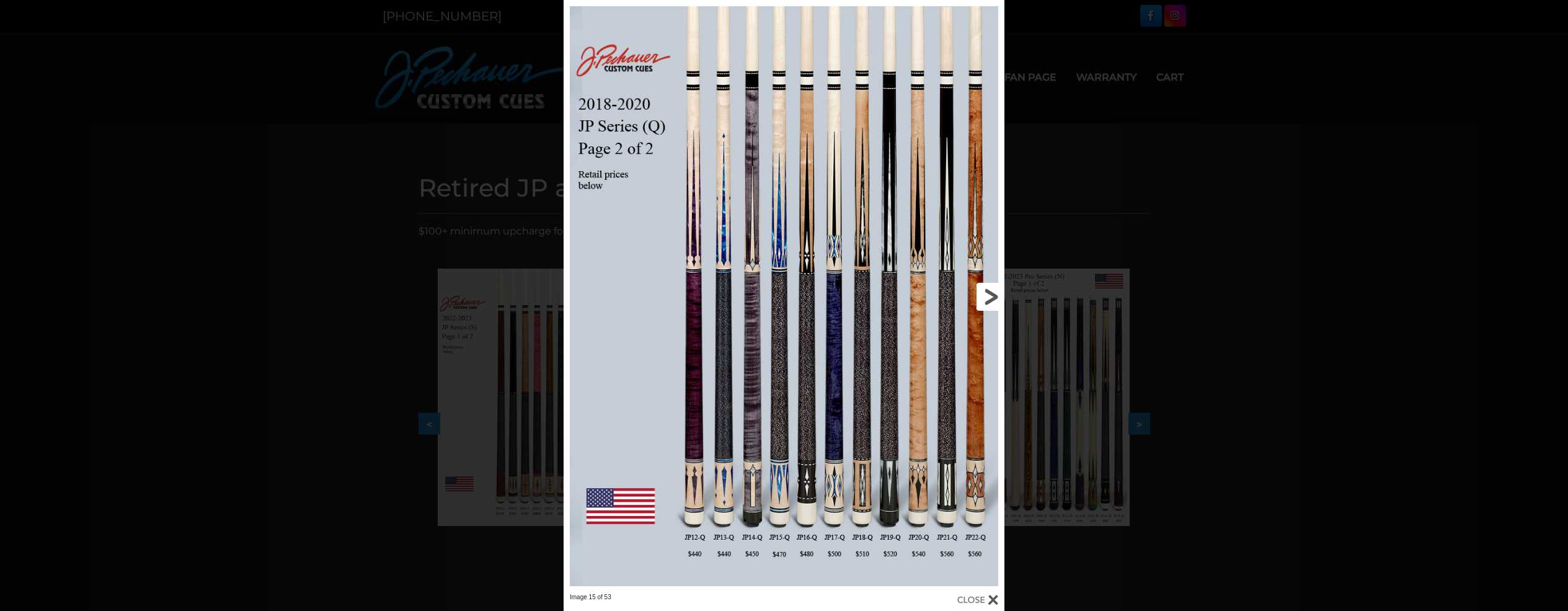
click at [991, 303] on link at bounding box center [904, 296] width 199 height 593
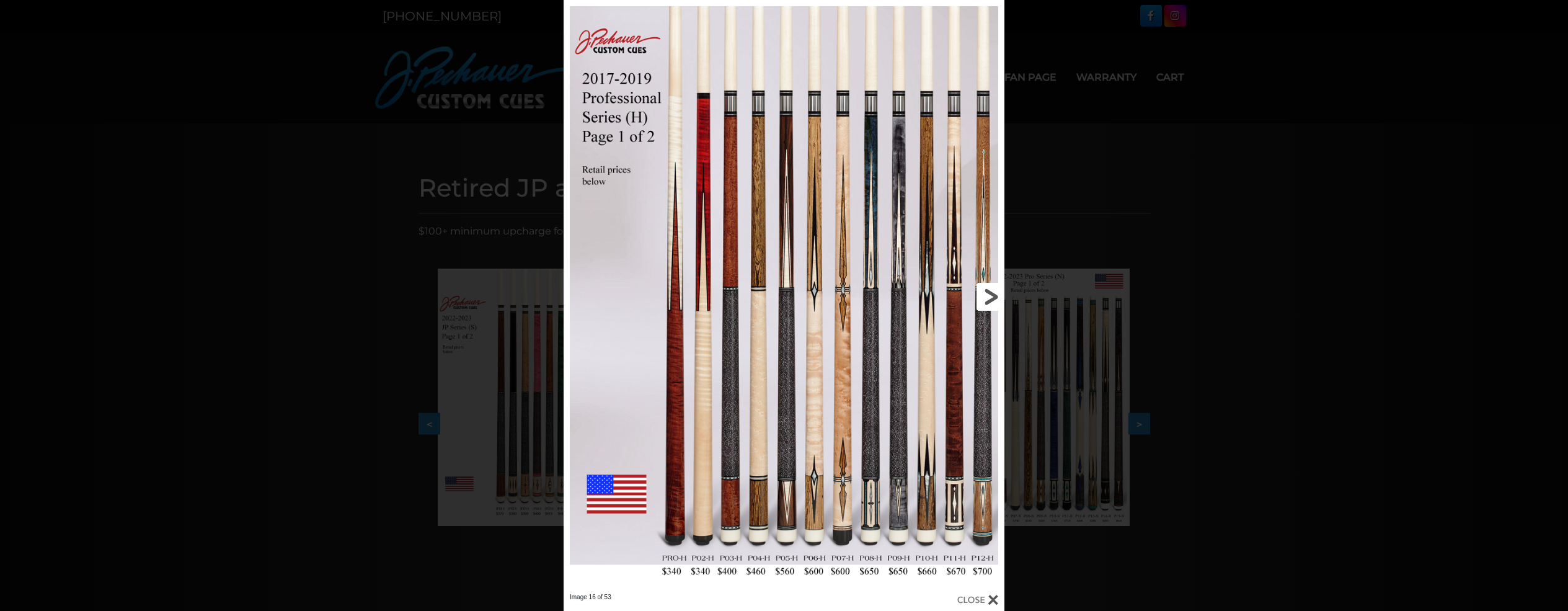
click at [991, 303] on link at bounding box center [904, 296] width 199 height 593
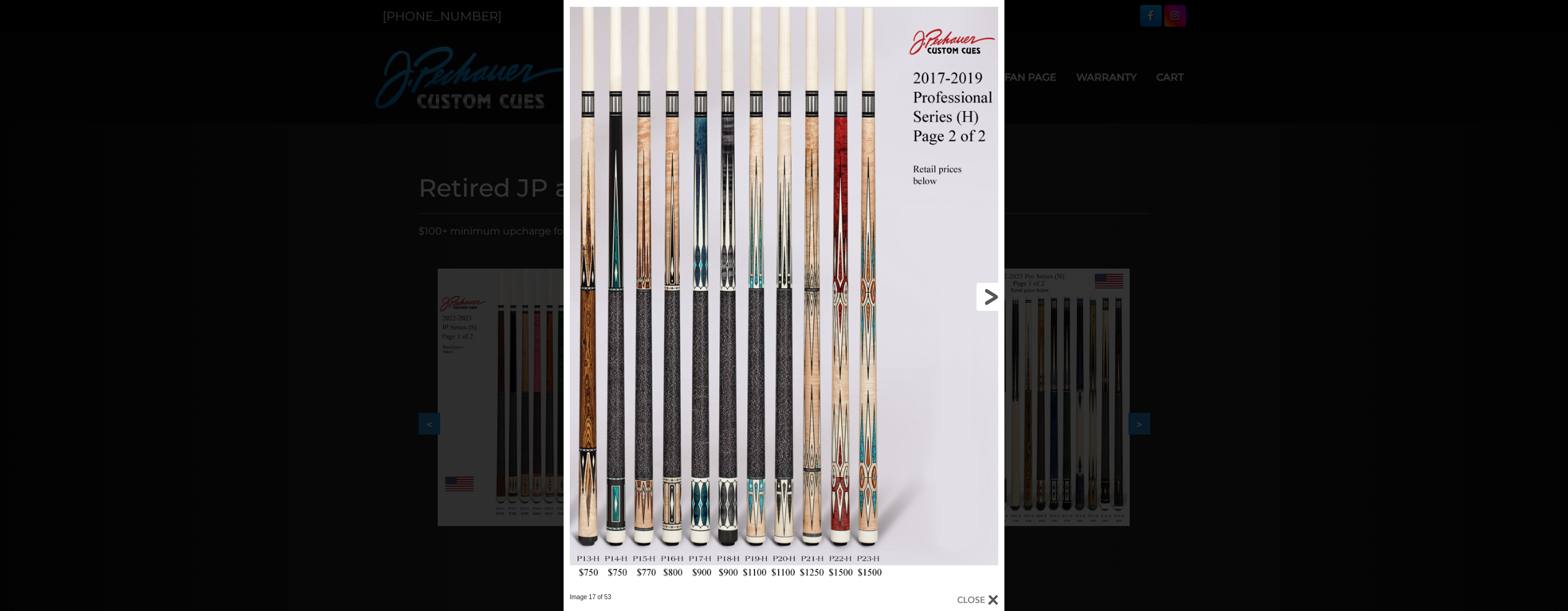
click at [991, 303] on link at bounding box center [904, 296] width 199 height 593
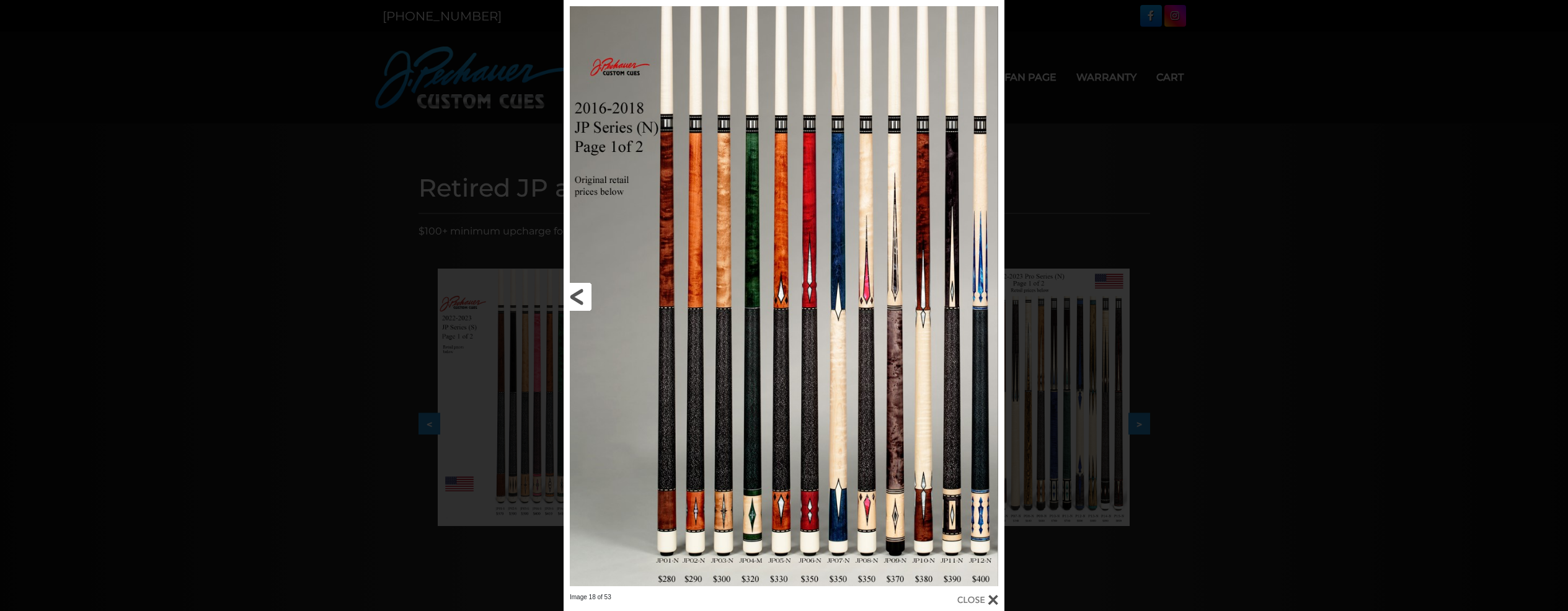
click at [580, 293] on link at bounding box center [663, 296] width 199 height 593
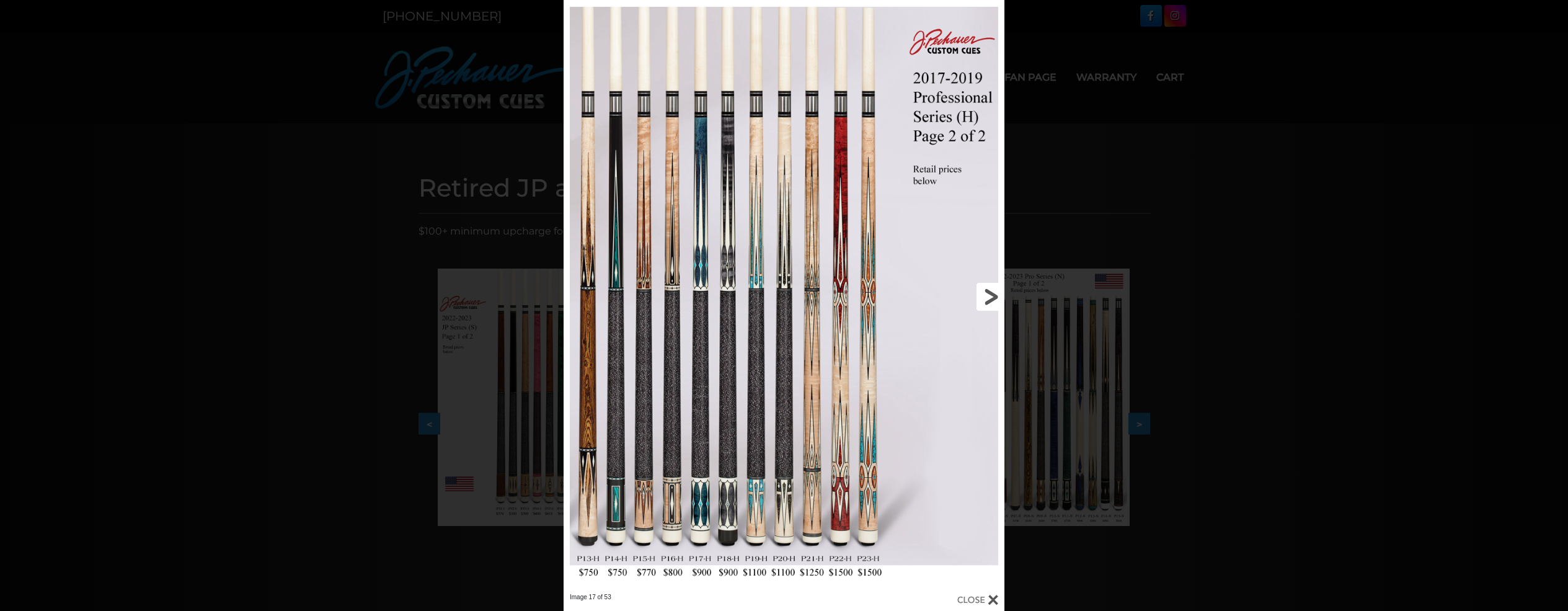
click at [992, 295] on link at bounding box center [904, 296] width 199 height 593
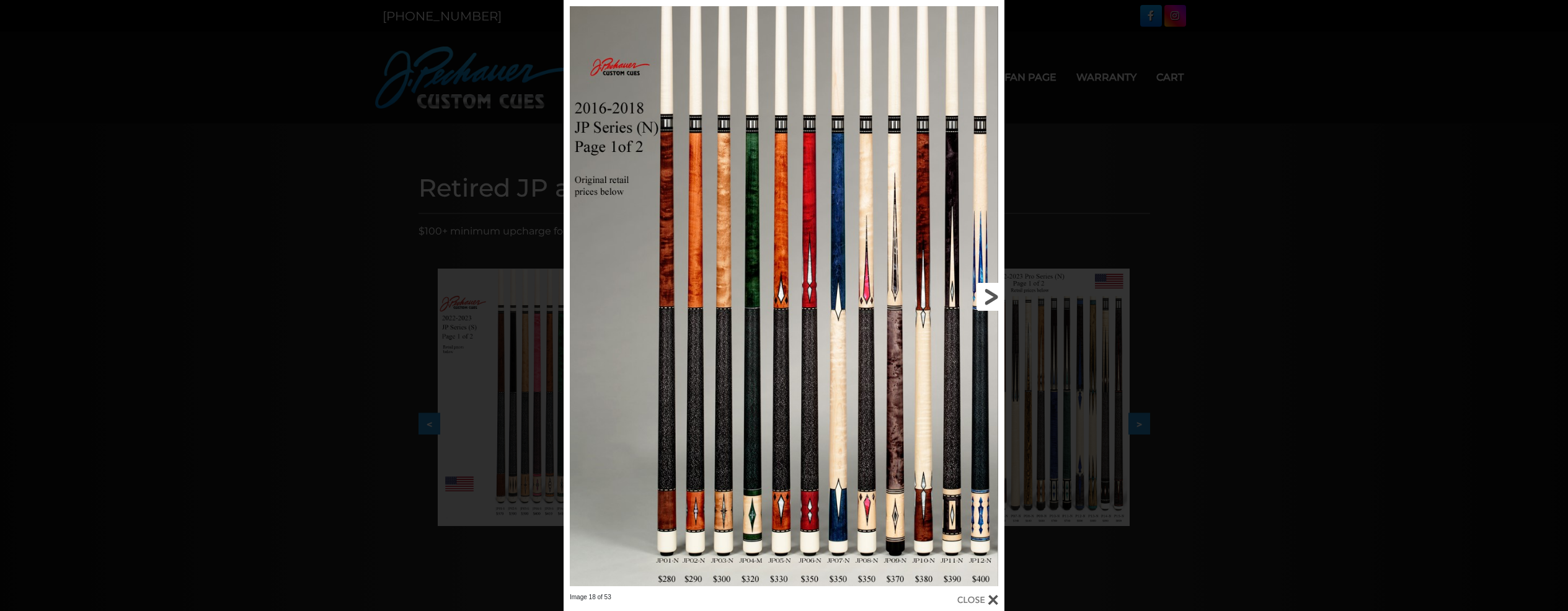
click at [992, 295] on link at bounding box center [904, 296] width 199 height 593
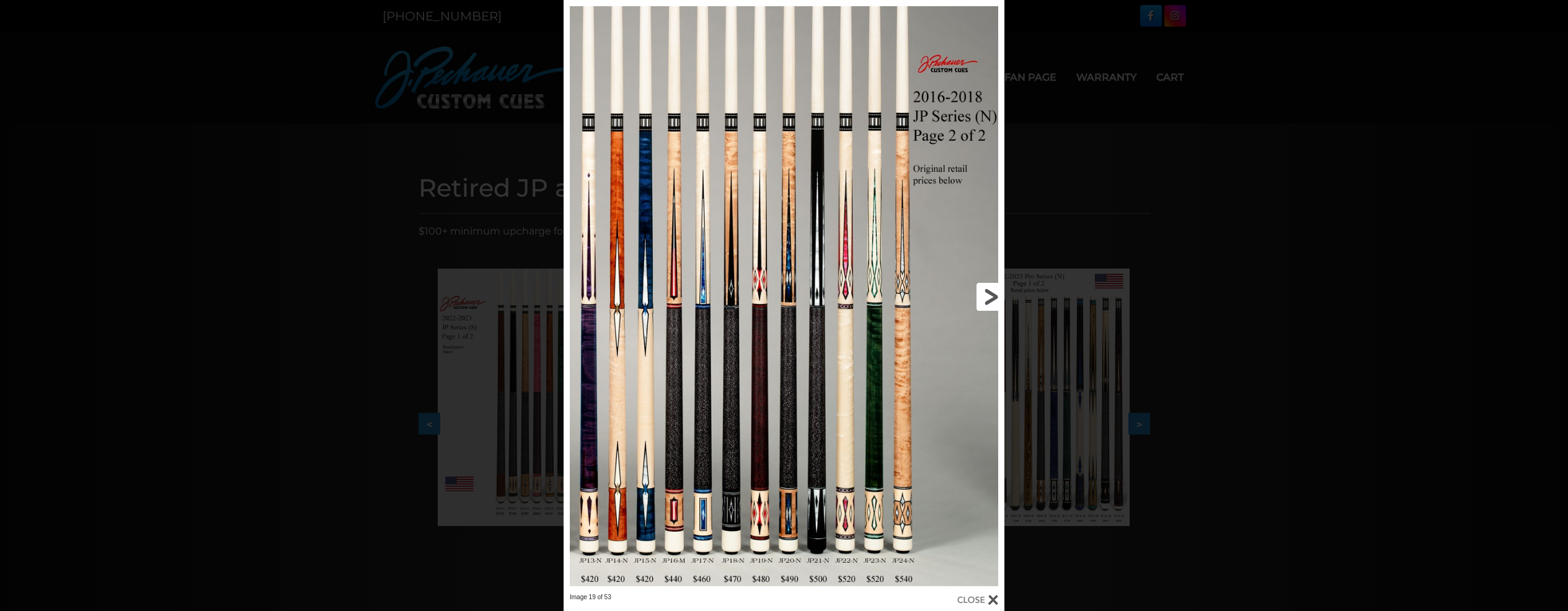
click at [992, 295] on link at bounding box center [904, 296] width 199 height 593
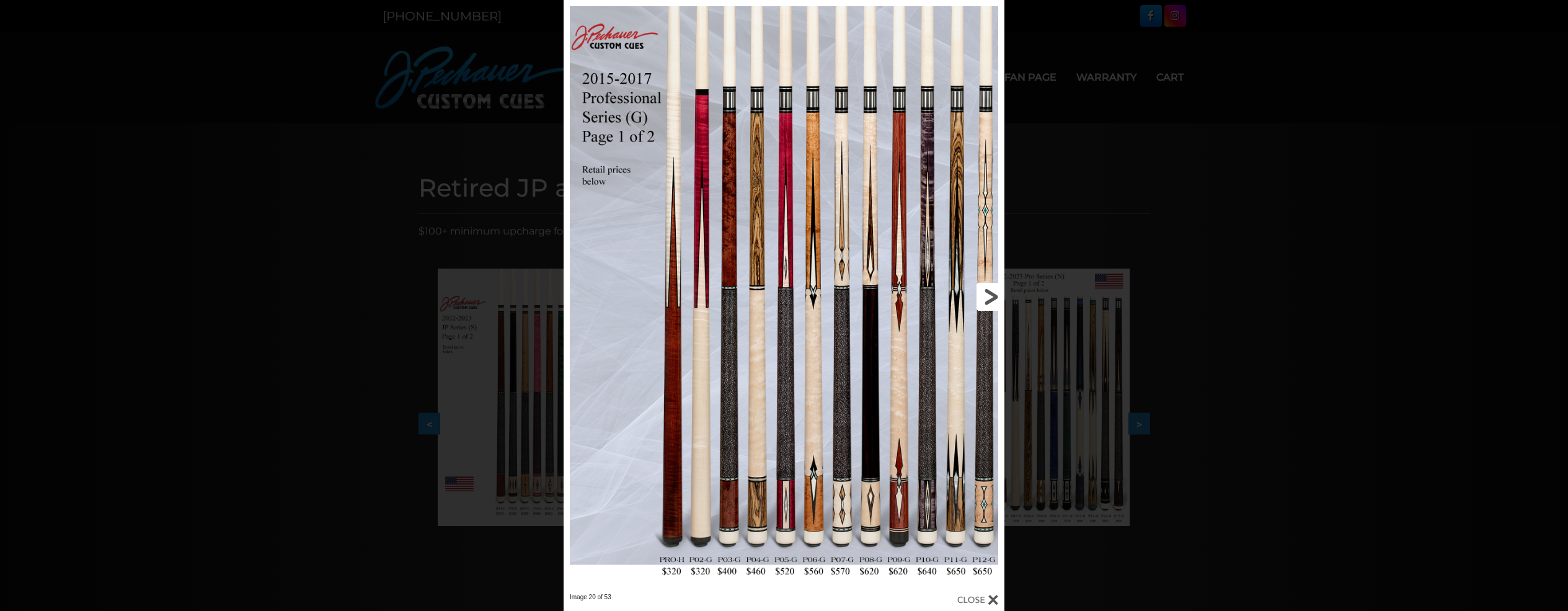
click at [992, 295] on link at bounding box center [904, 296] width 199 height 593
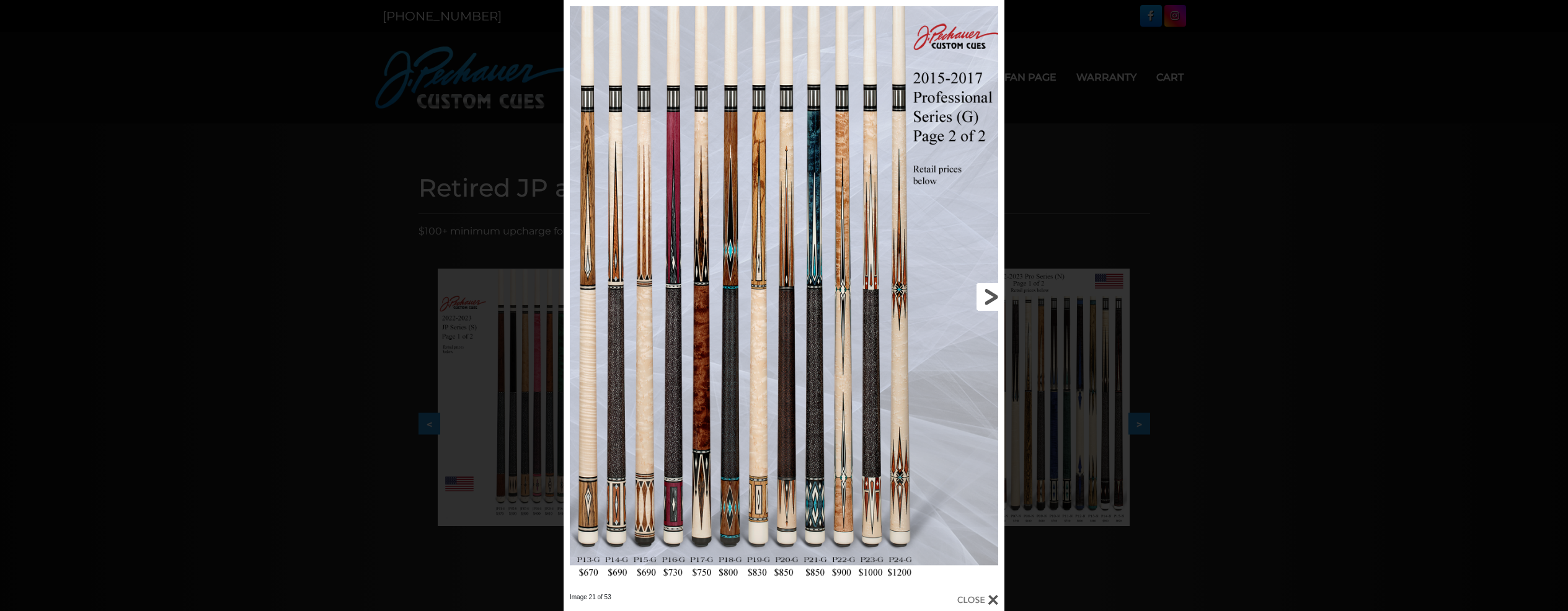
click at [992, 295] on link at bounding box center [904, 296] width 199 height 593
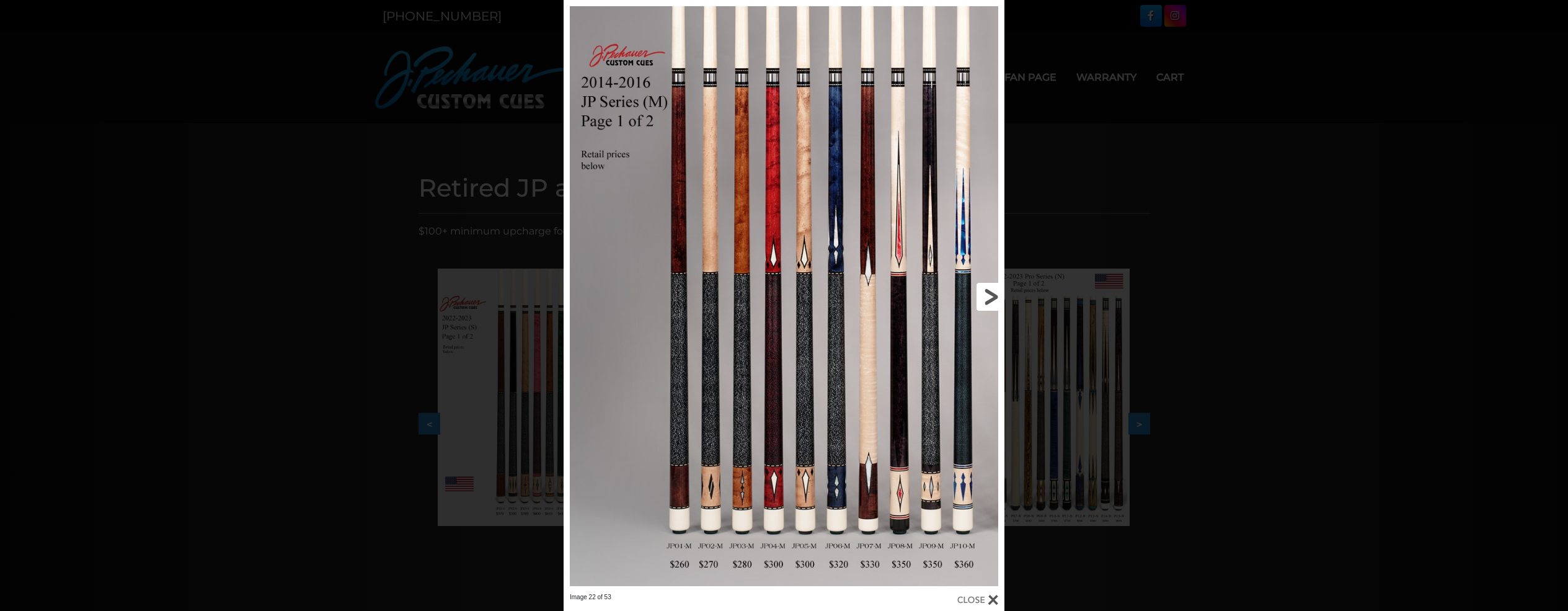
click at [992, 295] on link at bounding box center [904, 296] width 199 height 593
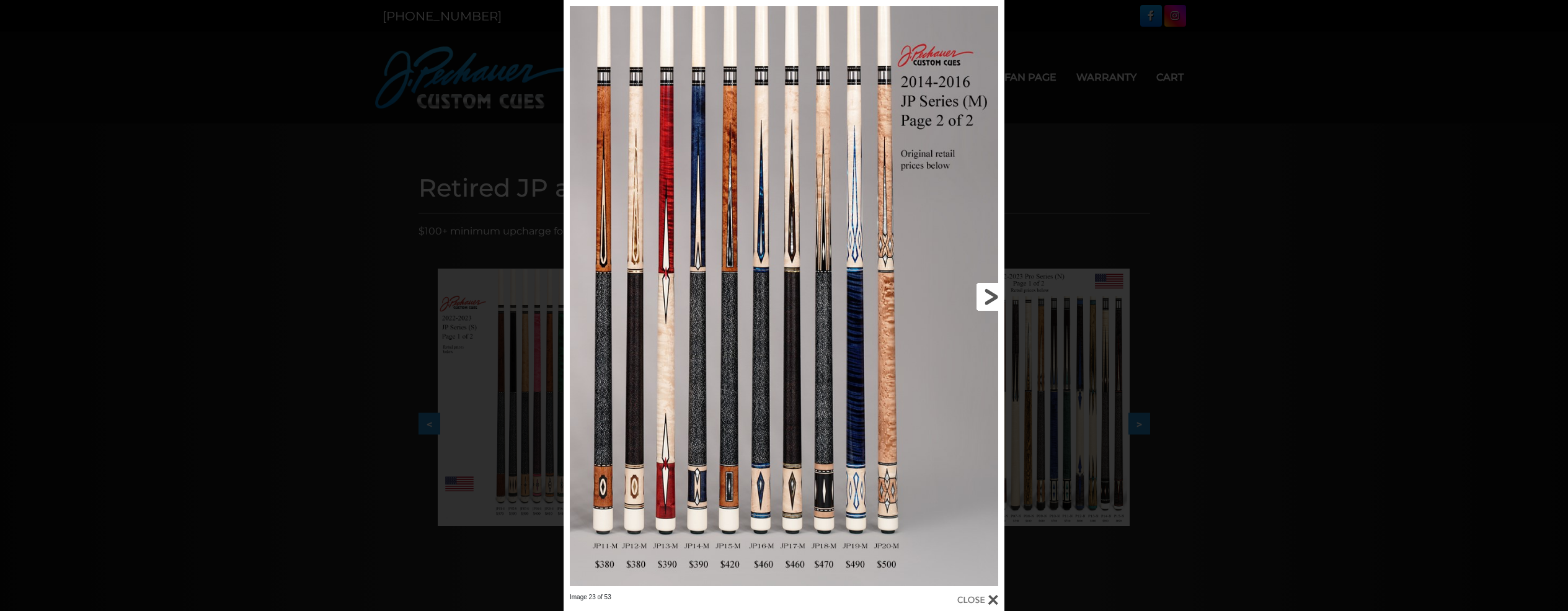
click at [992, 295] on link at bounding box center [904, 296] width 199 height 593
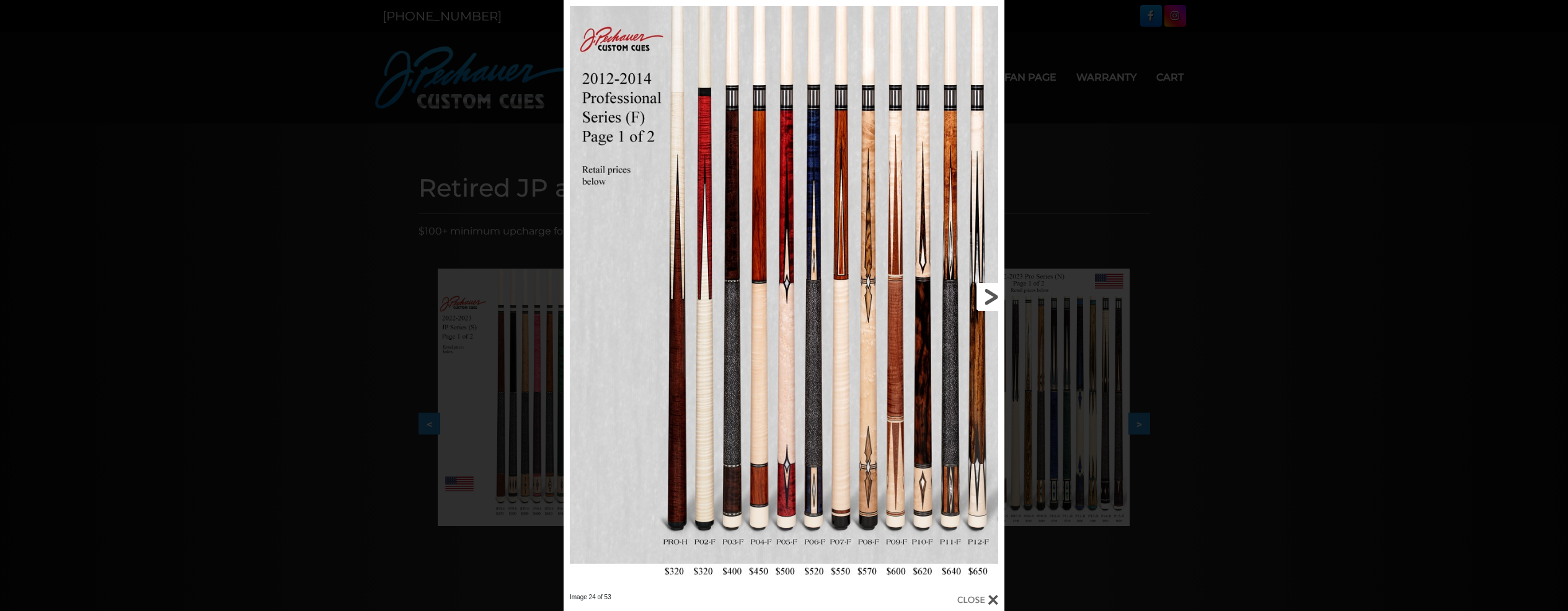
click at [992, 295] on link at bounding box center [904, 296] width 199 height 593
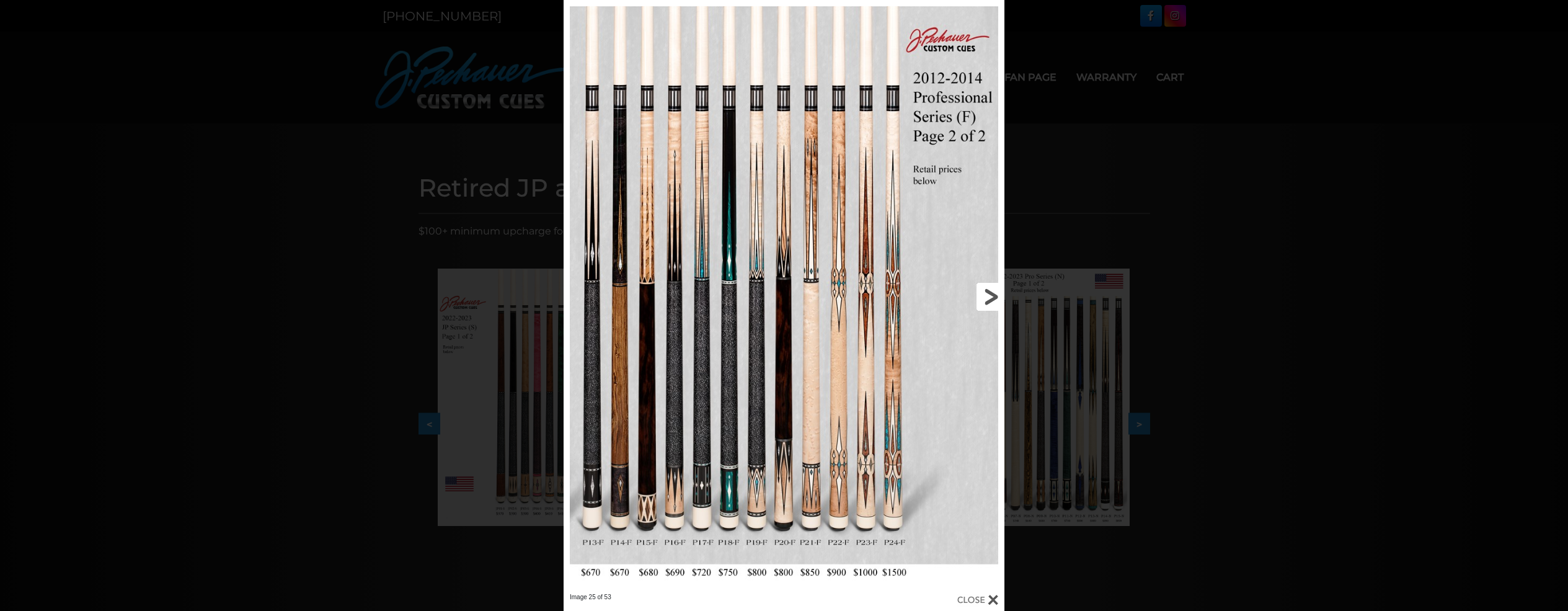
click at [992, 295] on link at bounding box center [904, 296] width 199 height 593
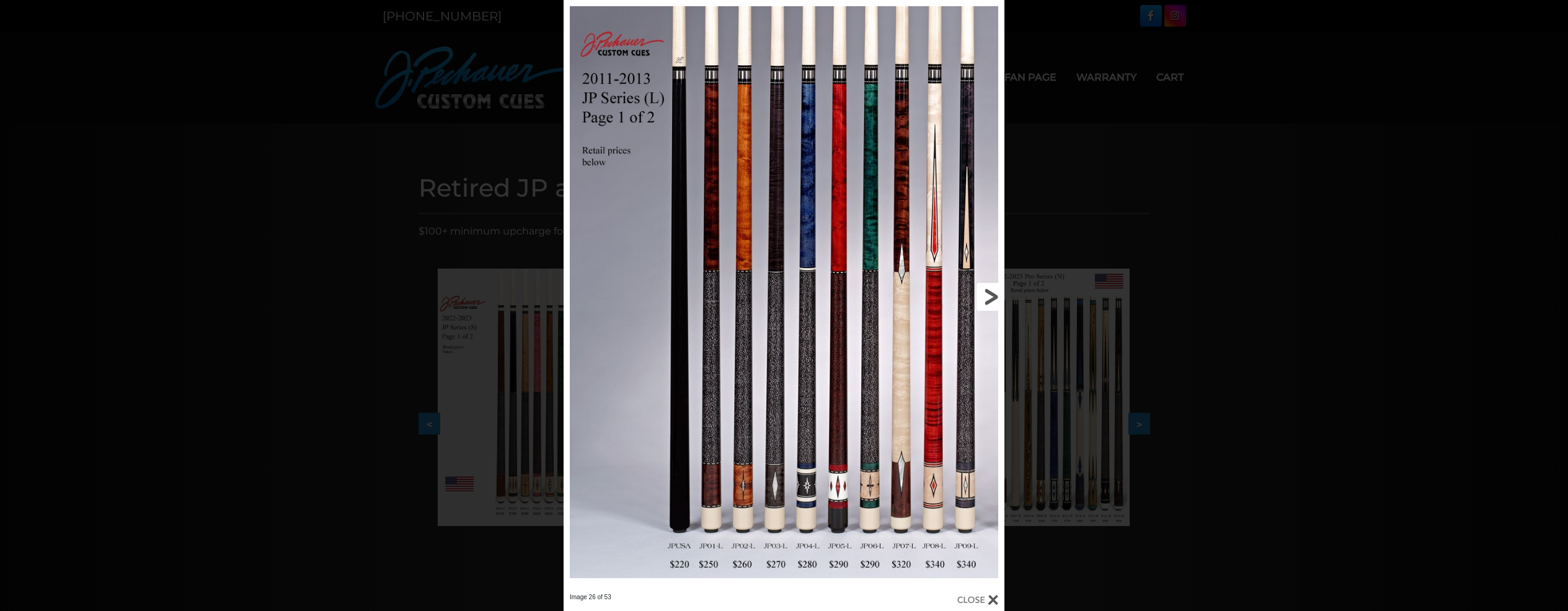
click at [992, 295] on link at bounding box center [904, 296] width 199 height 593
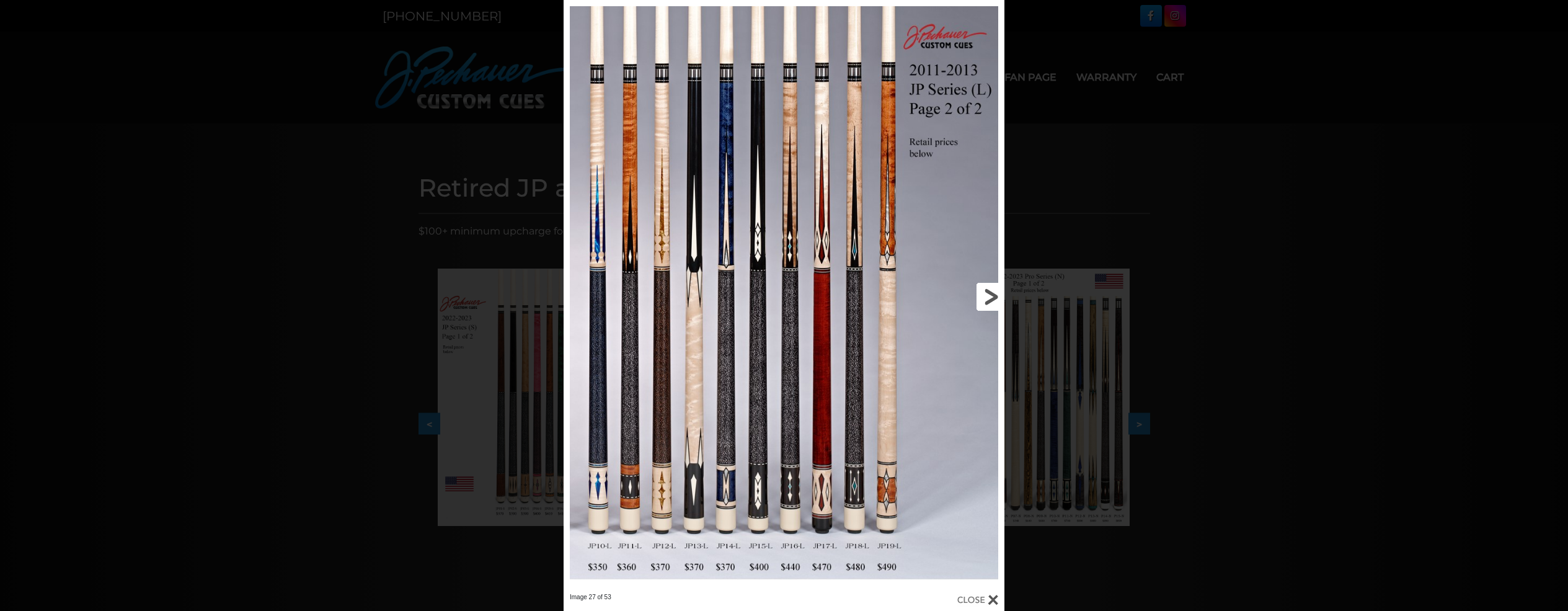
click at [892, 526] on link at bounding box center [904, 296] width 199 height 593
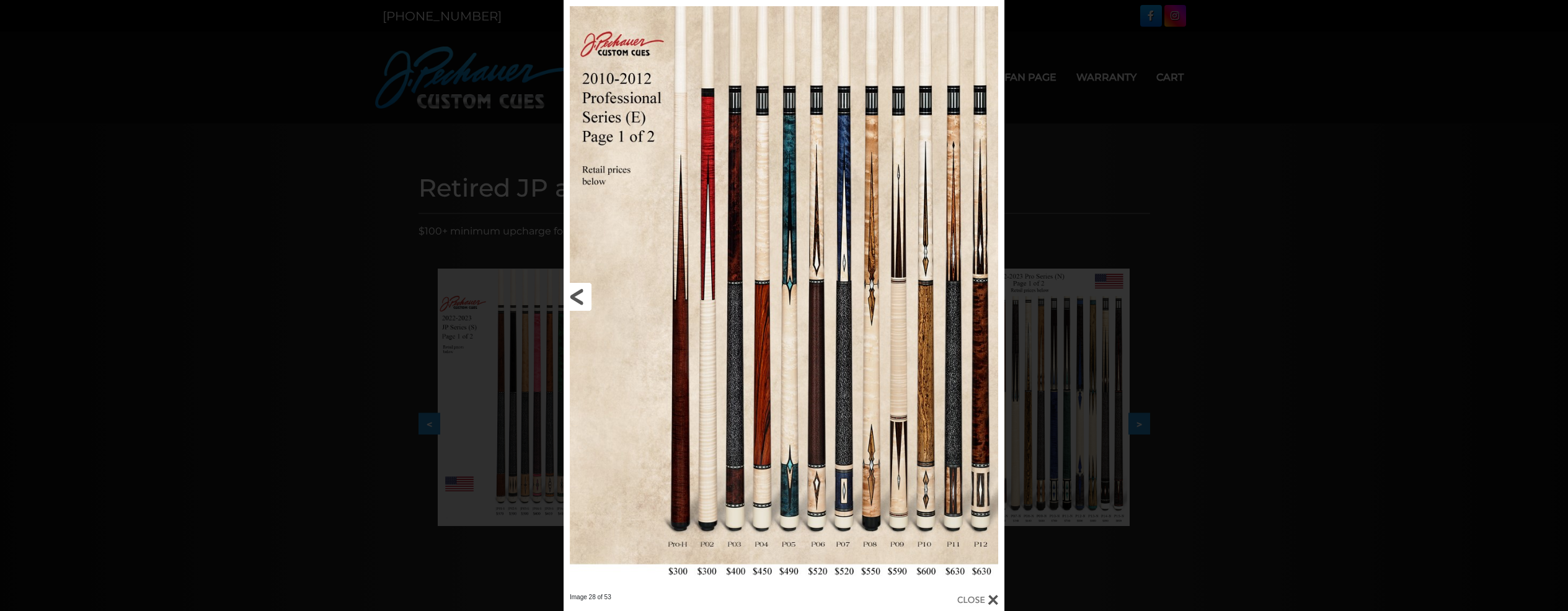
click at [575, 291] on link at bounding box center [663, 296] width 199 height 593
